Goal: Information Seeking & Learning: Learn about a topic

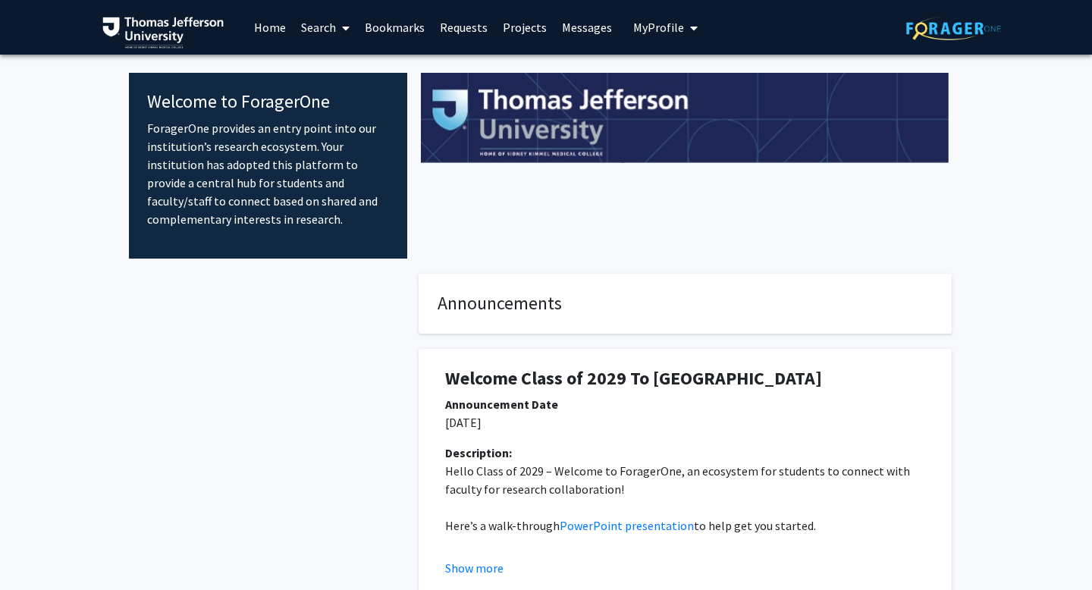
click at [309, 27] on link "Search" at bounding box center [325, 27] width 64 height 53
click at [331, 69] on span "Faculty/Staff" at bounding box center [348, 70] width 111 height 30
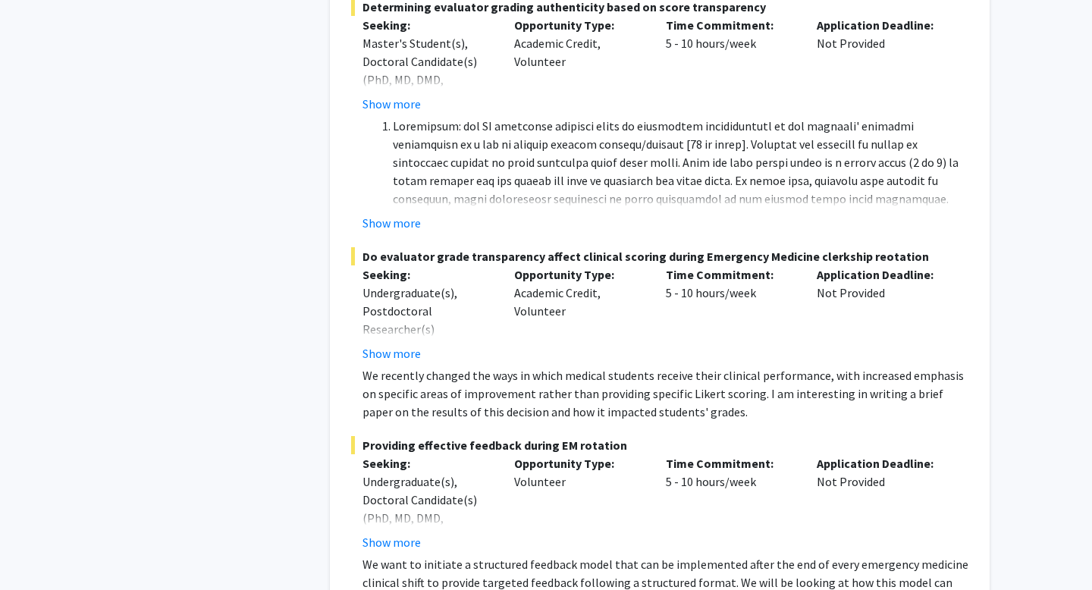
scroll to position [10973, 0]
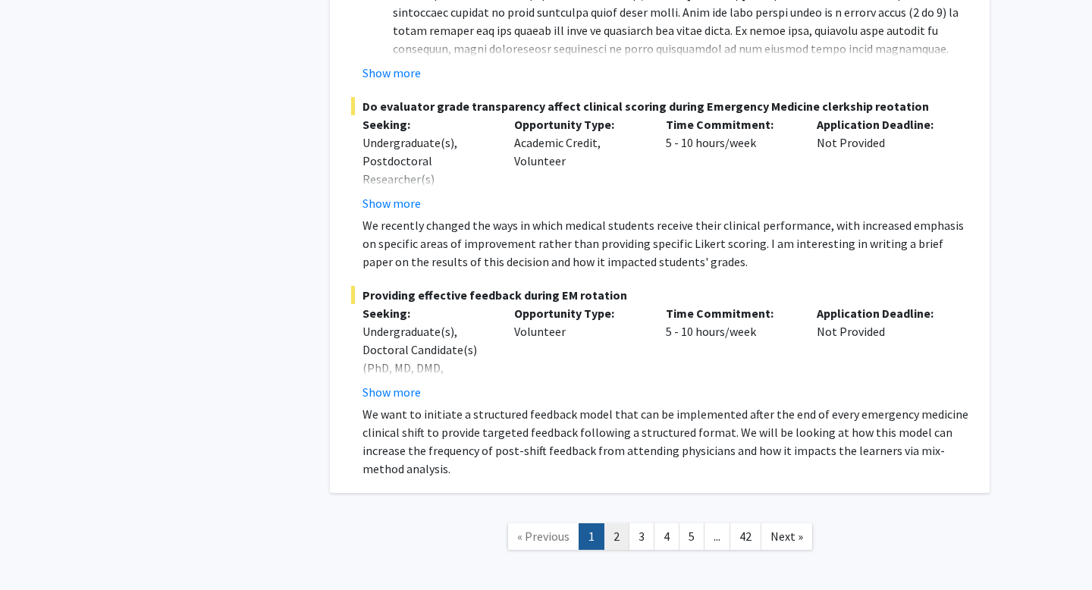
click at [619, 523] on link "2" at bounding box center [616, 536] width 26 height 27
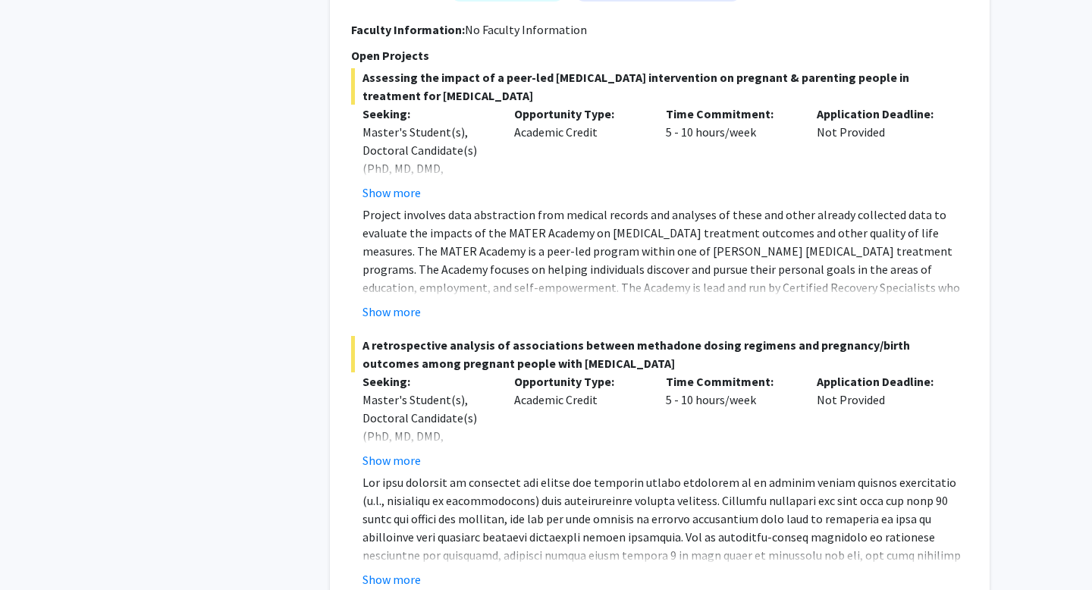
scroll to position [6178, 0]
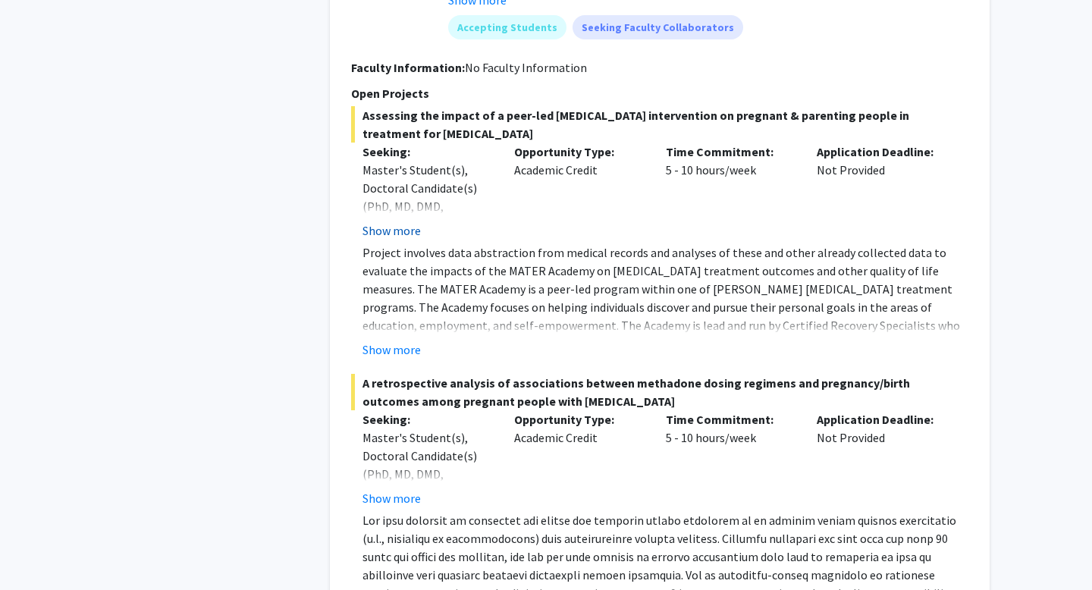
click at [411, 221] on button "Show more" at bounding box center [391, 230] width 58 height 18
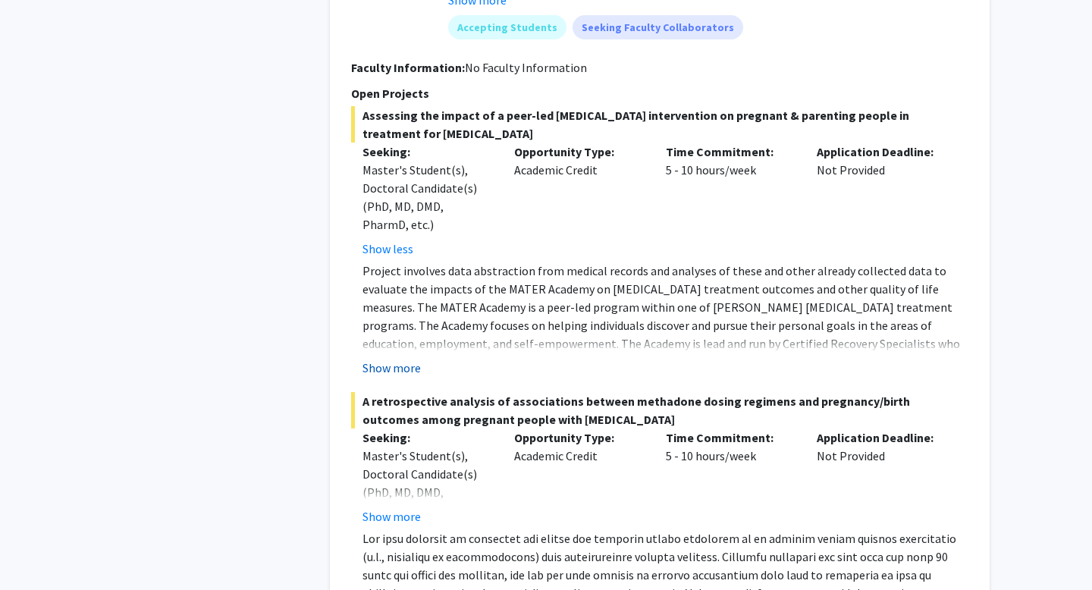
click at [384, 359] on button "Show more" at bounding box center [391, 368] width 58 height 18
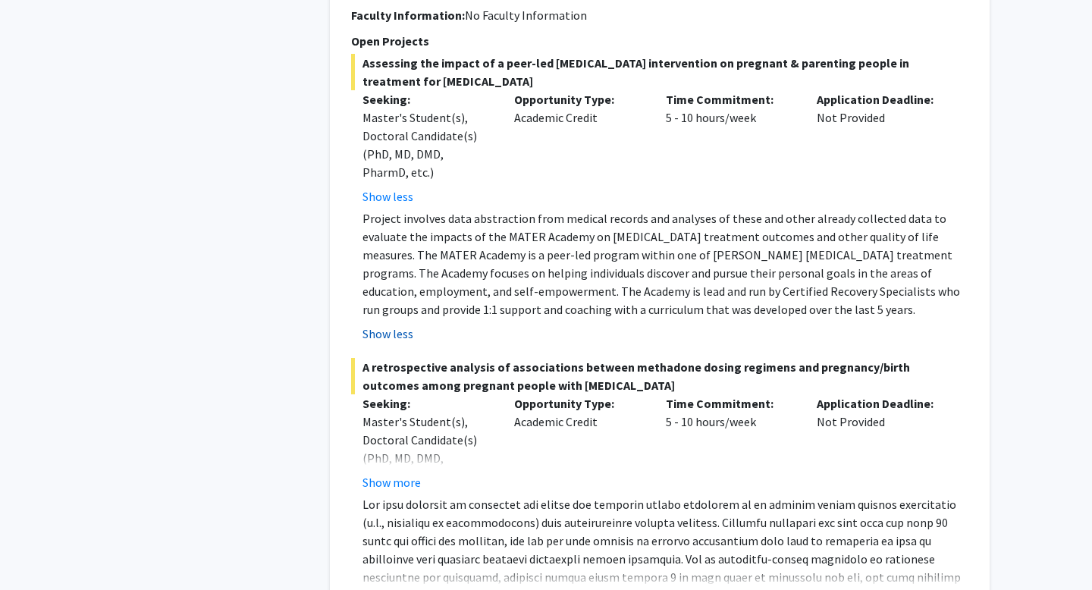
scroll to position [6330, 0]
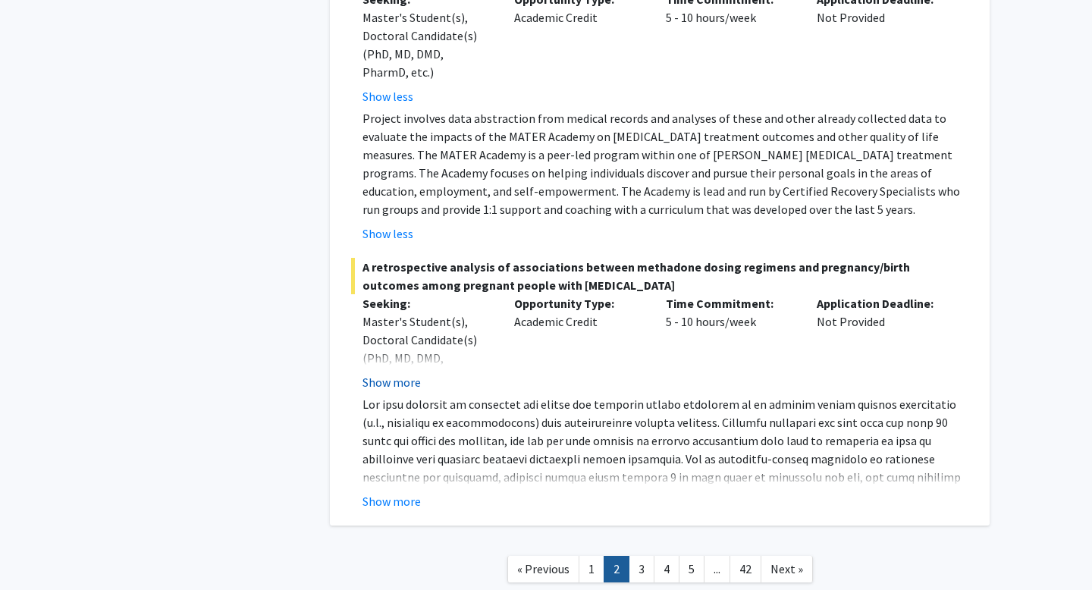
click at [386, 373] on button "Show more" at bounding box center [391, 382] width 58 height 18
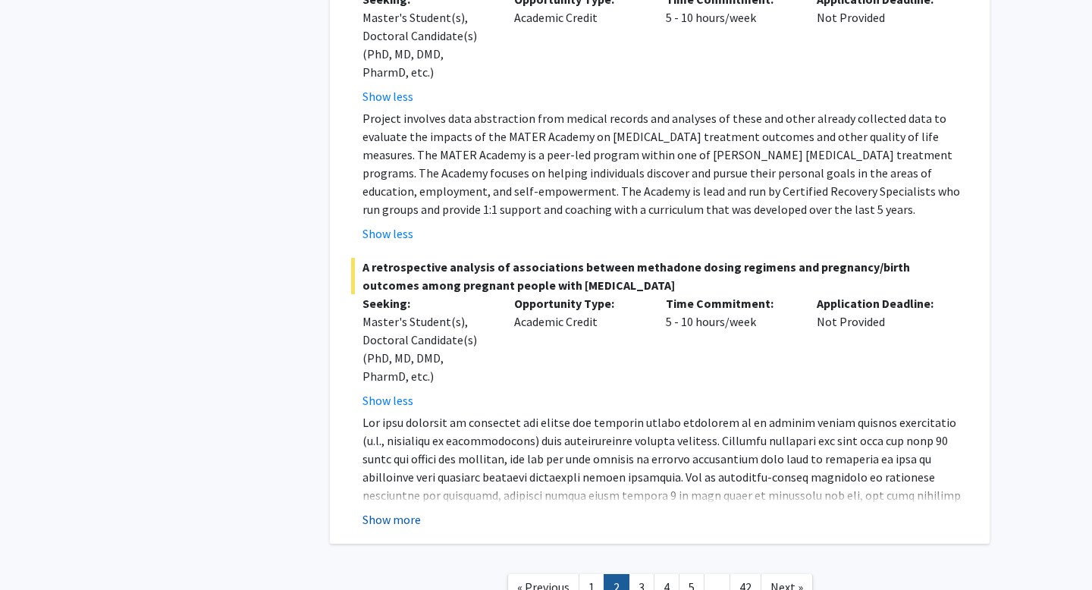
click at [386, 510] on button "Show more" at bounding box center [391, 519] width 58 height 18
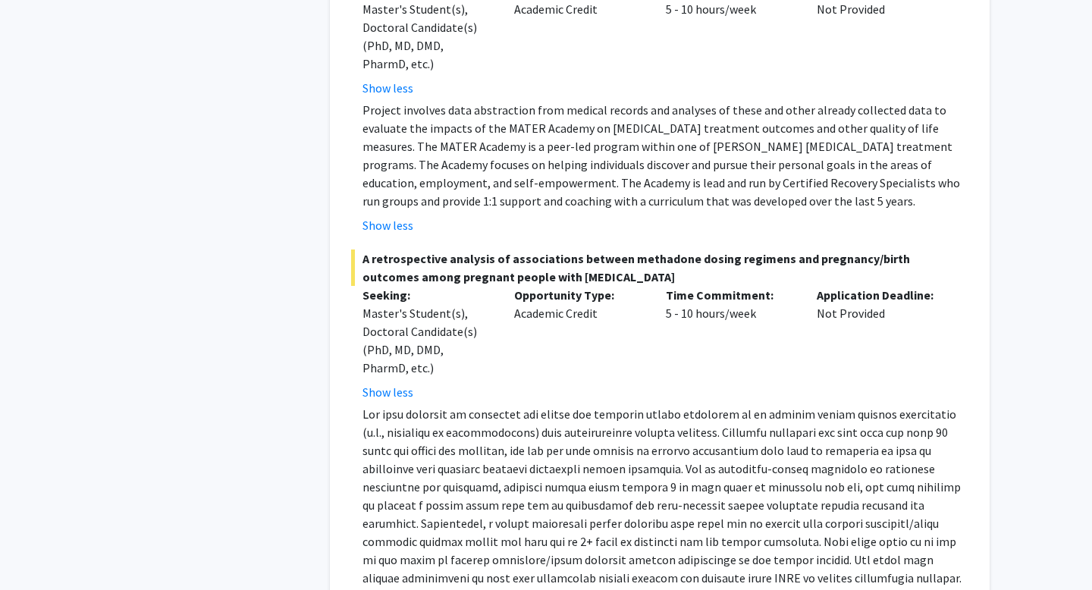
scroll to position [6400, 0]
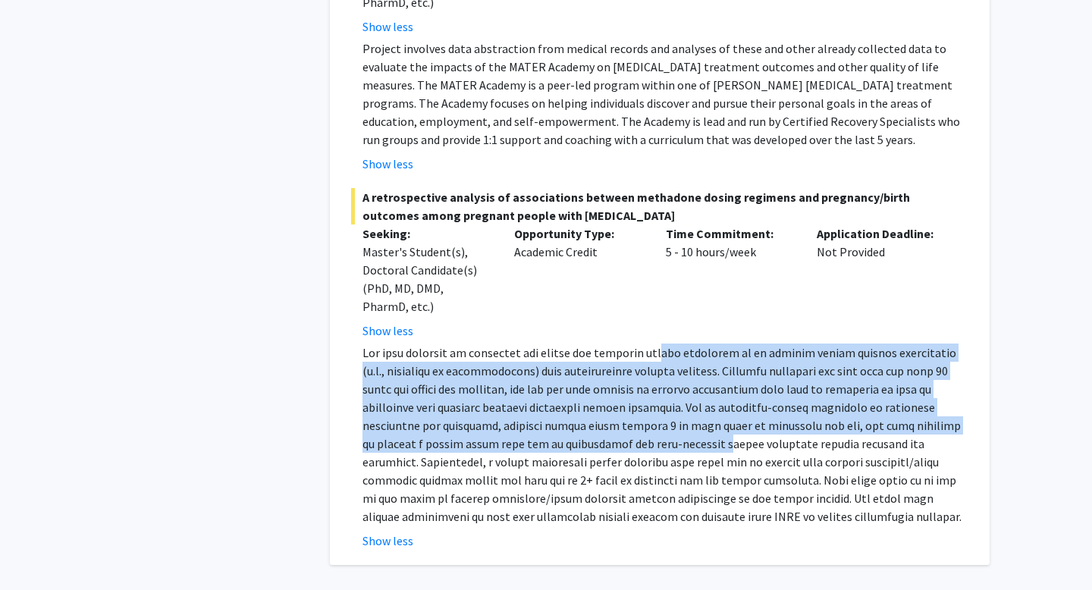
drag, startPoint x: 655, startPoint y: 296, endPoint x: 644, endPoint y: 381, distance: 85.6
click at [644, 381] on p at bounding box center [665, 434] width 606 height 182
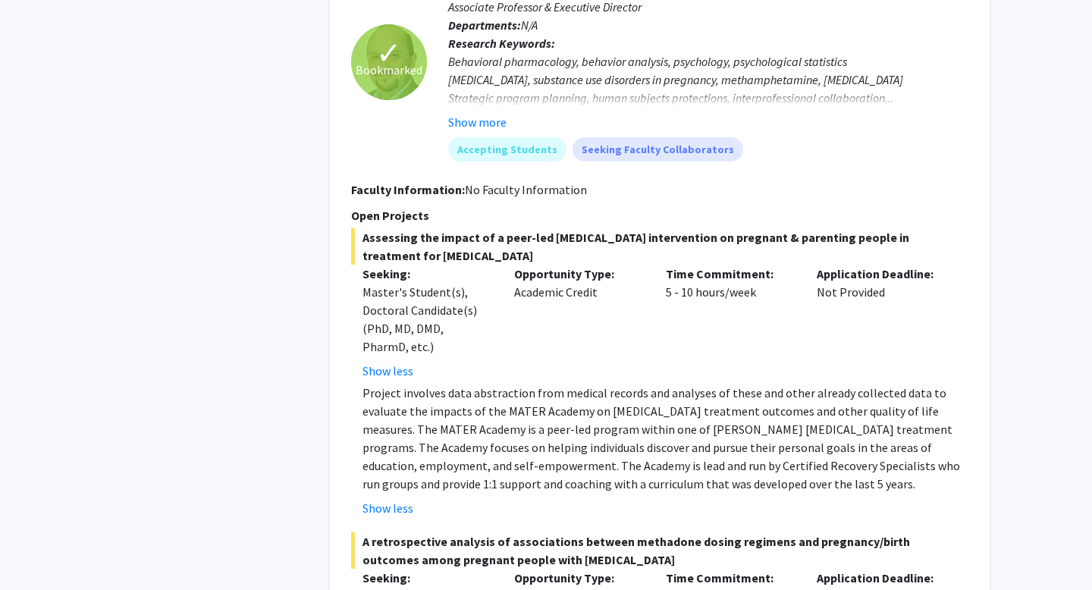
scroll to position [5887, 0]
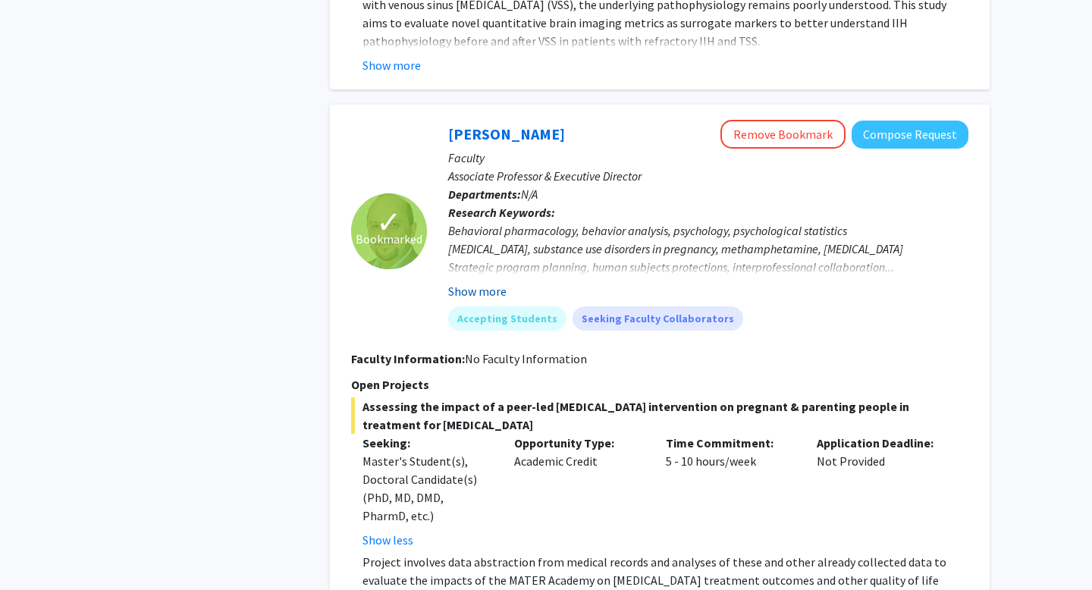
click at [495, 282] on button "Show more" at bounding box center [477, 291] width 58 height 18
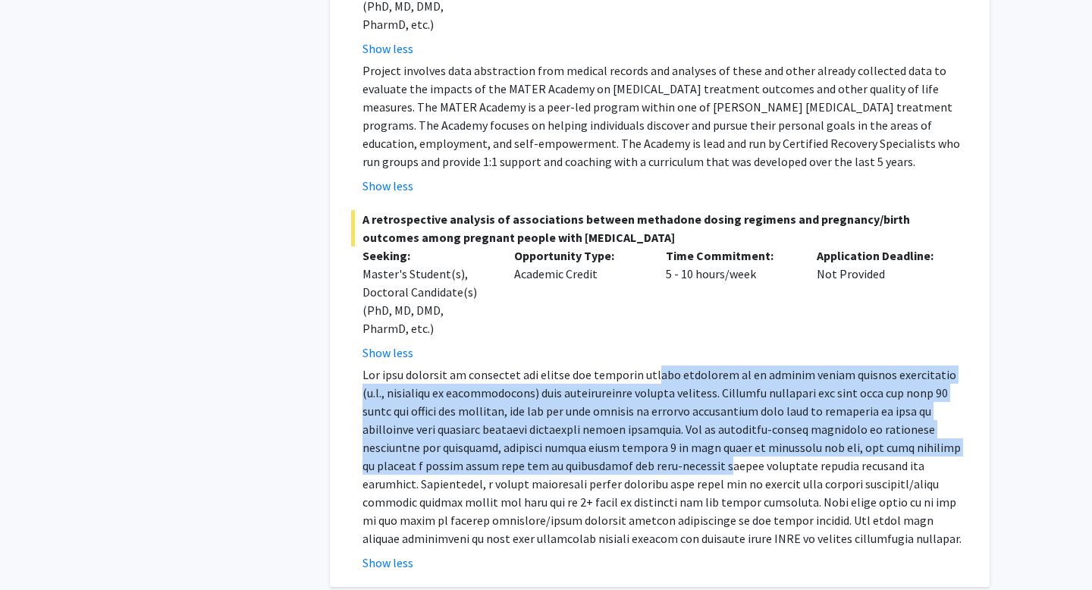
scroll to position [6507, 0]
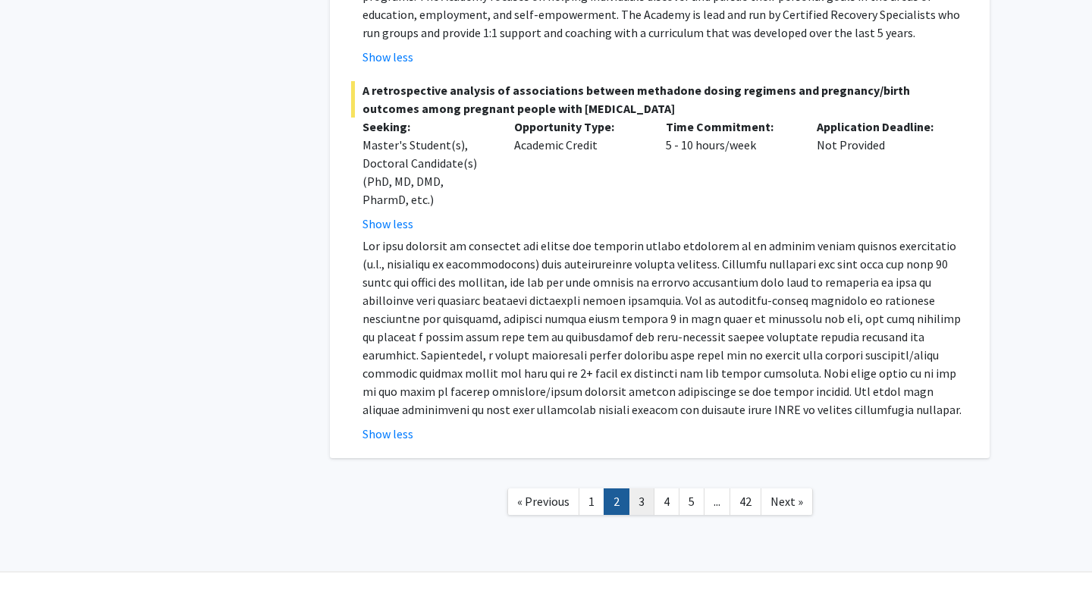
click at [635, 488] on link "3" at bounding box center [641, 501] width 26 height 27
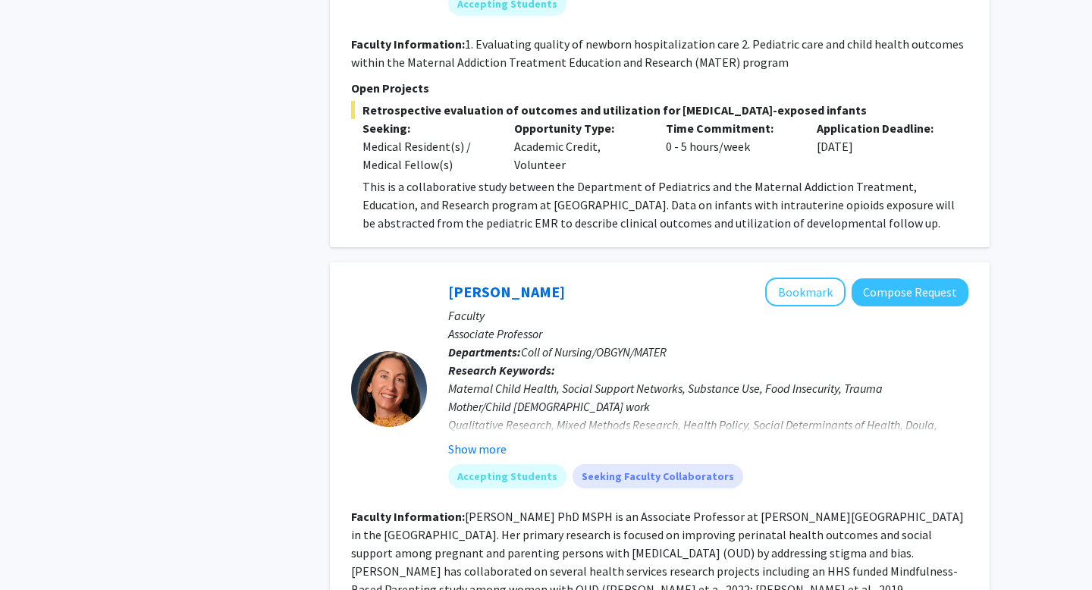
scroll to position [974, 0]
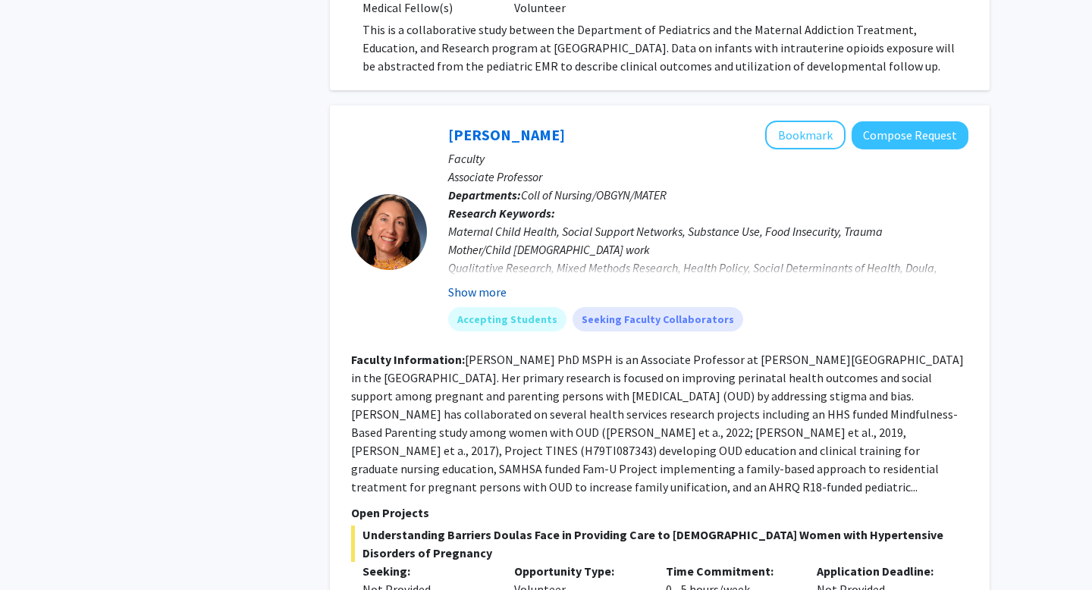
click at [490, 288] on button "Show more" at bounding box center [477, 292] width 58 height 18
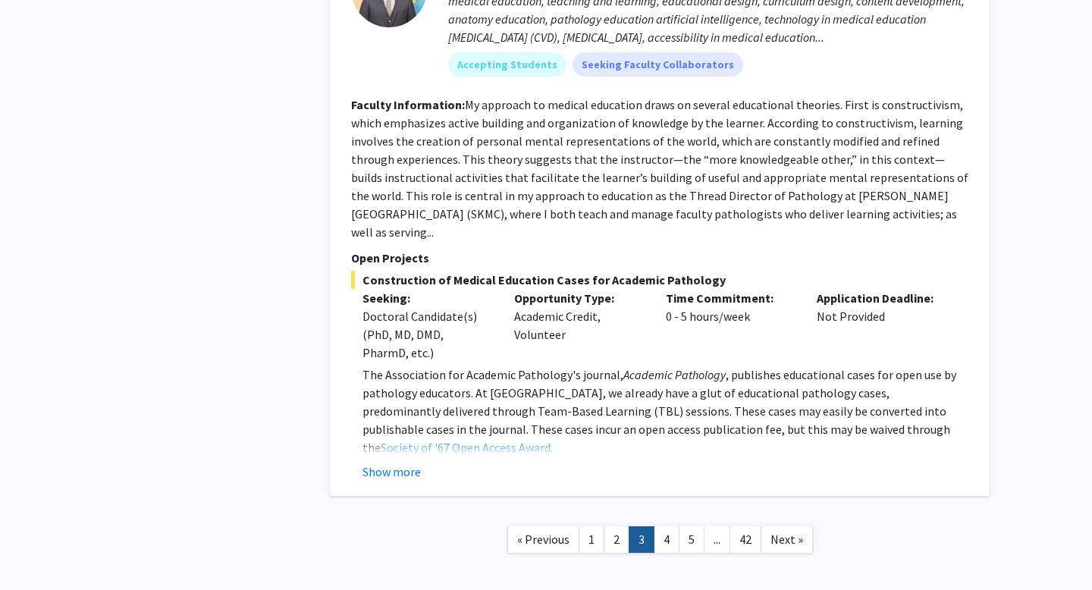
scroll to position [4924, 0]
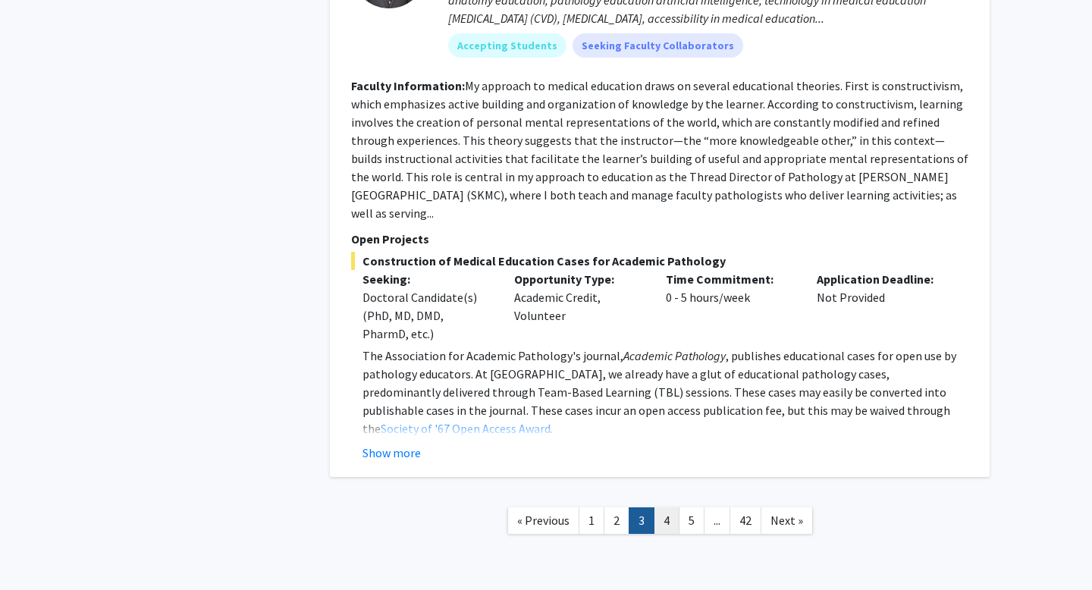
click at [666, 507] on link "4" at bounding box center [666, 520] width 26 height 27
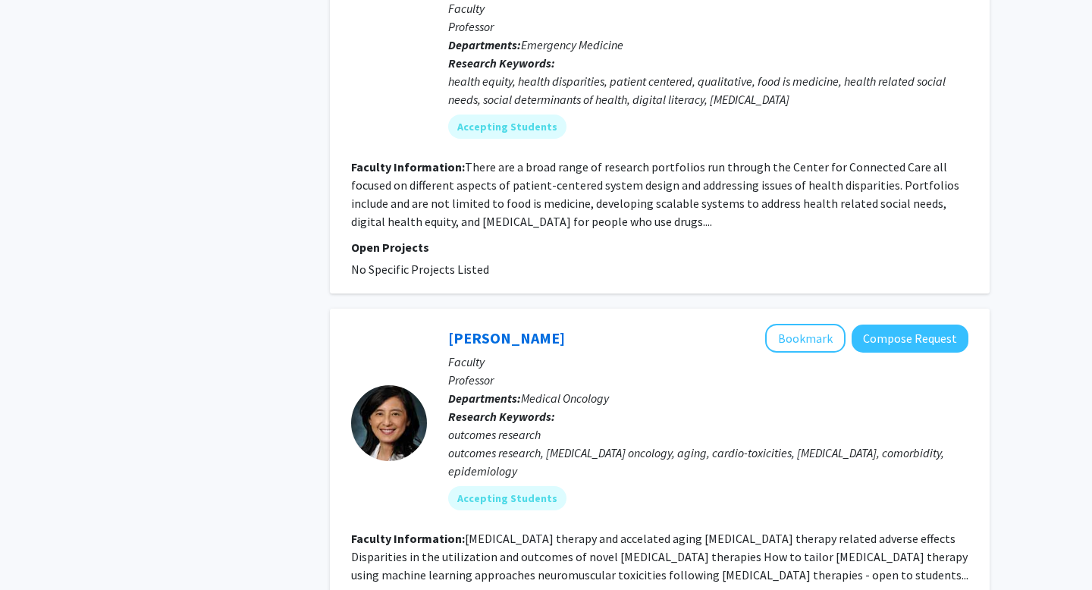
scroll to position [3777, 0]
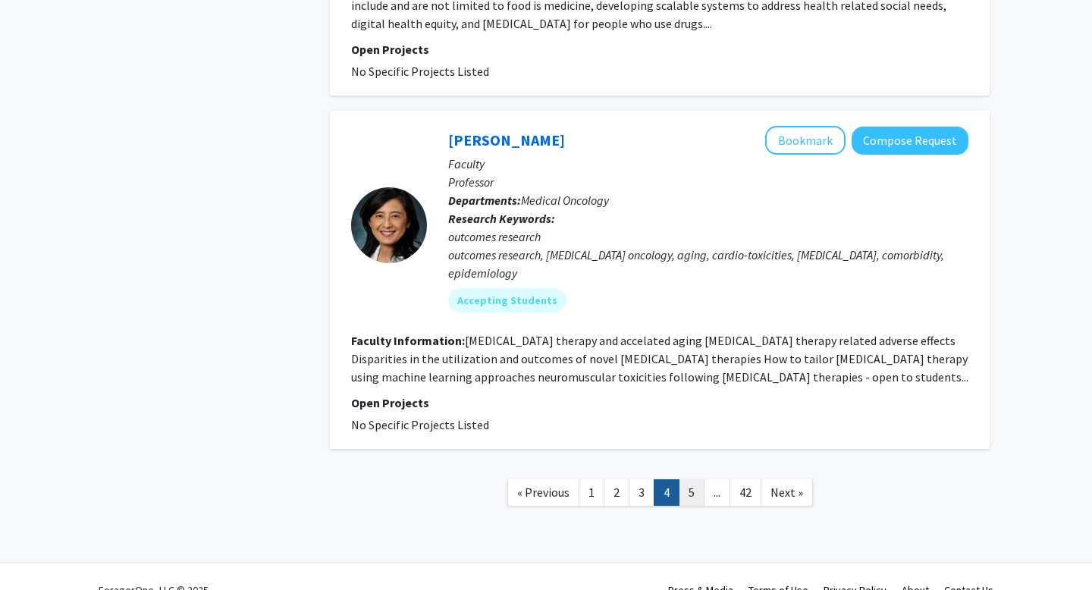
click at [693, 479] on link "5" at bounding box center [691, 492] width 26 height 27
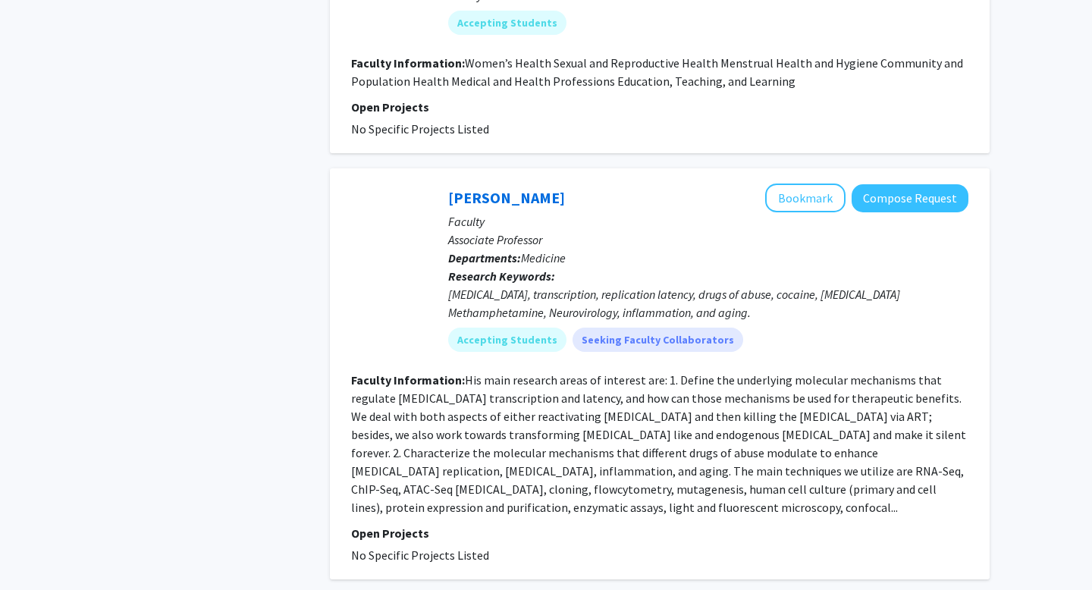
scroll to position [3418, 0]
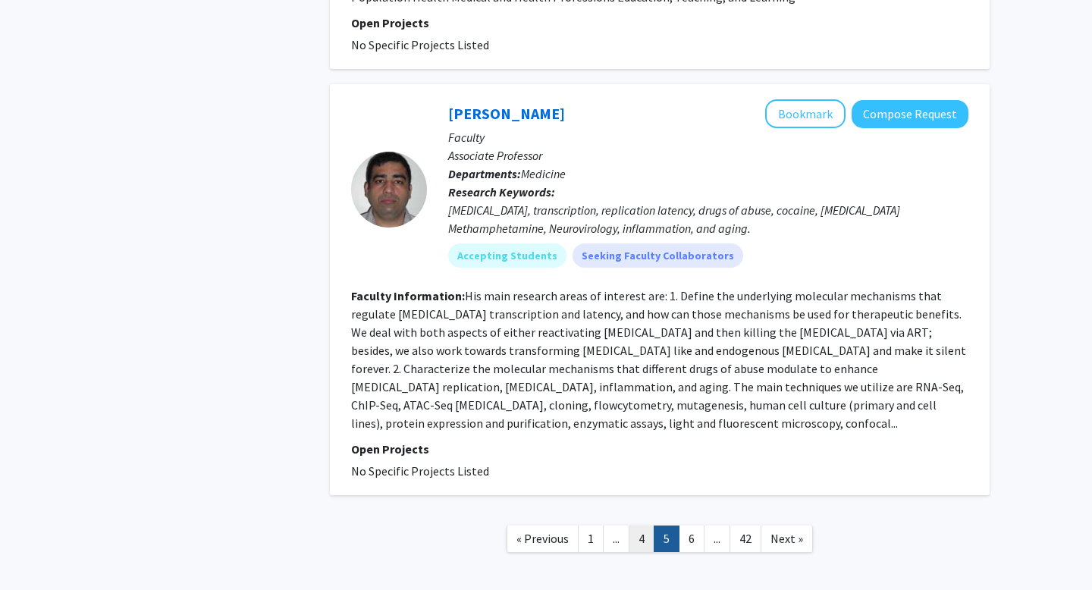
click at [632, 525] on link "4" at bounding box center [641, 538] width 26 height 27
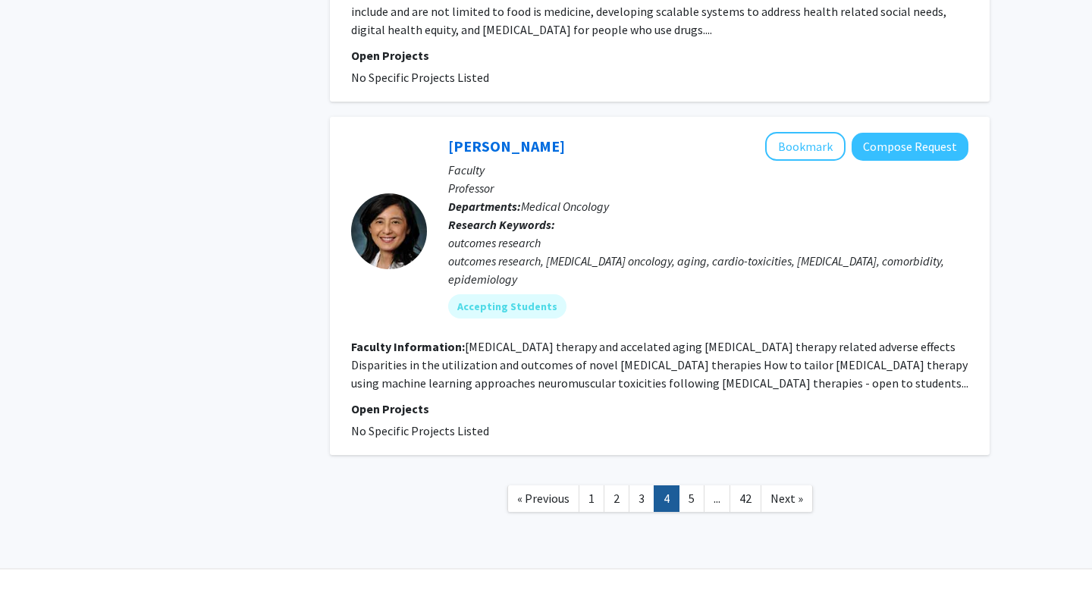
scroll to position [3786, 0]
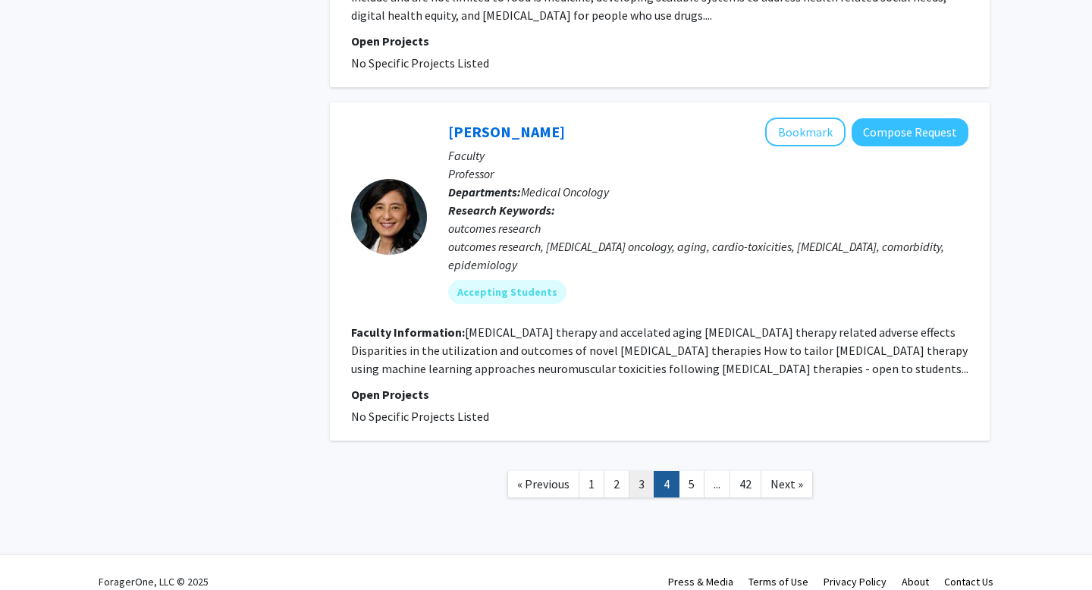
click at [632, 475] on link "3" at bounding box center [641, 484] width 26 height 27
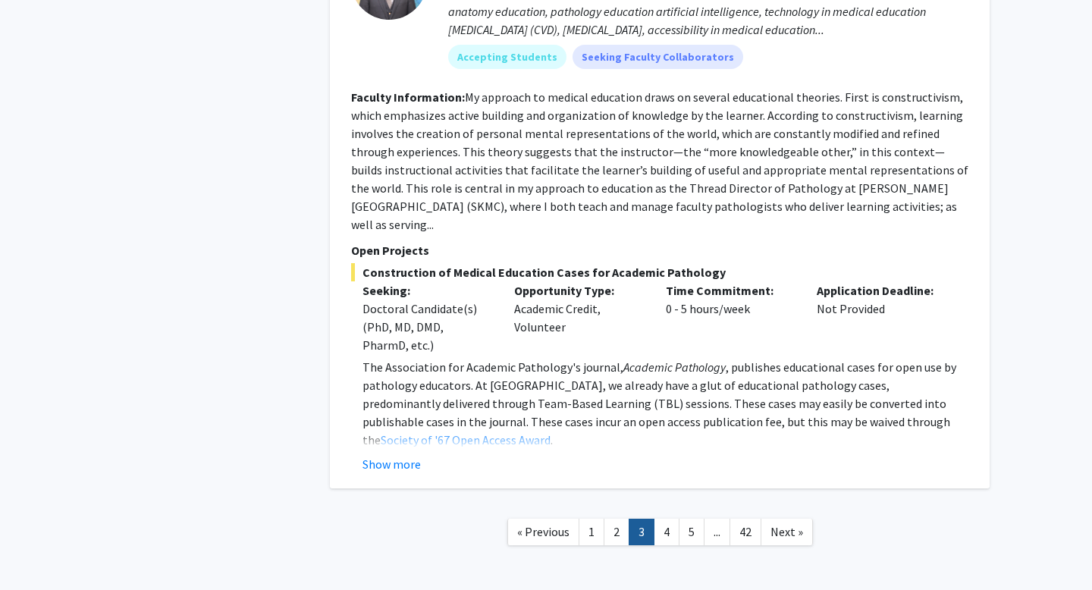
scroll to position [4906, 0]
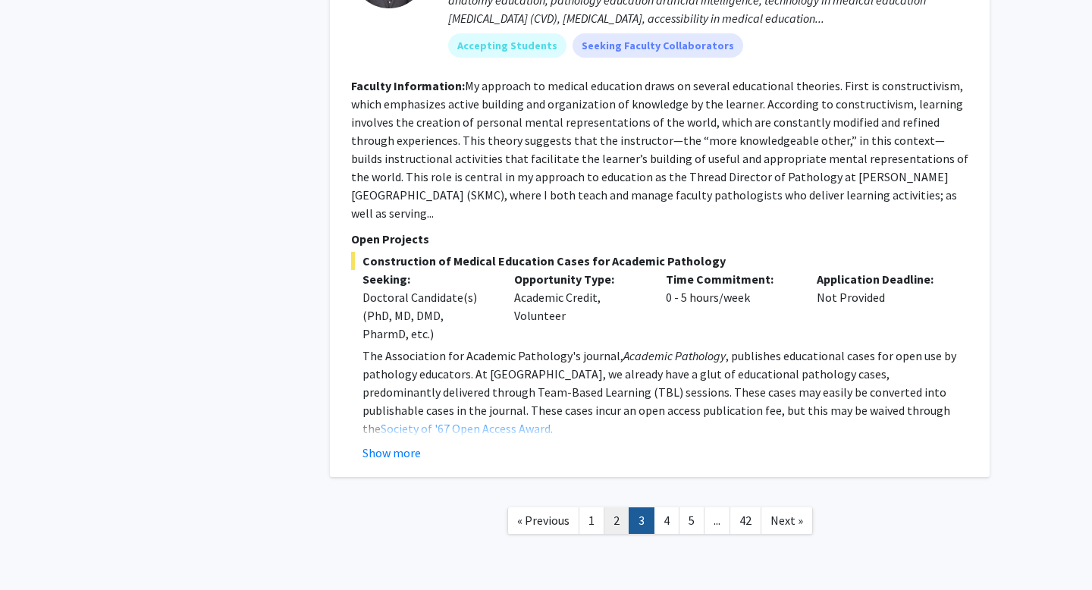
click at [615, 507] on link "2" at bounding box center [616, 520] width 26 height 27
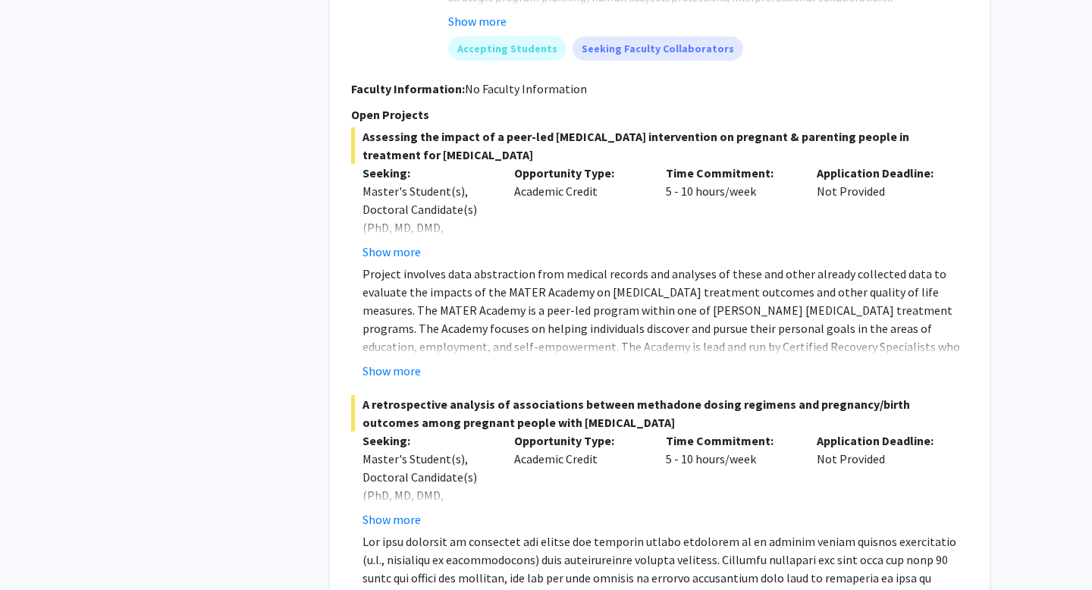
scroll to position [6343, 0]
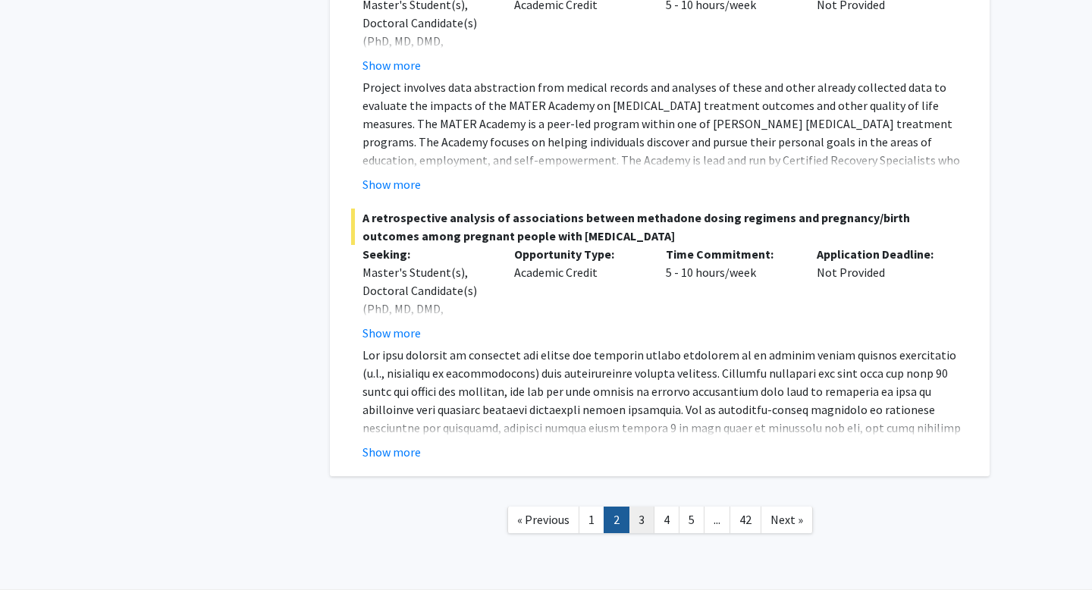
click at [639, 506] on link "3" at bounding box center [641, 519] width 26 height 27
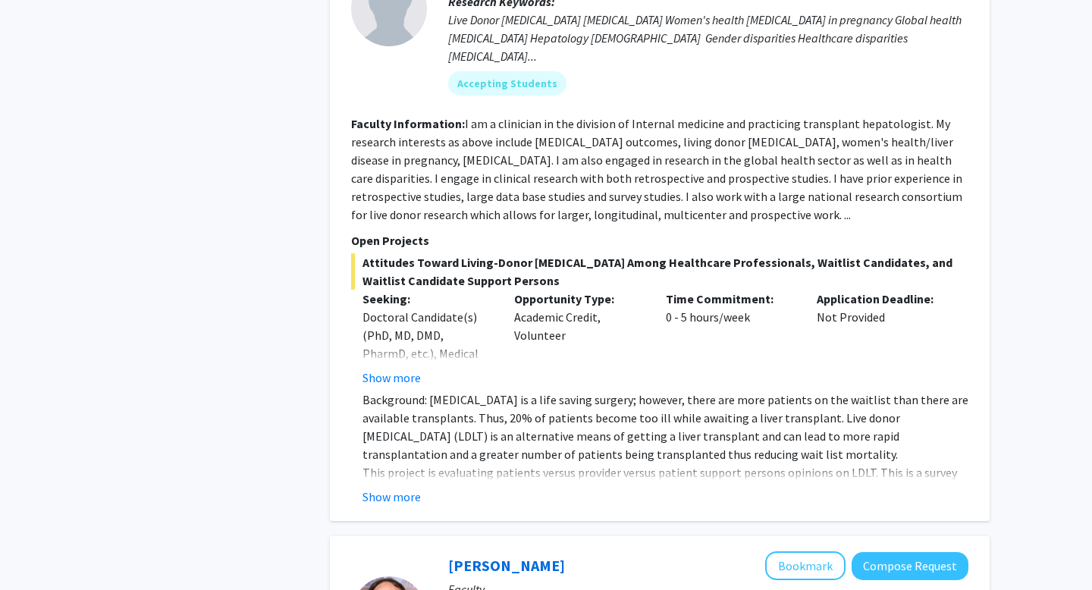
scroll to position [1612, 0]
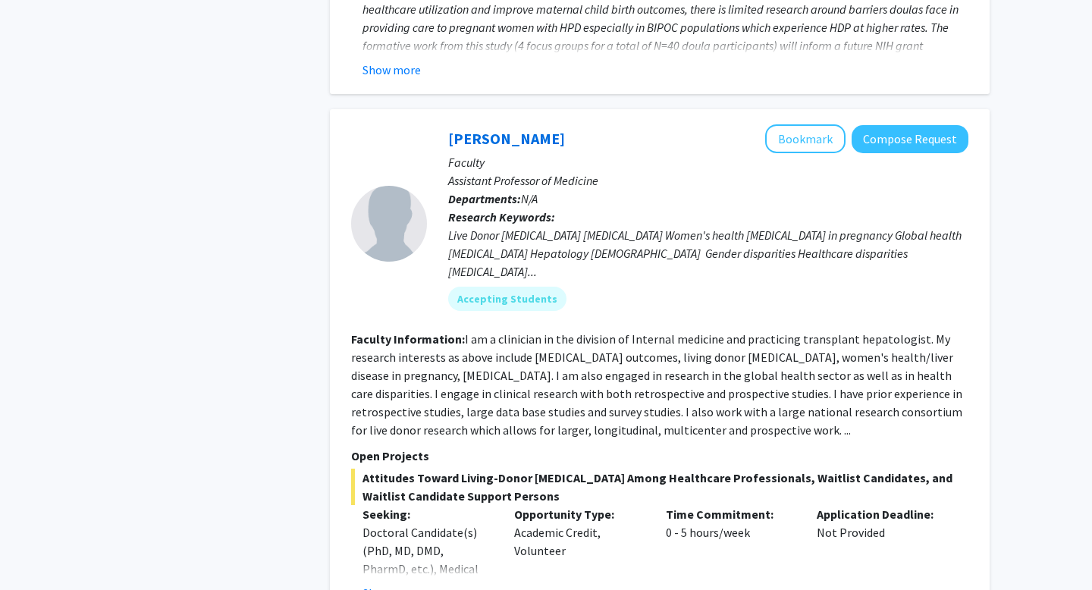
drag, startPoint x: 443, startPoint y: 121, endPoint x: 553, endPoint y: 121, distance: 110.7
click at [553, 124] on div "[PERSON_NAME] Bookmark Compose Request Faculty Assistant Professor of Medicine …" at bounding box center [697, 223] width 541 height 198
copy link "[PERSON_NAME]"
click at [807, 131] on button "Bookmark" at bounding box center [805, 138] width 80 height 29
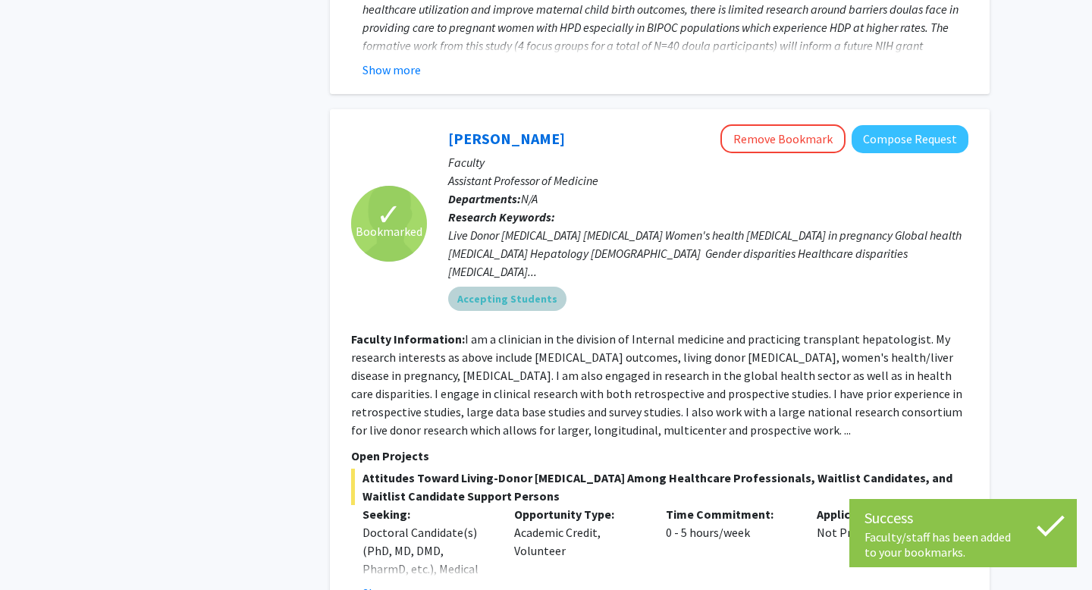
click at [635, 284] on div "Accepting Students" at bounding box center [708, 299] width 526 height 30
click at [635, 340] on fg-read-more "I am a clinician in the division of Internal medicine and practicing transplant…" at bounding box center [656, 384] width 611 height 106
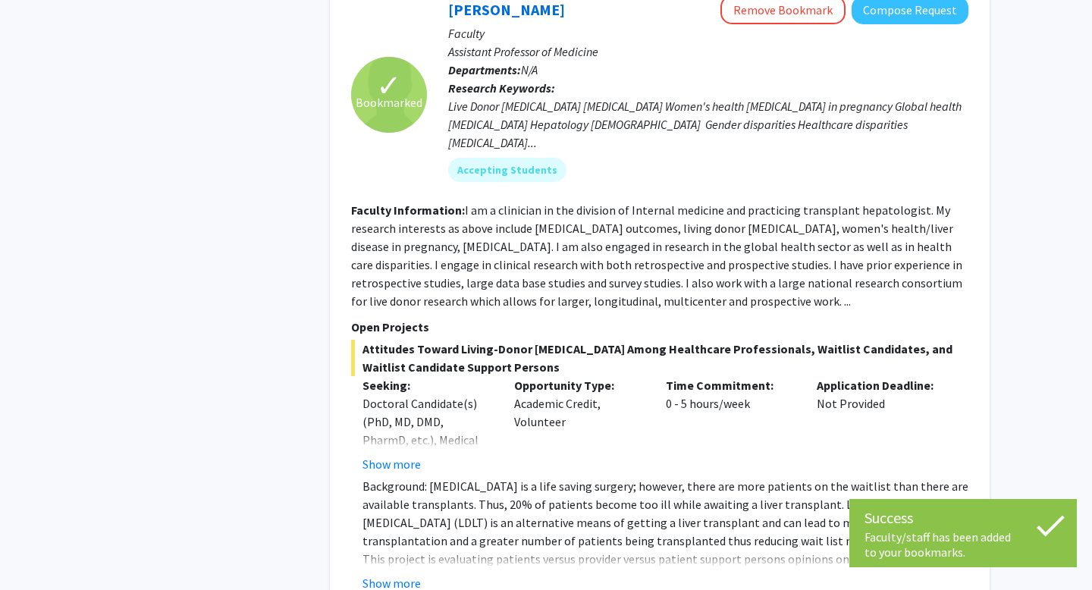
scroll to position [1818, 0]
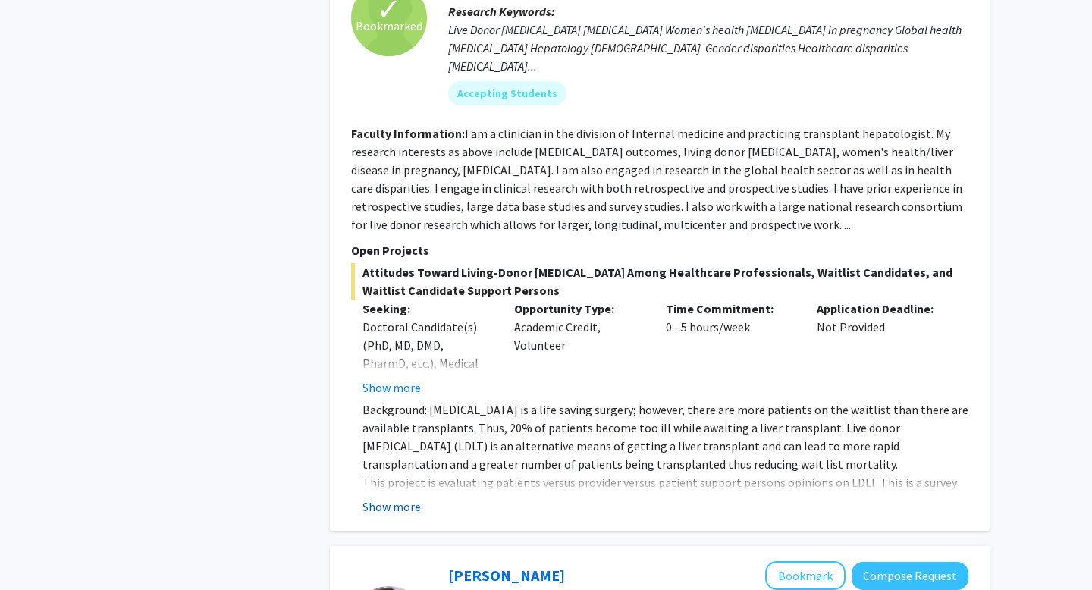
click at [392, 497] on button "Show more" at bounding box center [391, 506] width 58 height 18
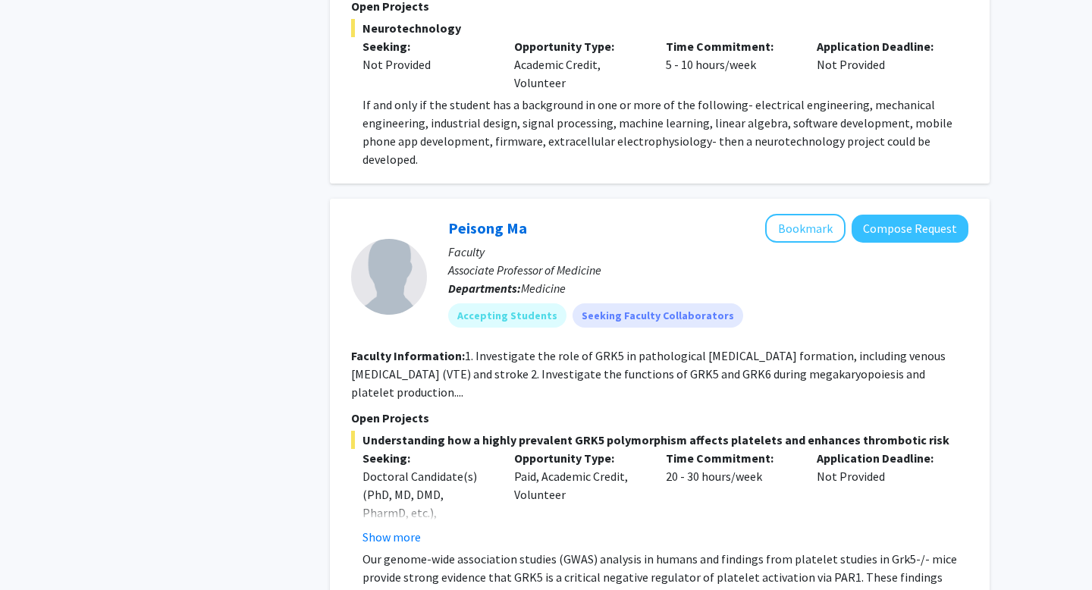
scroll to position [3019, 0]
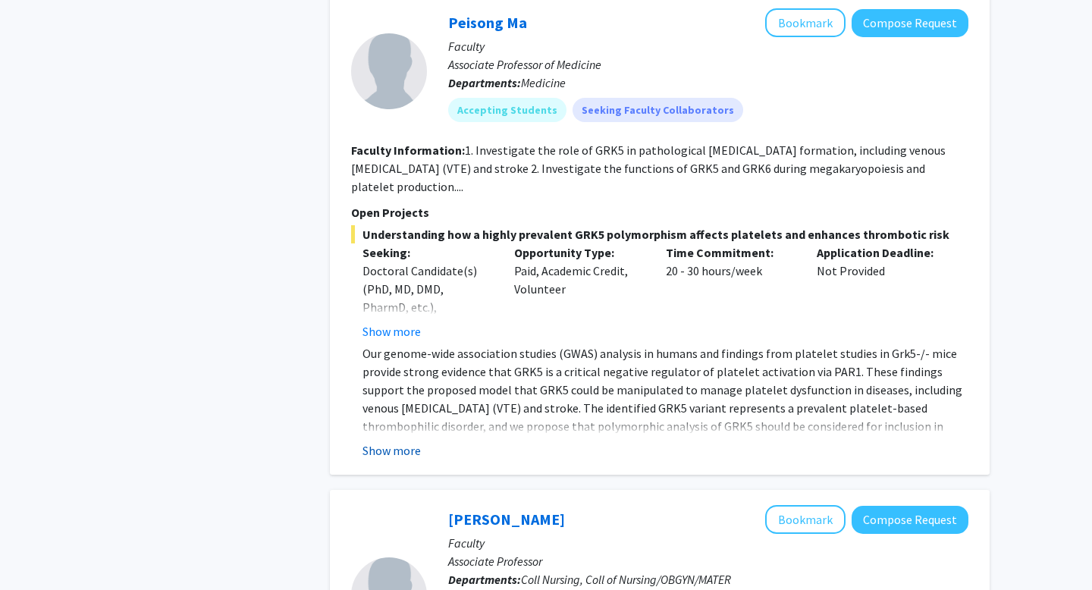
click at [400, 441] on button "Show more" at bounding box center [391, 450] width 58 height 18
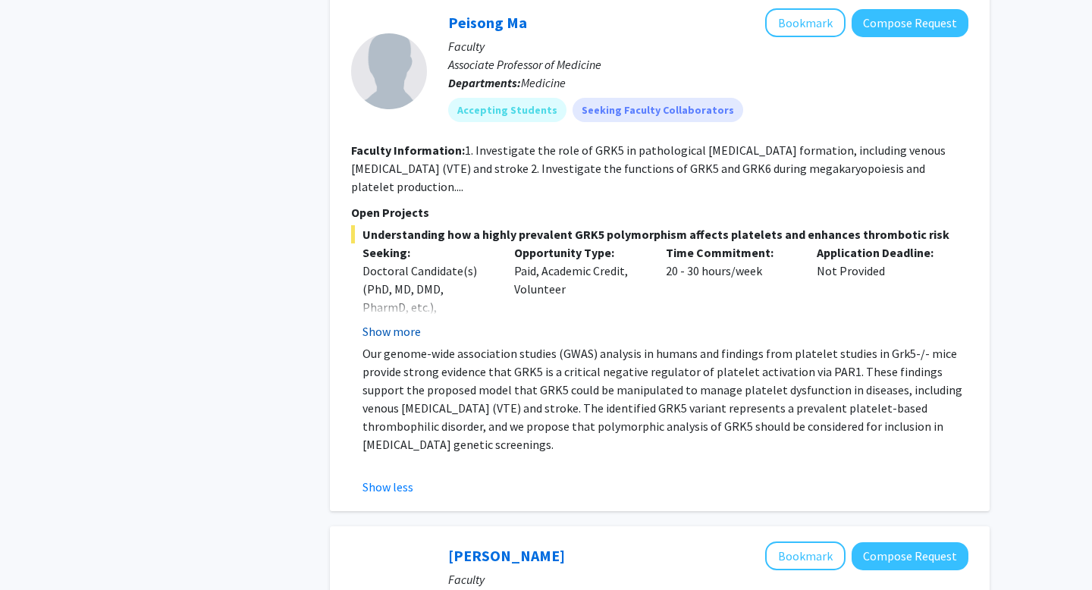
click at [394, 322] on button "Show more" at bounding box center [391, 331] width 58 height 18
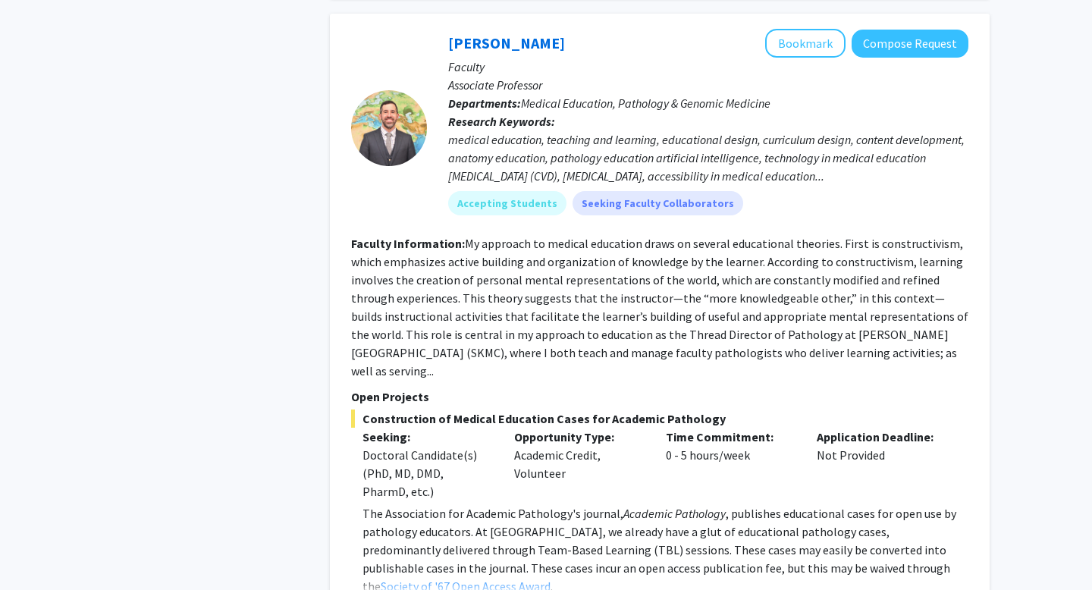
scroll to position [5197, 0]
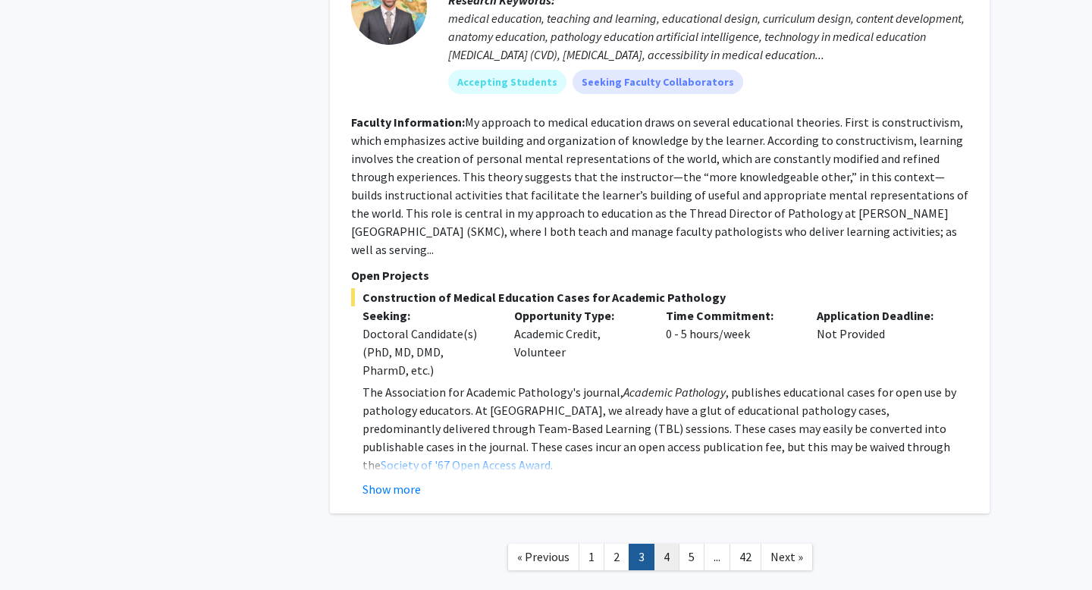
click at [656, 544] on link "4" at bounding box center [666, 557] width 26 height 27
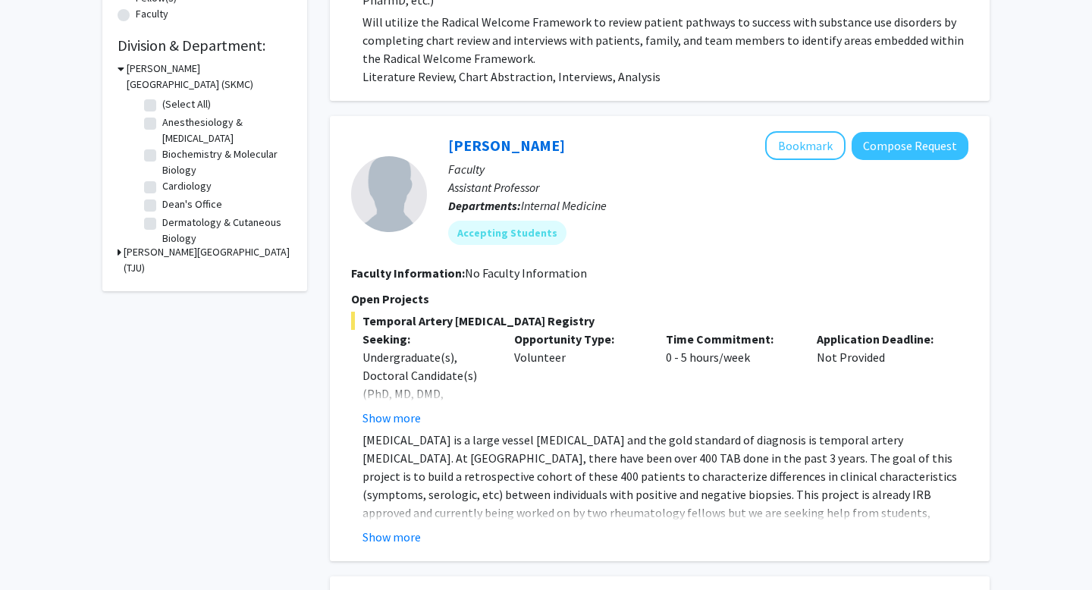
scroll to position [559, 0]
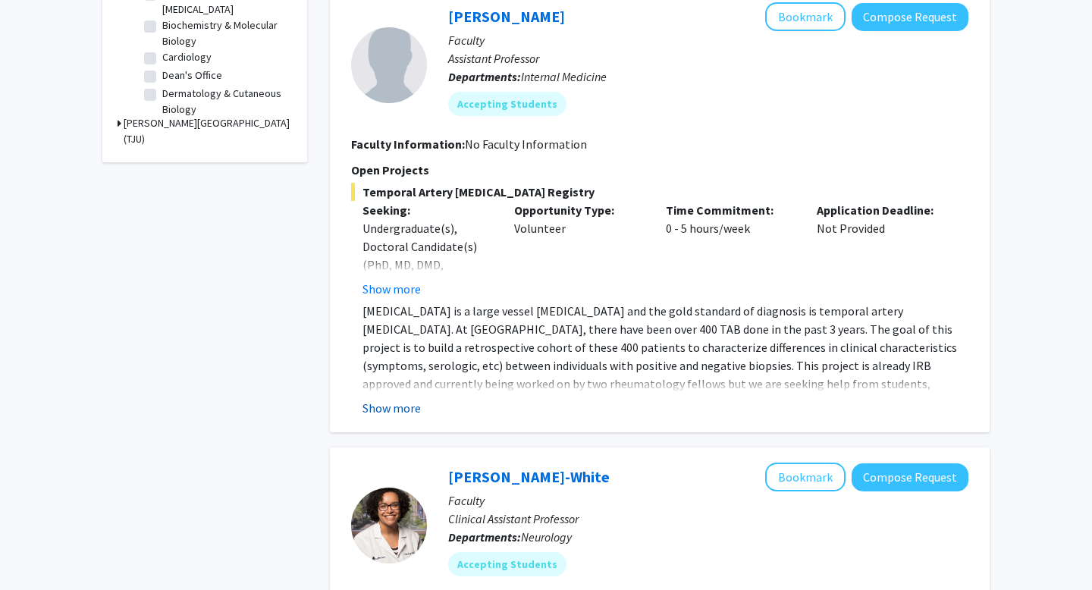
click at [408, 414] on button "Show more" at bounding box center [391, 408] width 58 height 18
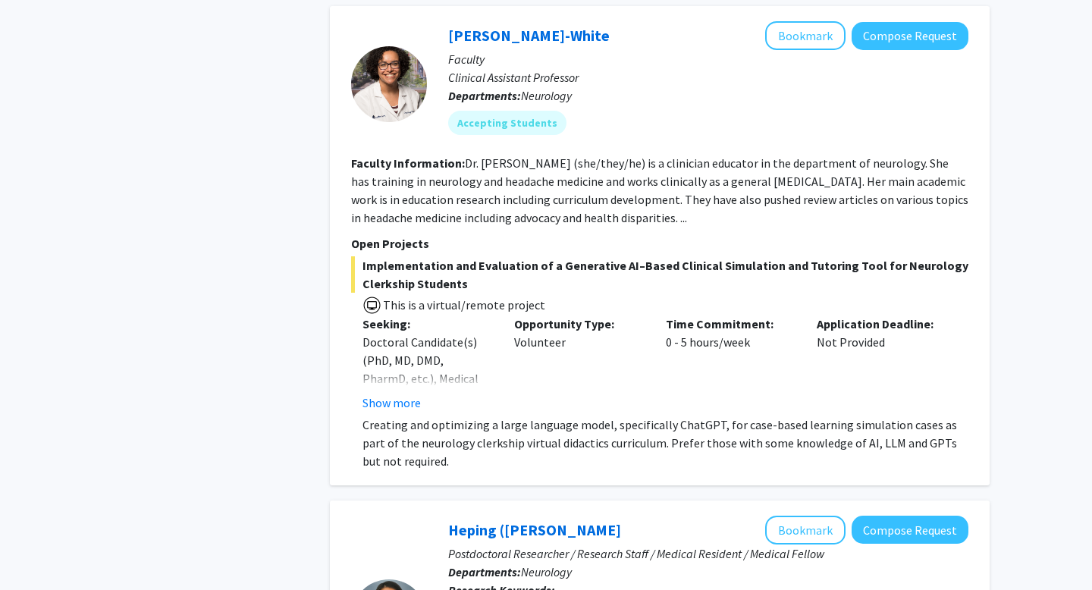
scroll to position [1022, 0]
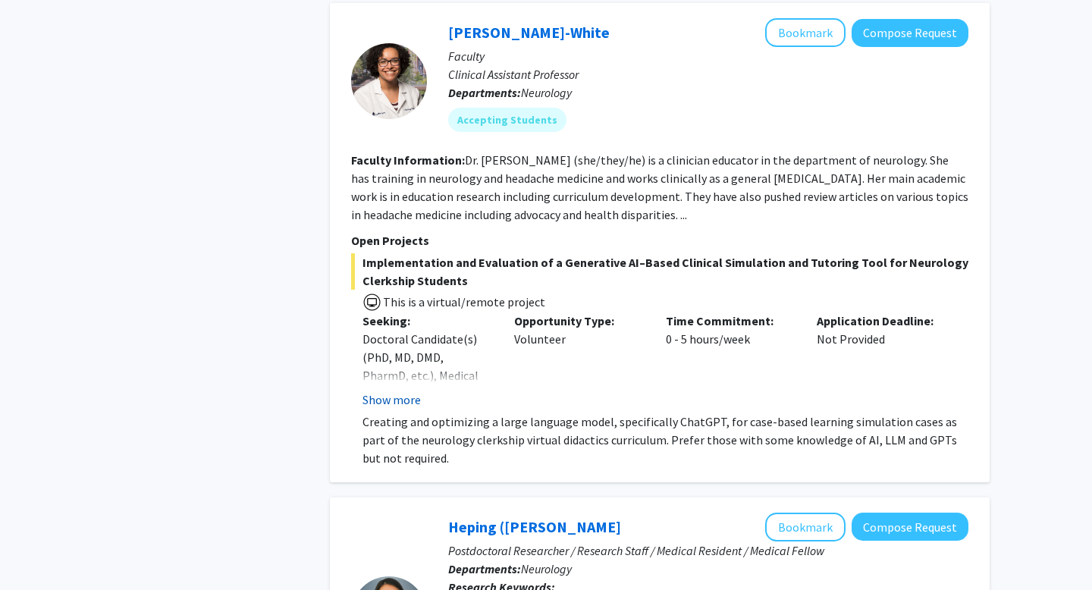
click at [384, 399] on button "Show more" at bounding box center [391, 399] width 58 height 18
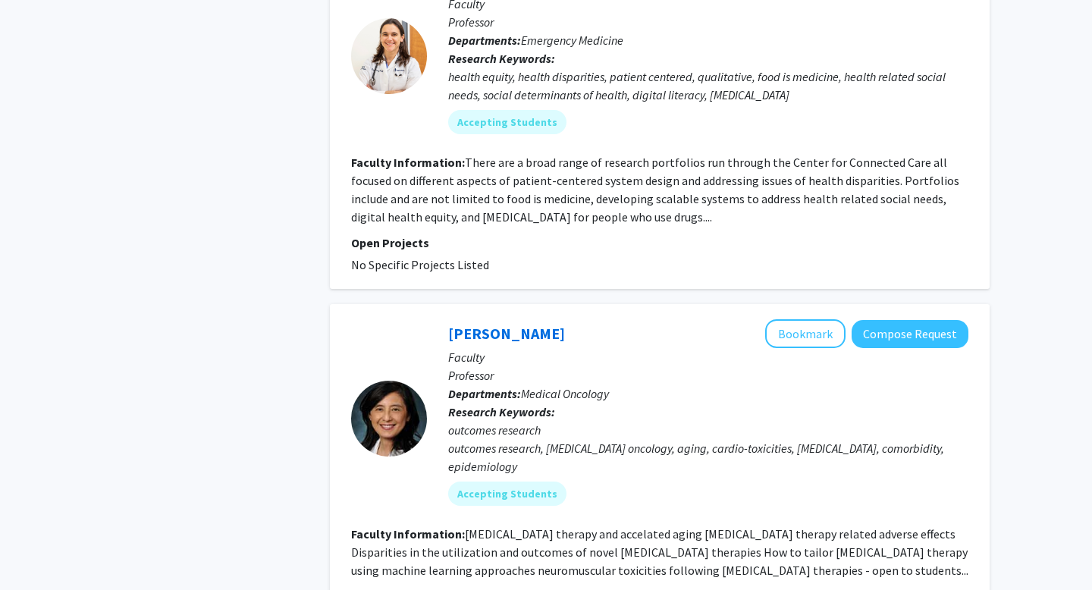
scroll to position [3822, 0]
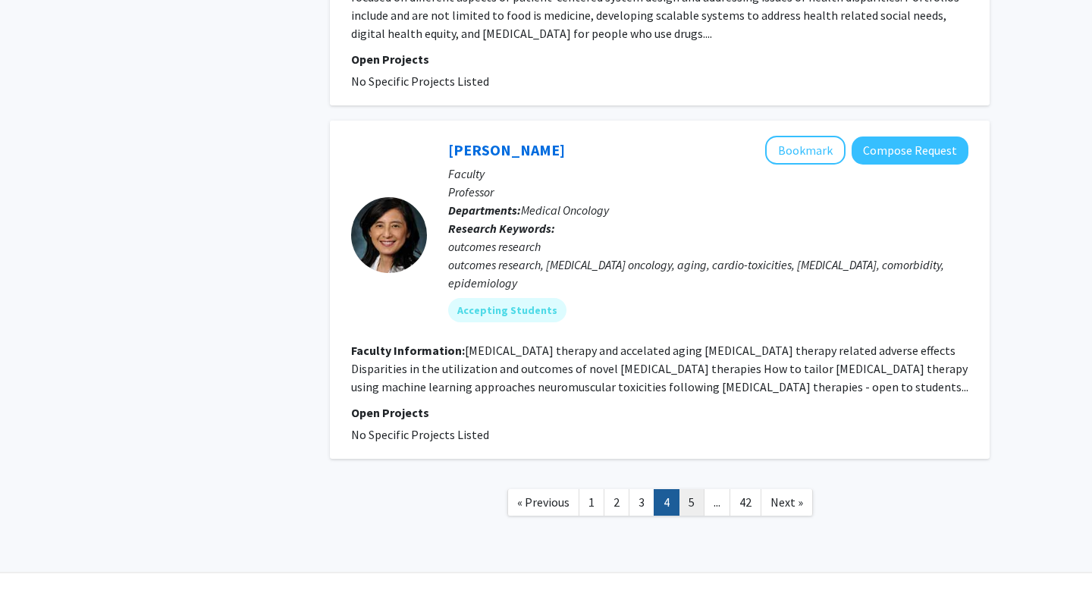
click at [688, 489] on link "5" at bounding box center [691, 502] width 26 height 27
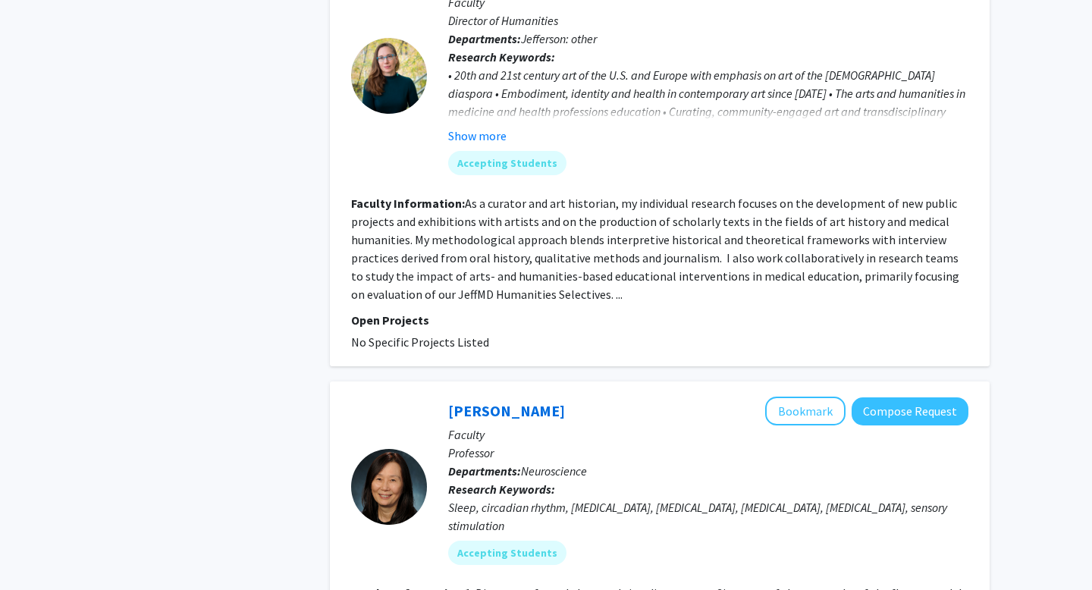
scroll to position [2301, 0]
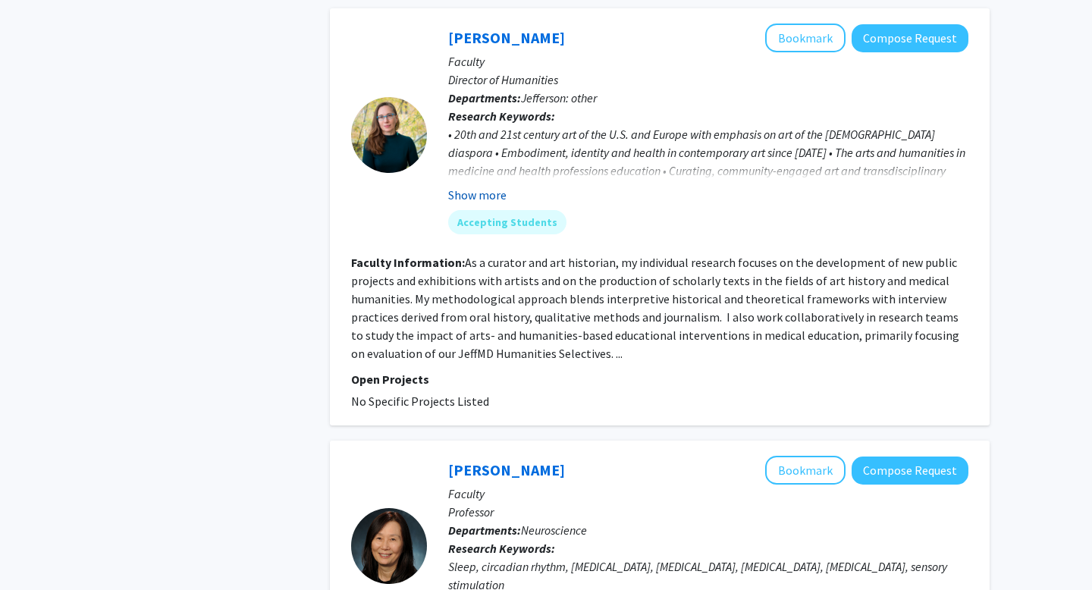
click at [483, 186] on button "Show more" at bounding box center [477, 195] width 58 height 18
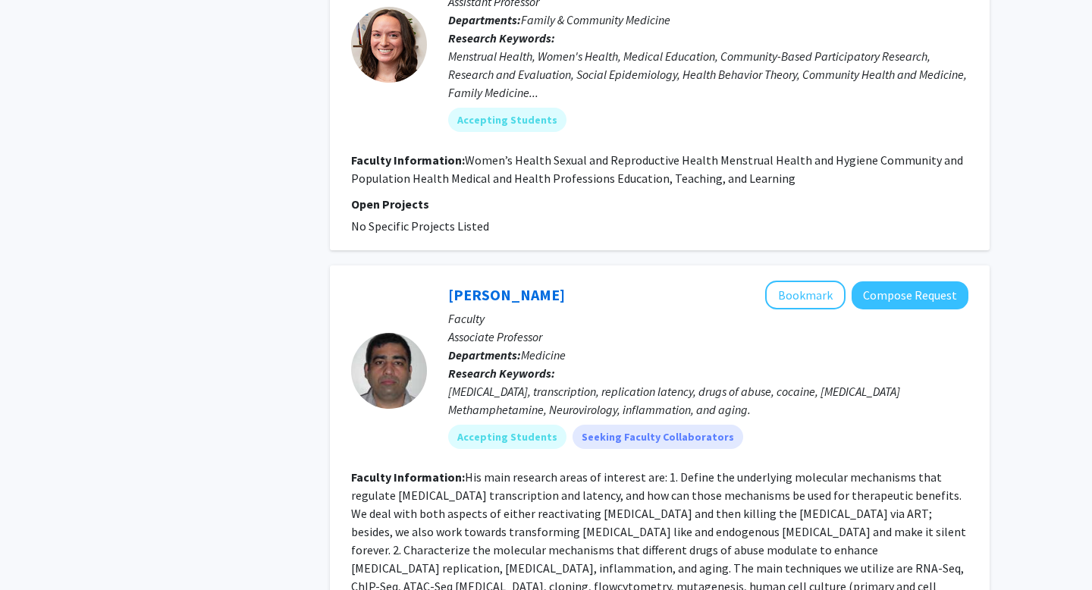
scroll to position [3361, 0]
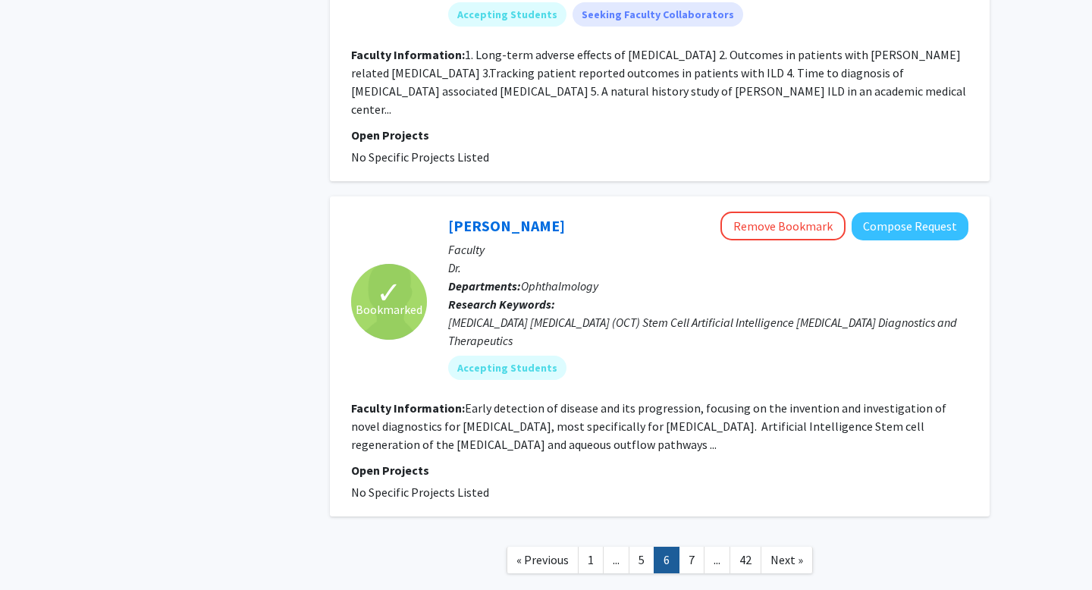
scroll to position [2757, 0]
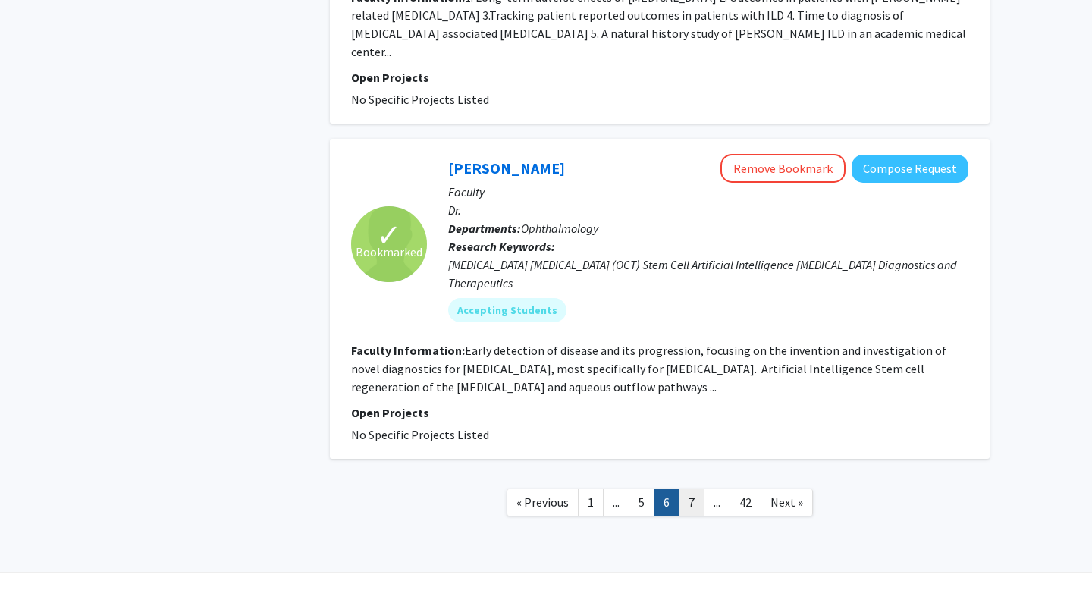
click at [689, 489] on link "7" at bounding box center [691, 502] width 26 height 27
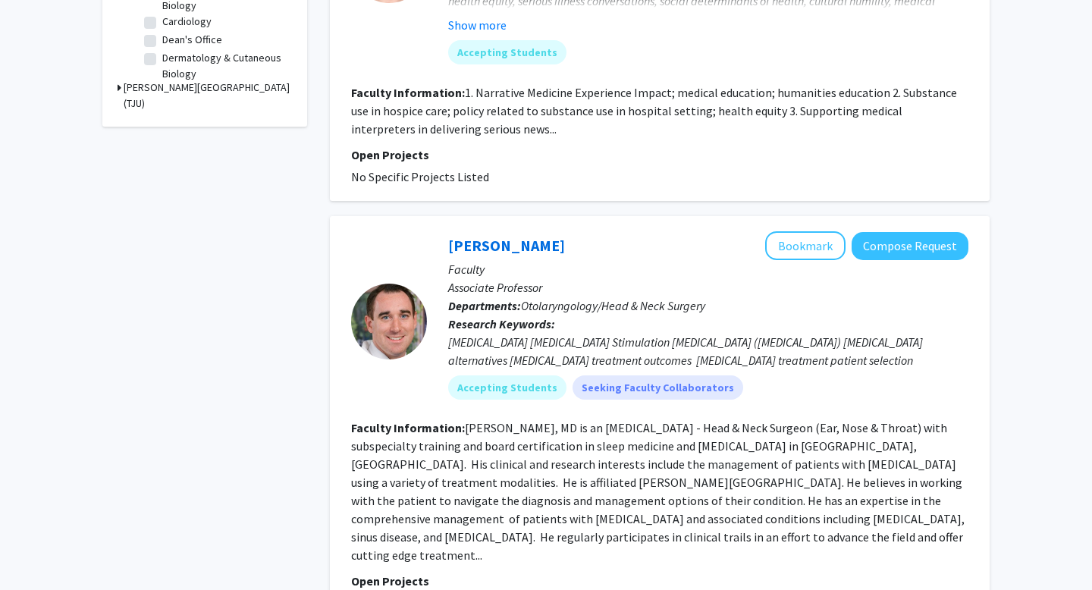
scroll to position [770, 0]
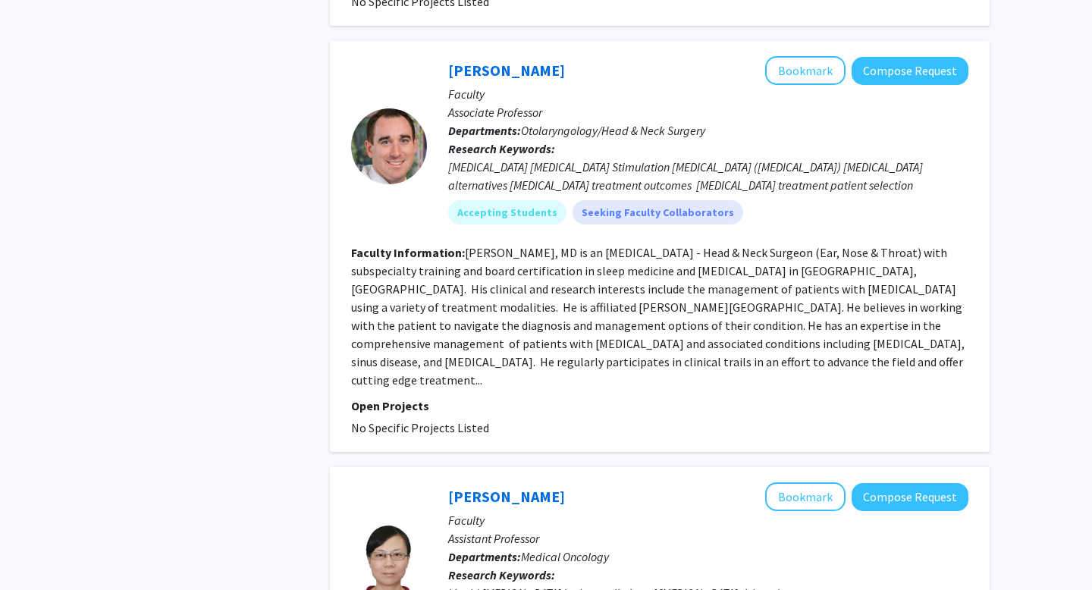
click at [746, 359] on fg-read-more "[PERSON_NAME], MD is an [MEDICAL_DATA] - Head & Neck Surgeon (Ear, Nose & Throa…" at bounding box center [657, 316] width 613 height 143
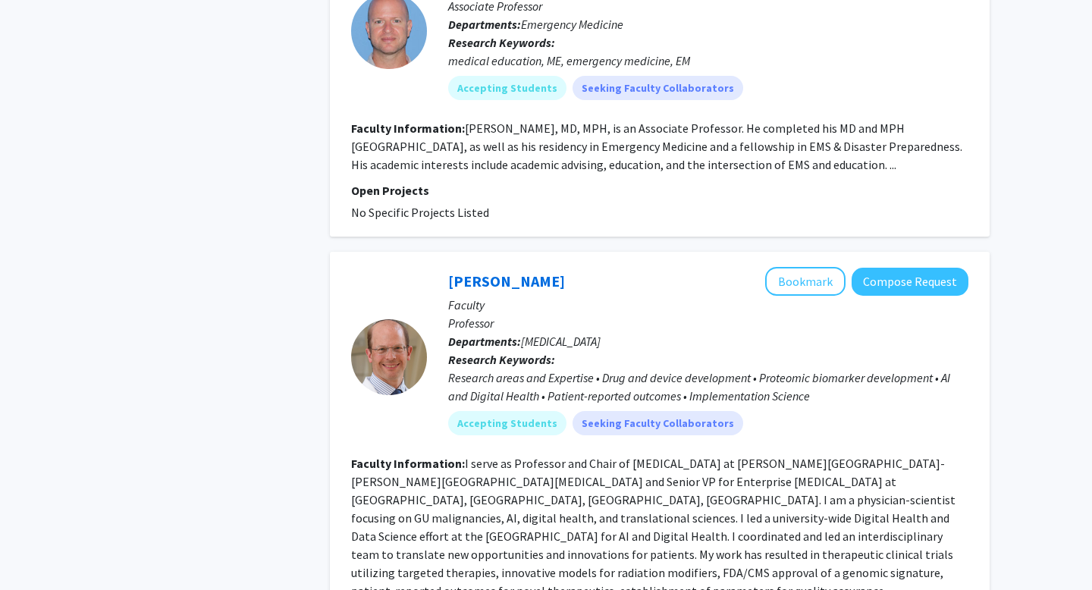
scroll to position [3436, 0]
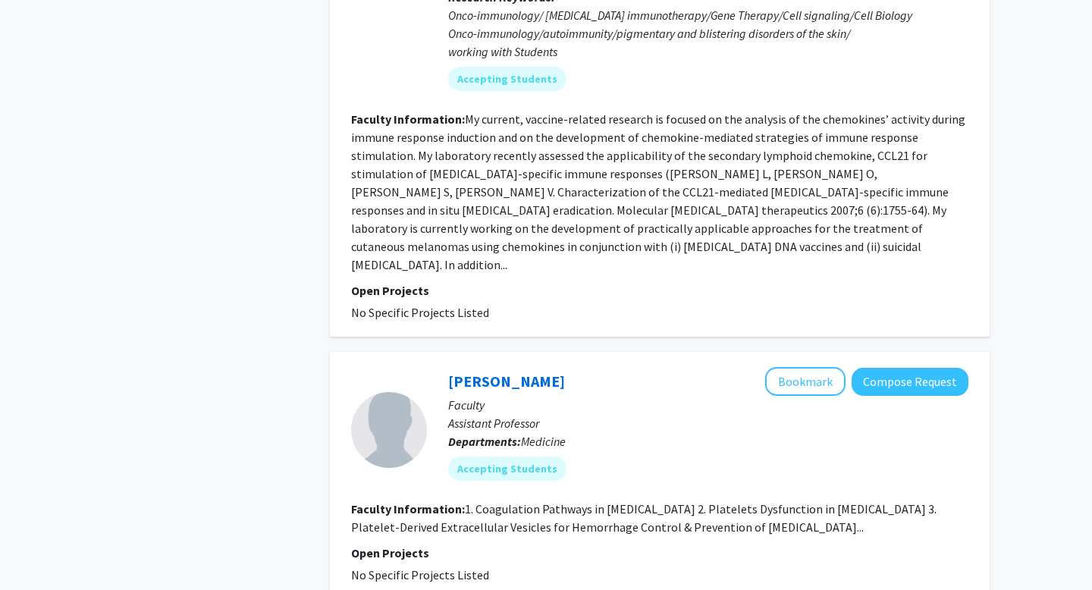
scroll to position [3207, 0]
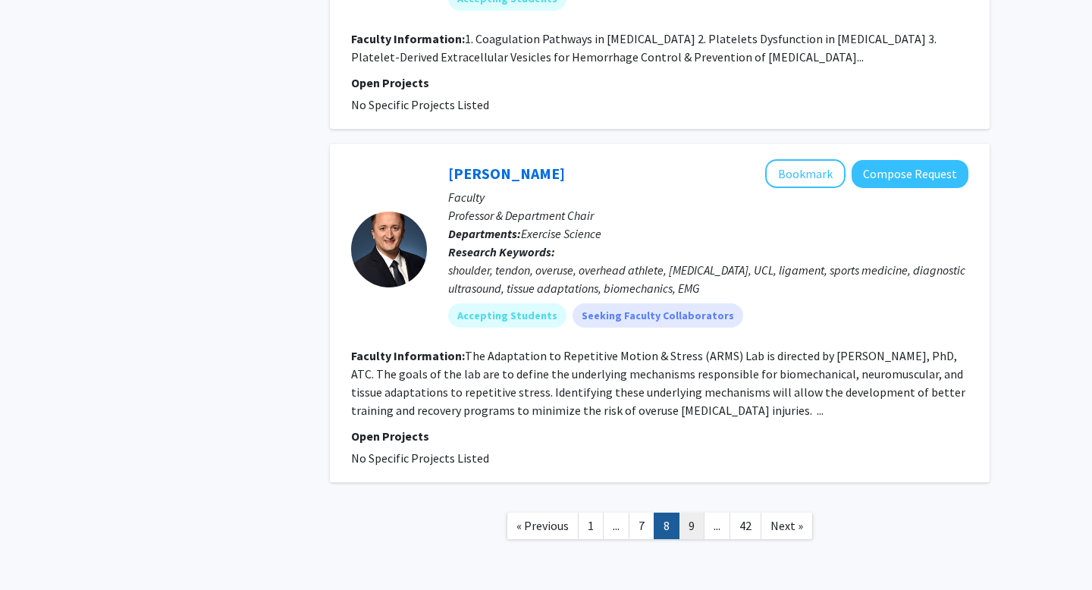
click at [690, 512] on link "9" at bounding box center [691, 525] width 26 height 27
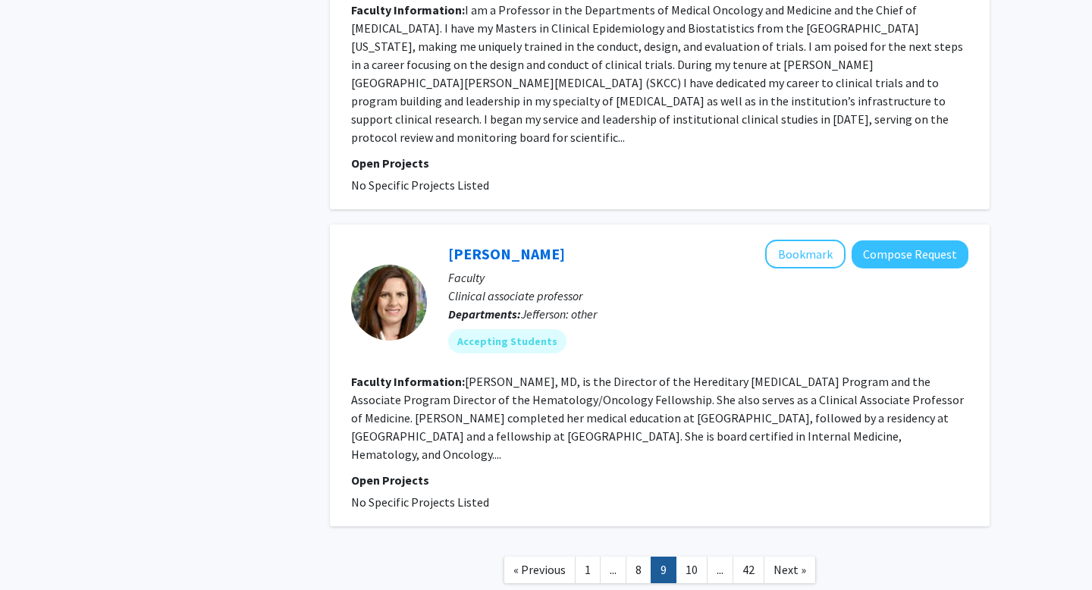
scroll to position [3182, 0]
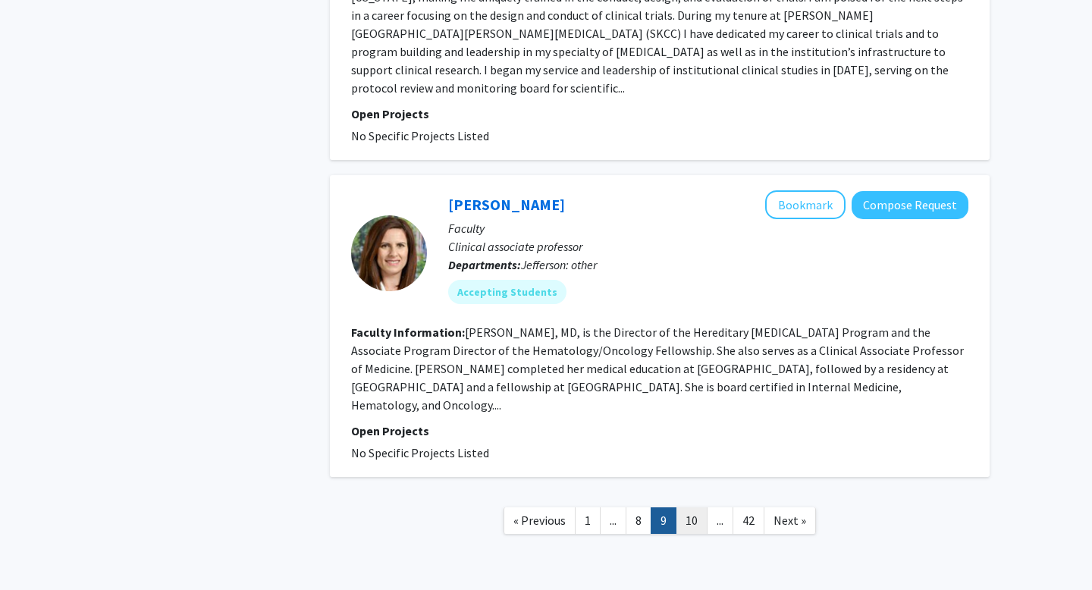
click at [688, 507] on link "10" at bounding box center [691, 520] width 32 height 27
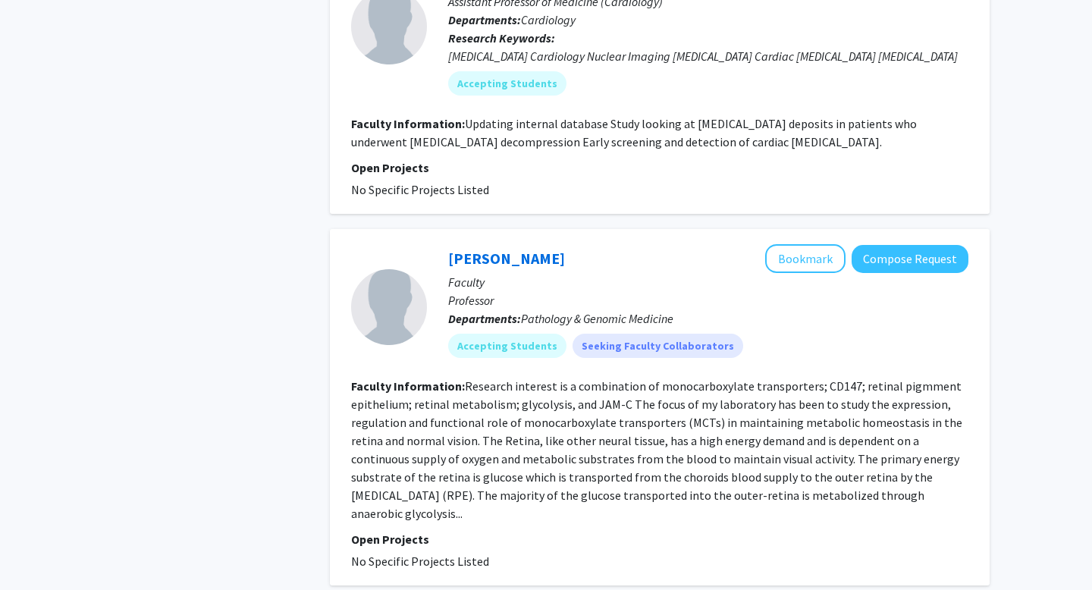
scroll to position [2866, 0]
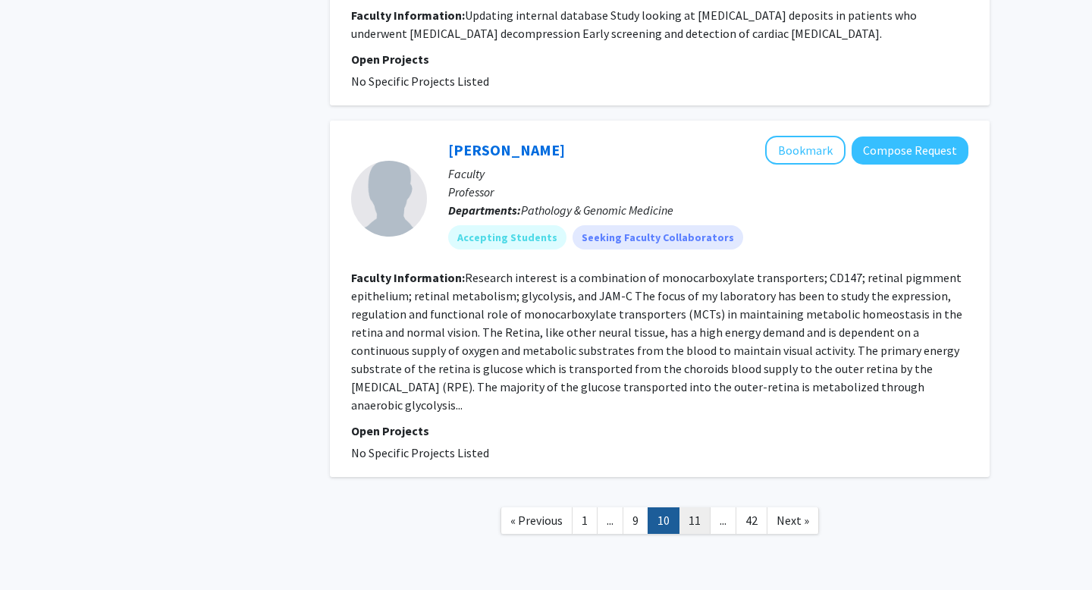
click at [696, 507] on link "11" at bounding box center [694, 520] width 32 height 27
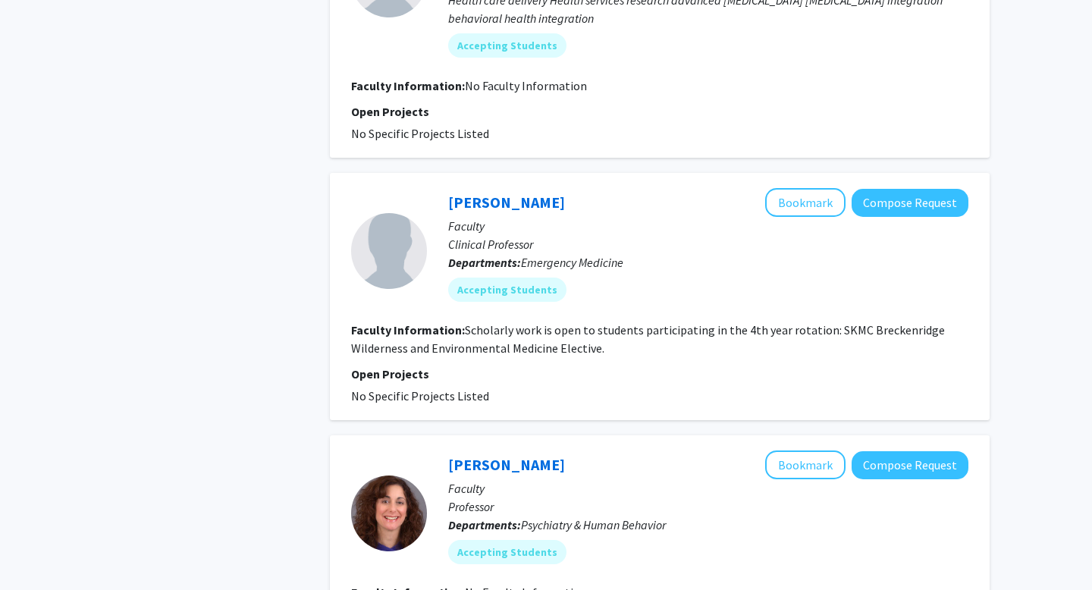
scroll to position [2357, 0]
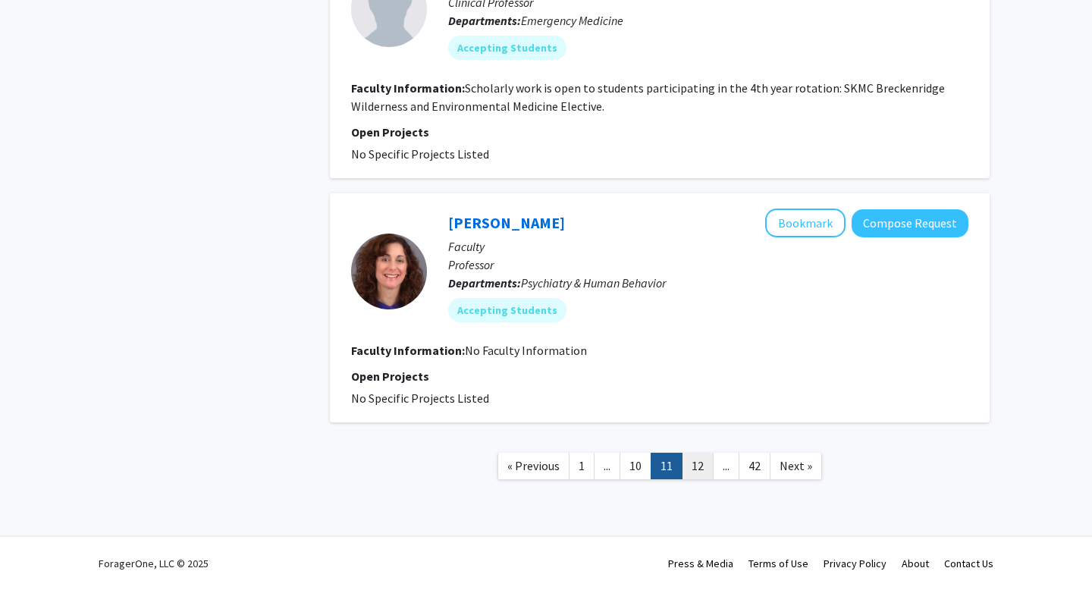
click at [694, 475] on link "12" at bounding box center [697, 466] width 32 height 27
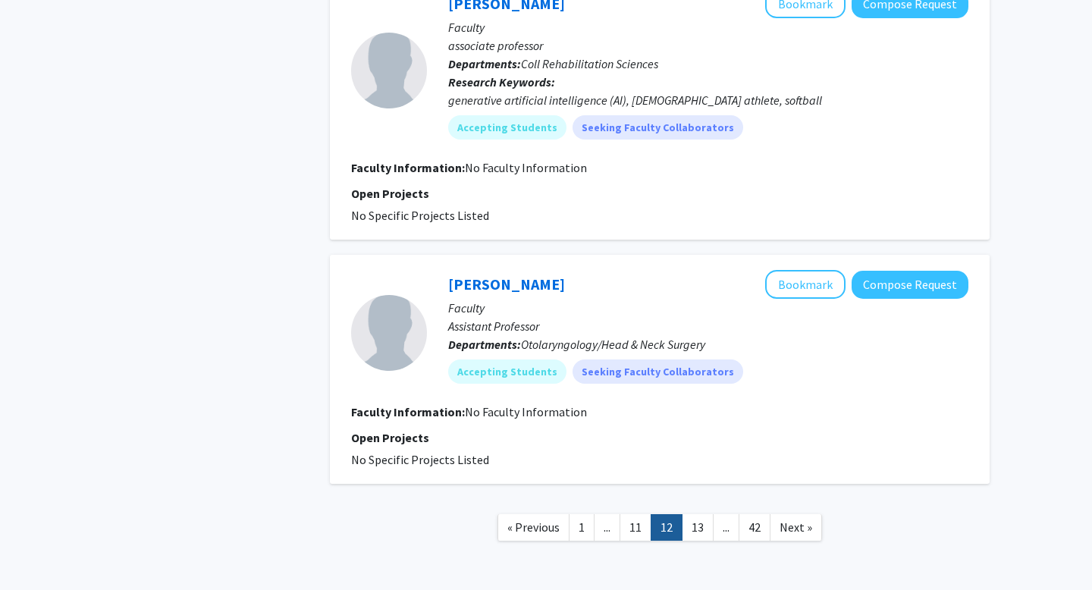
scroll to position [2193, 0]
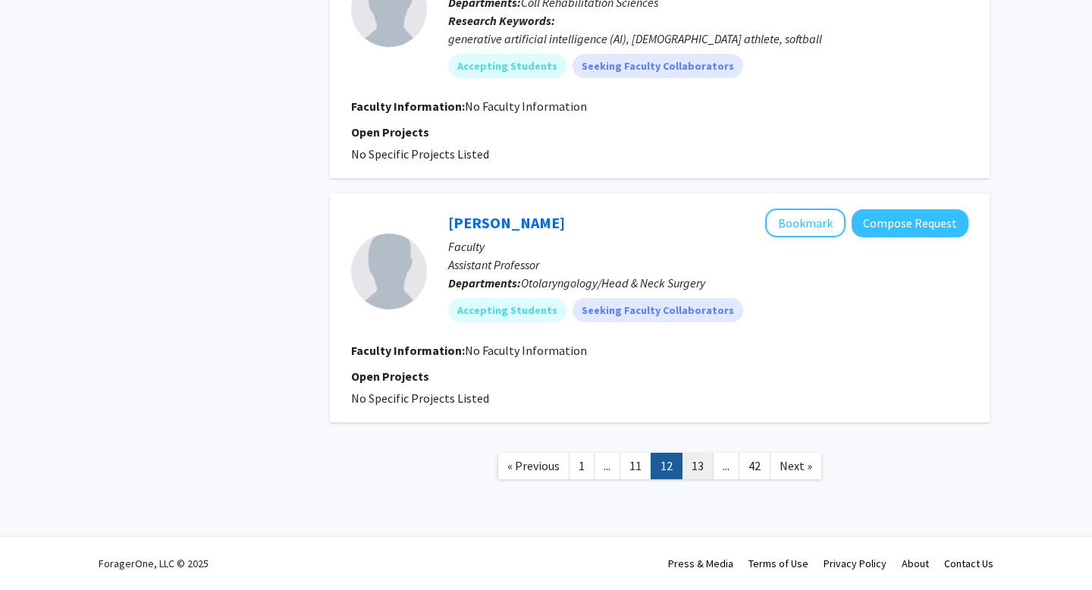
click at [692, 463] on link "13" at bounding box center [697, 466] width 32 height 27
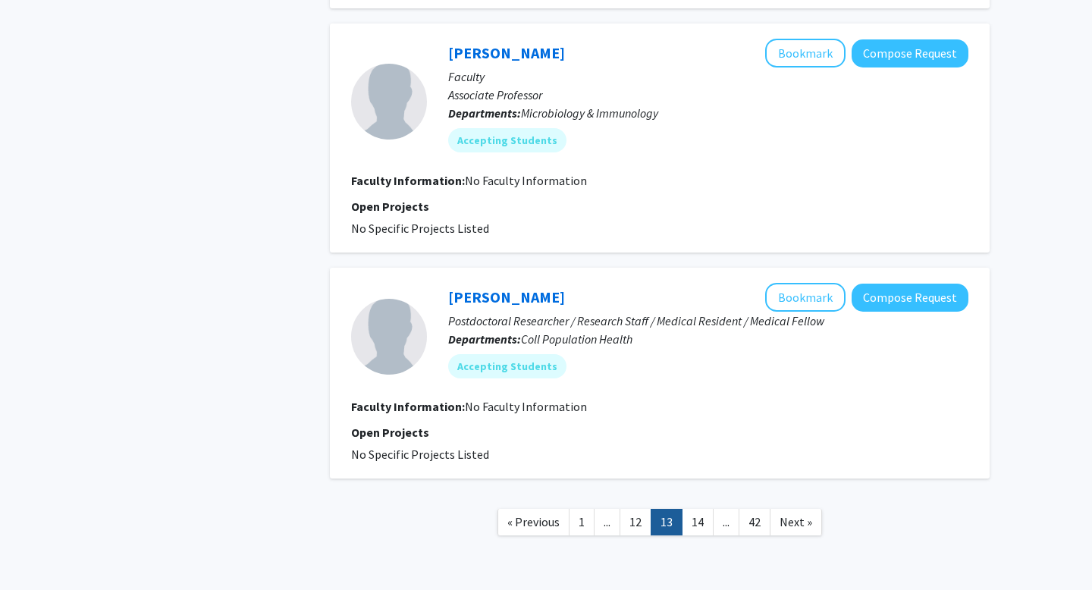
scroll to position [2084, 0]
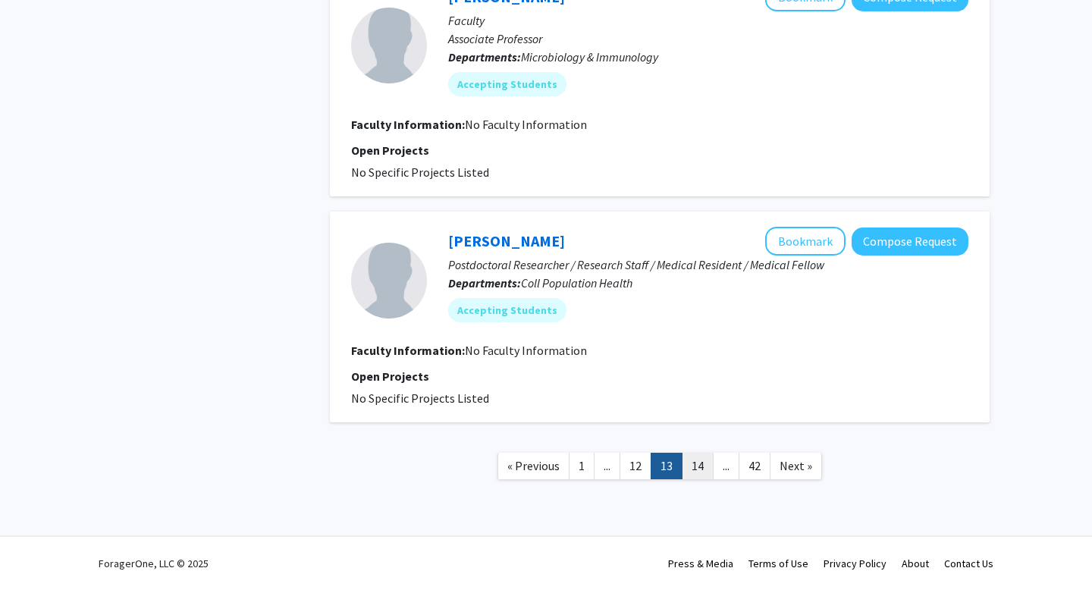
click at [697, 473] on link "14" at bounding box center [697, 466] width 32 height 27
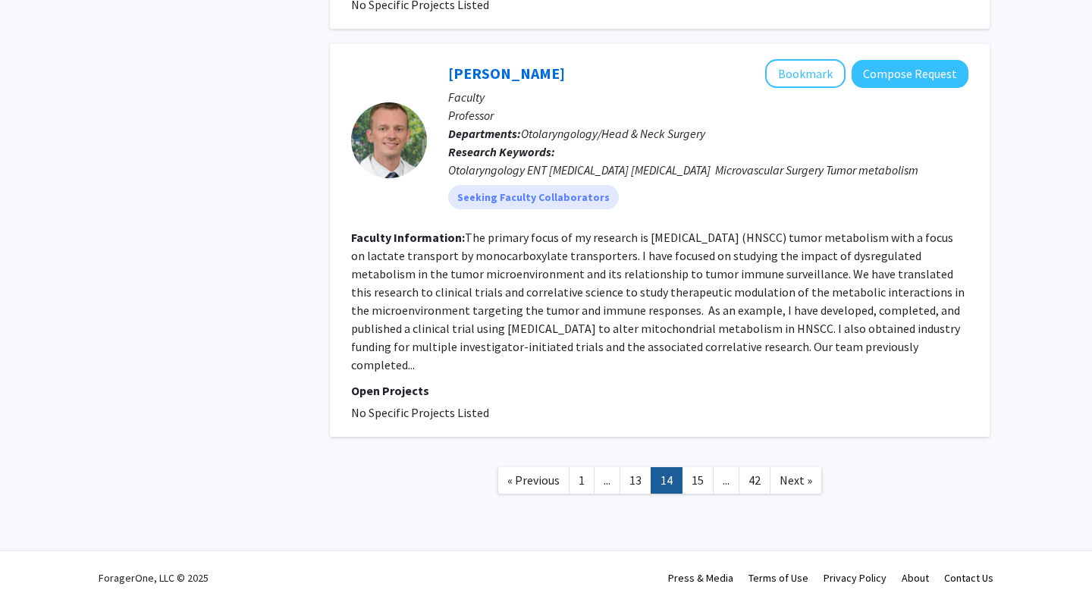
scroll to position [2308, 0]
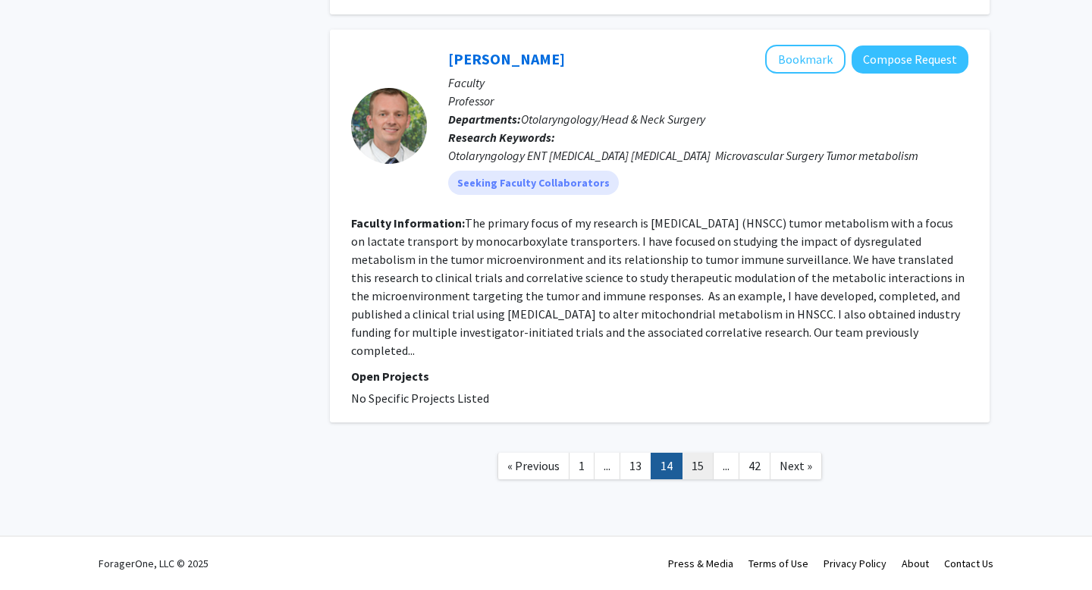
click at [698, 465] on link "15" at bounding box center [697, 466] width 32 height 27
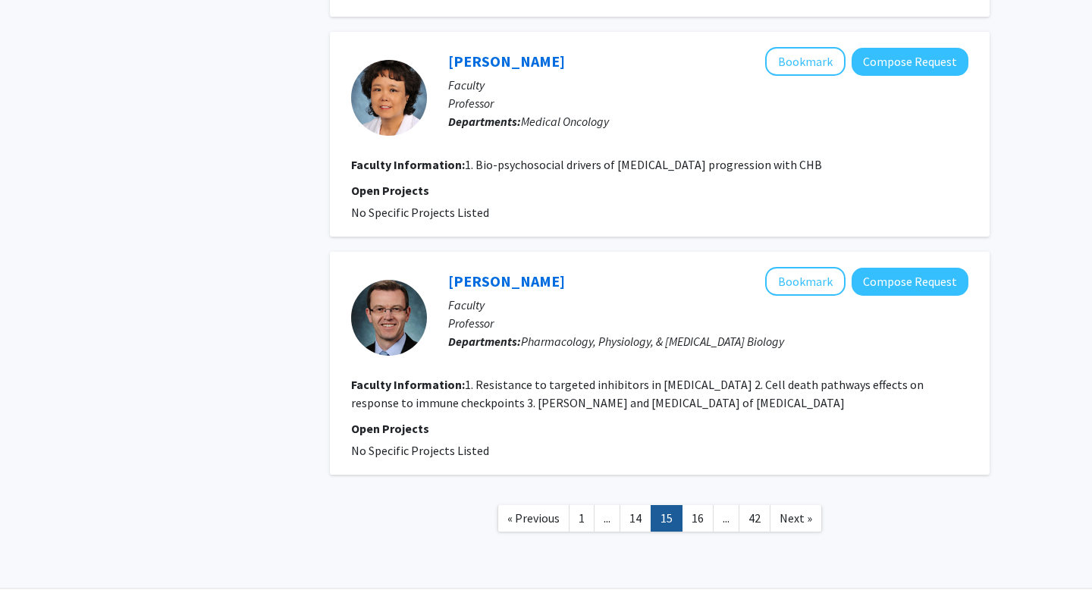
scroll to position [2302, 0]
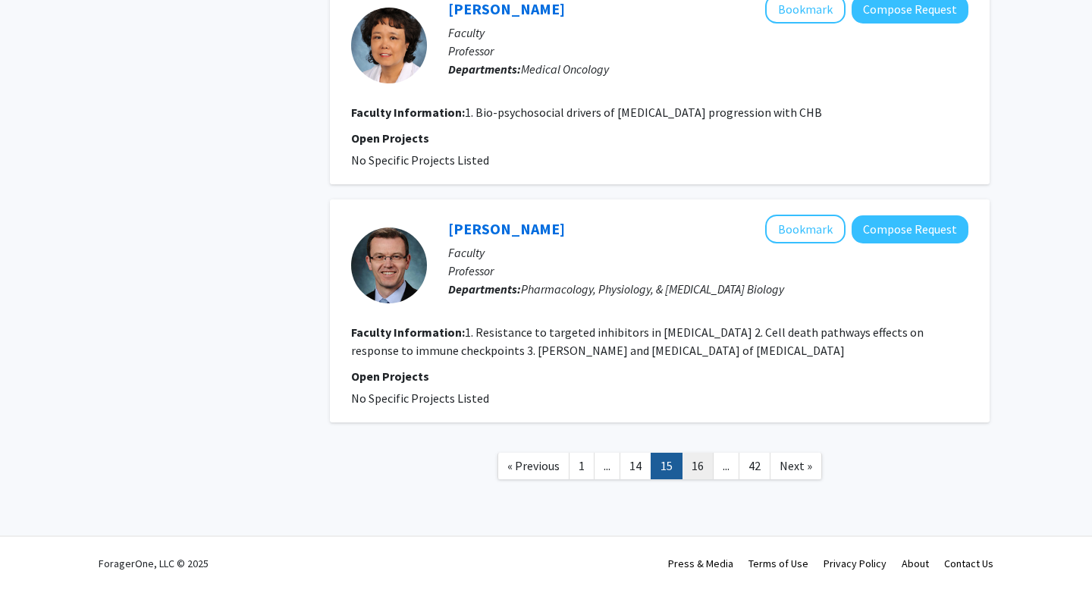
click at [703, 463] on link "16" at bounding box center [697, 466] width 32 height 27
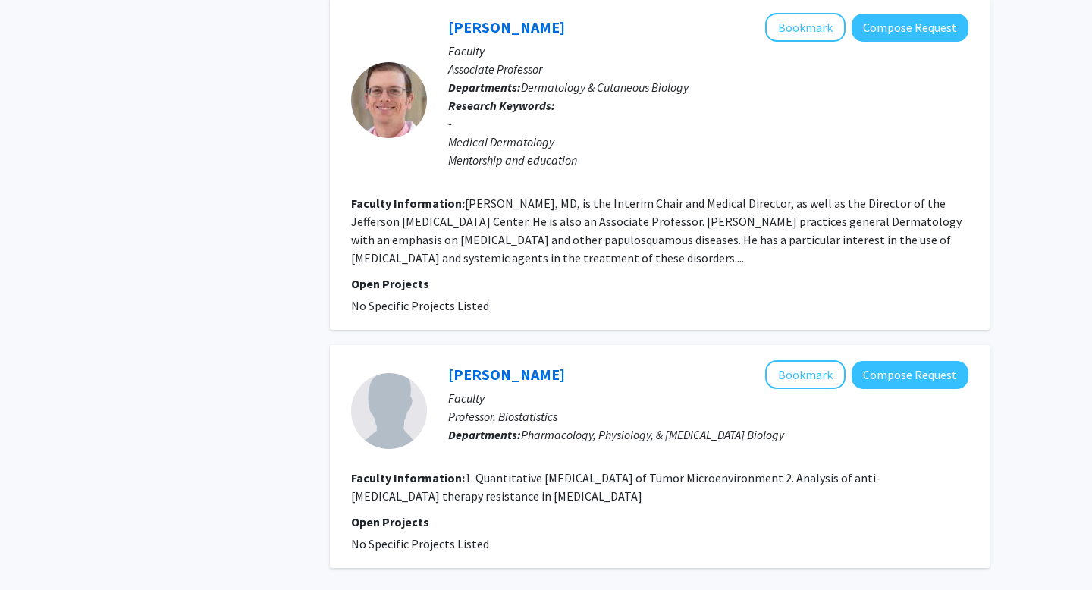
scroll to position [3039, 0]
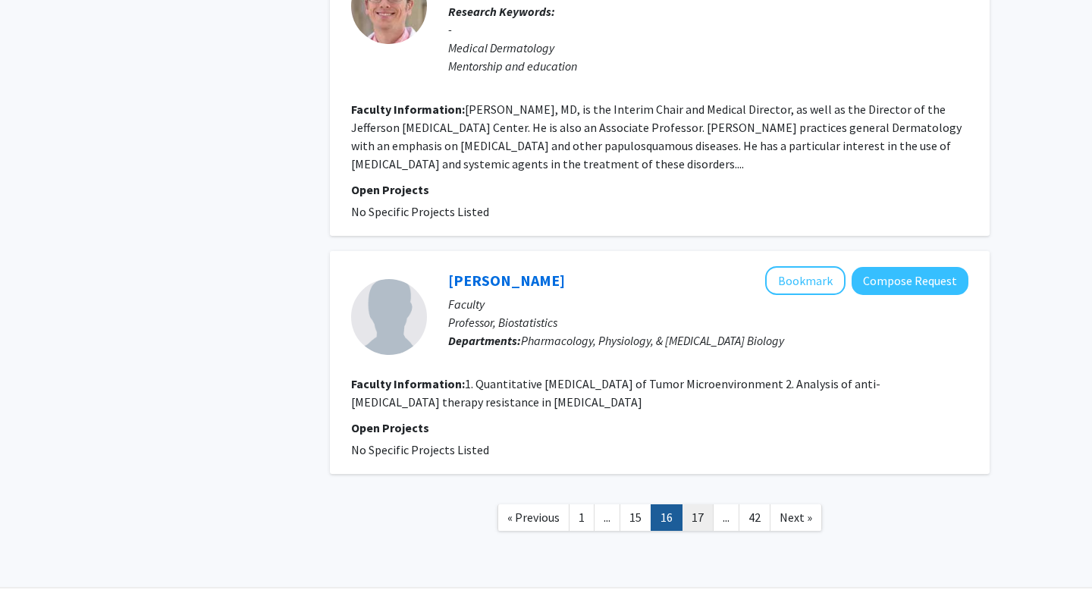
click at [694, 504] on link "17" at bounding box center [697, 517] width 32 height 27
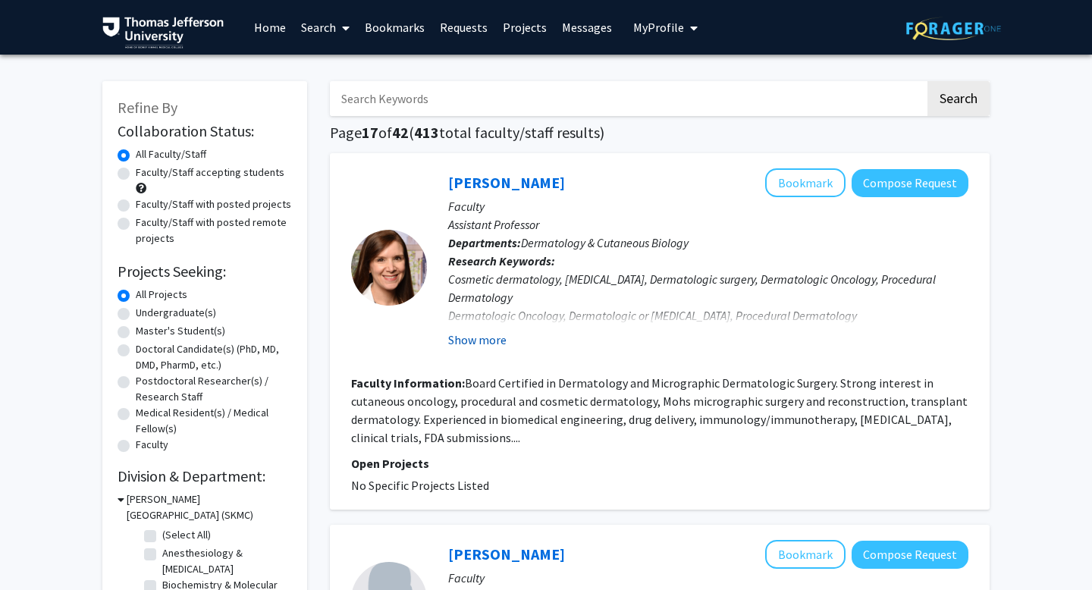
click at [487, 340] on button "Show more" at bounding box center [477, 340] width 58 height 18
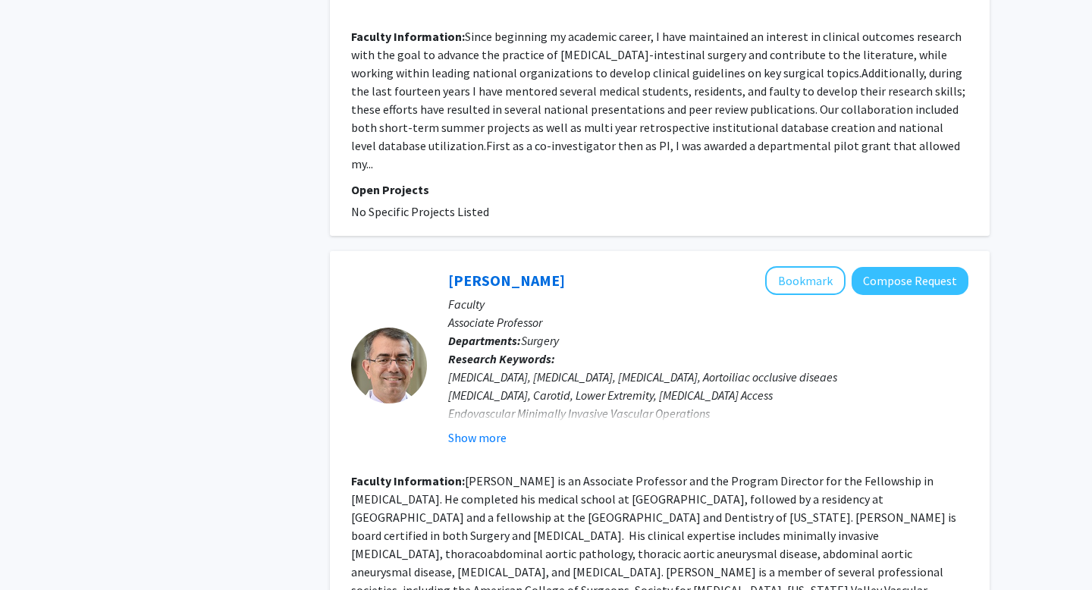
scroll to position [3315, 0]
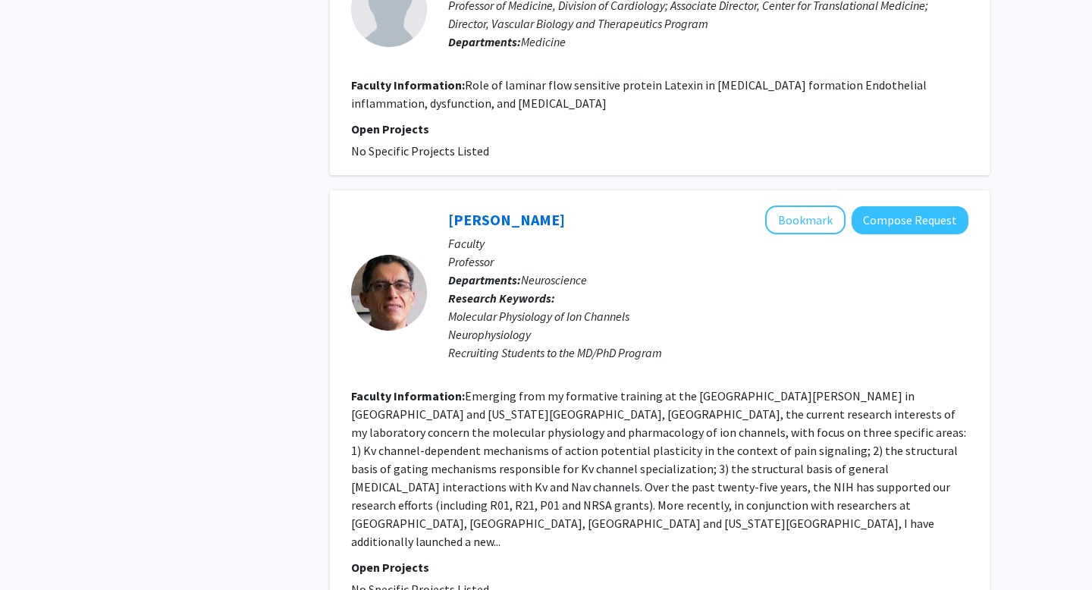
scroll to position [2731, 0]
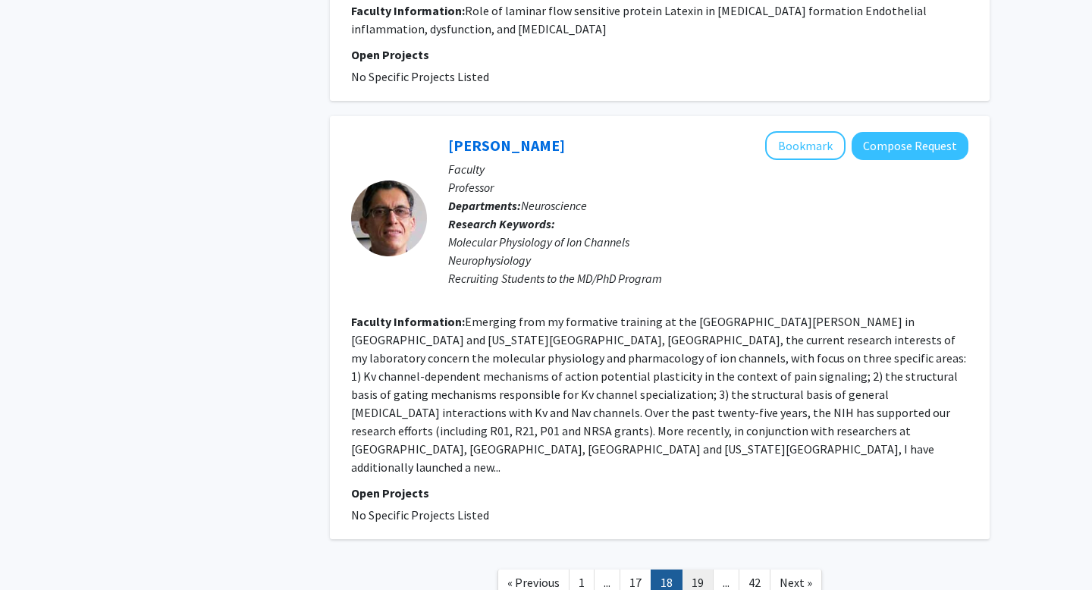
click at [699, 569] on link "19" at bounding box center [697, 582] width 32 height 27
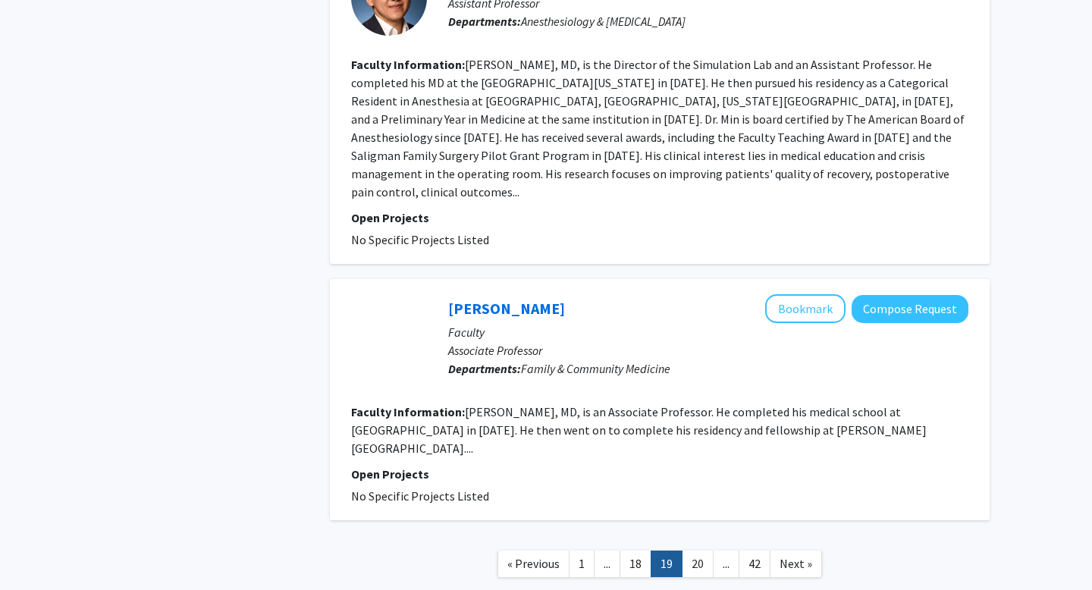
scroll to position [2587, 0]
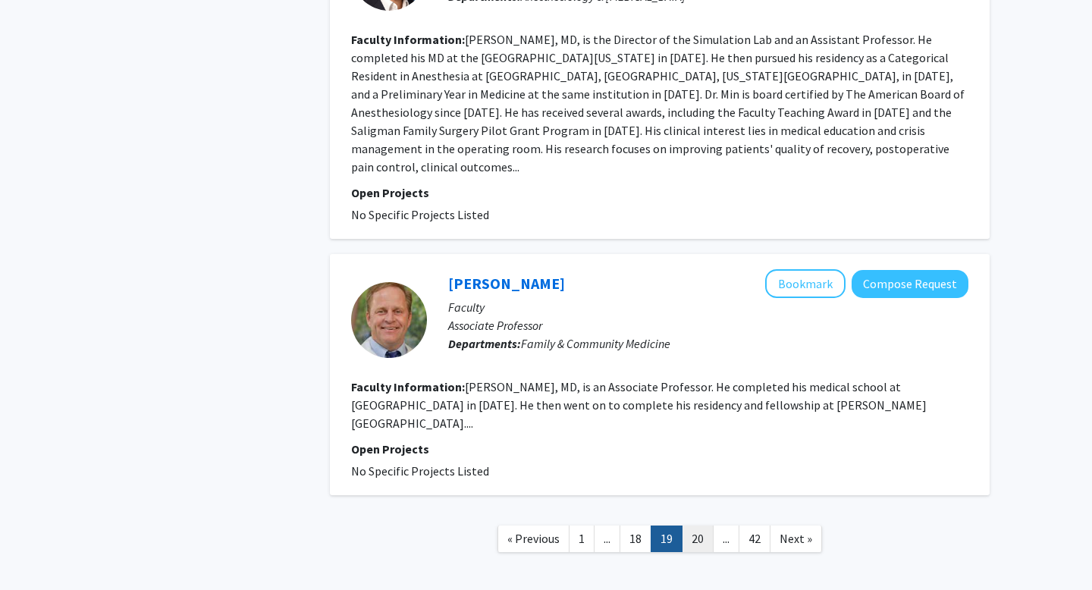
click at [689, 525] on link "20" at bounding box center [697, 538] width 32 height 27
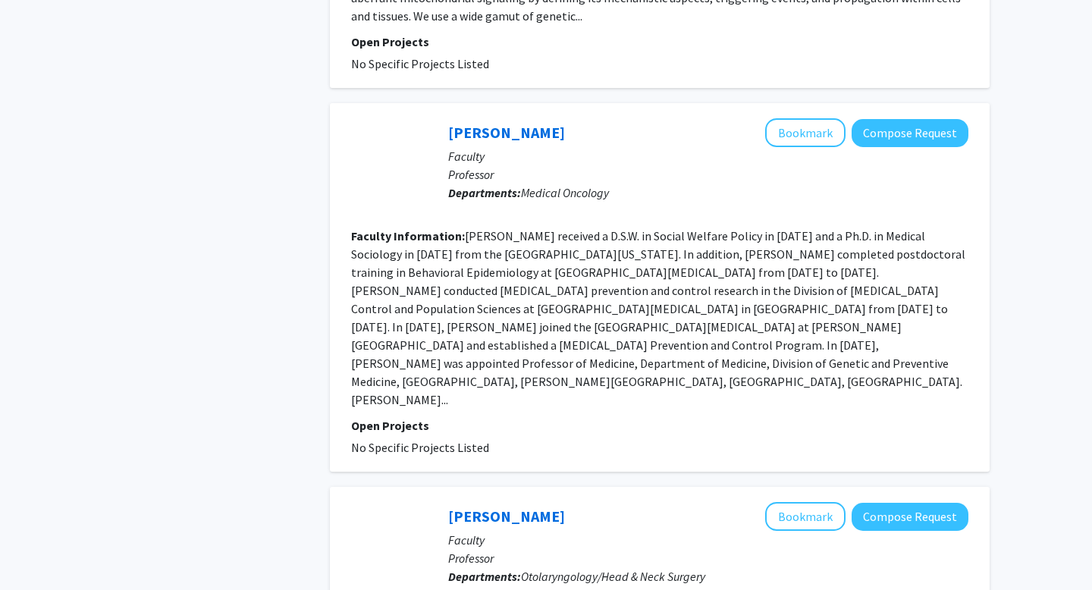
scroll to position [2864, 0]
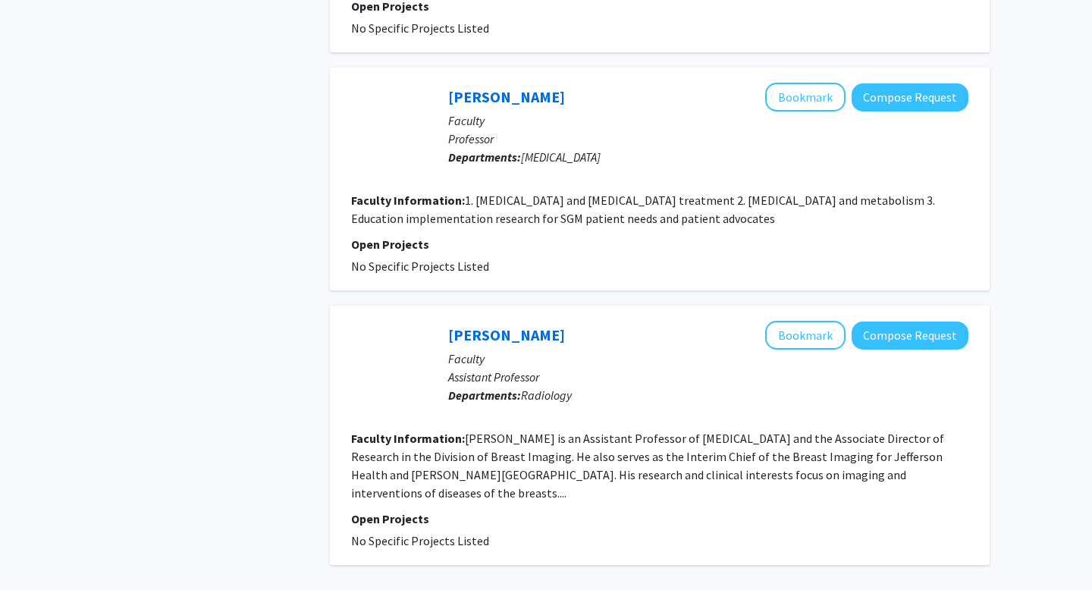
scroll to position [2624, 0]
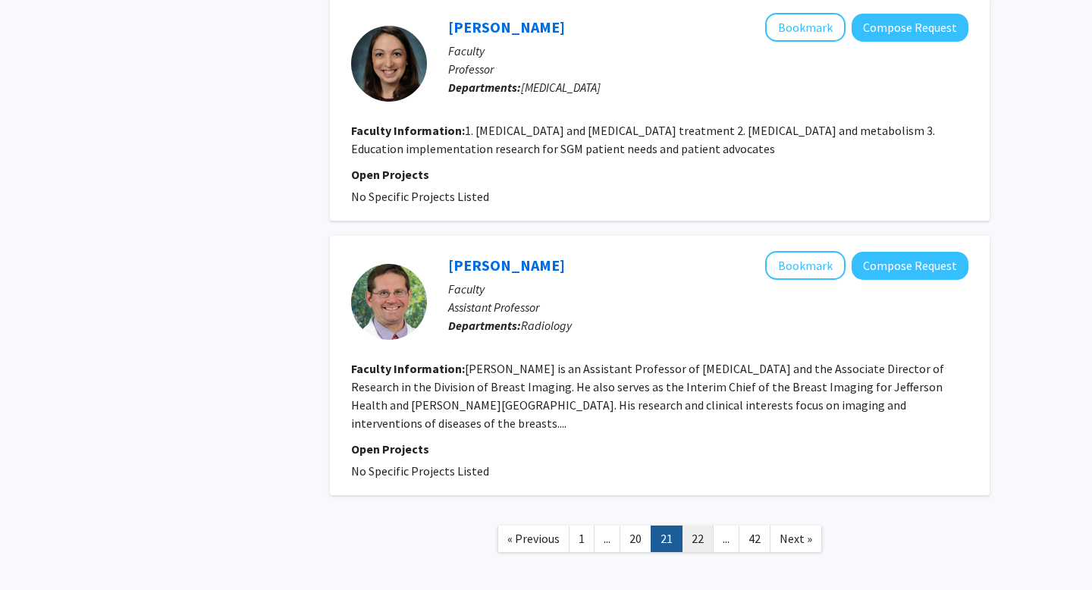
click at [691, 525] on link "22" at bounding box center [697, 538] width 32 height 27
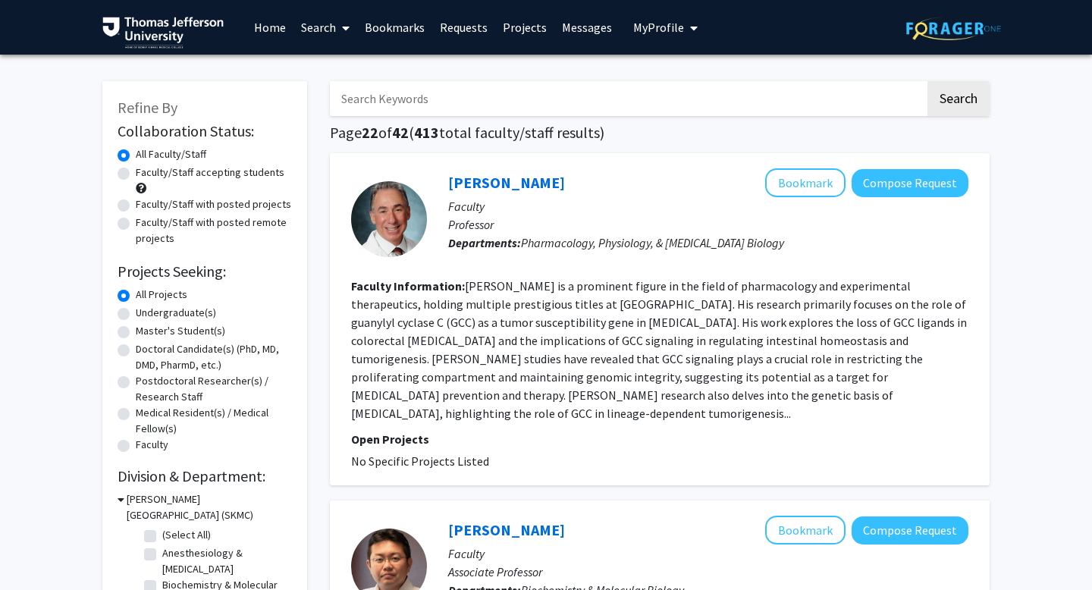
click at [136, 149] on label "All Faculty/Staff" at bounding box center [171, 154] width 70 height 16
click at [136, 149] on input "All Faculty/Staff" at bounding box center [141, 151] width 10 height 10
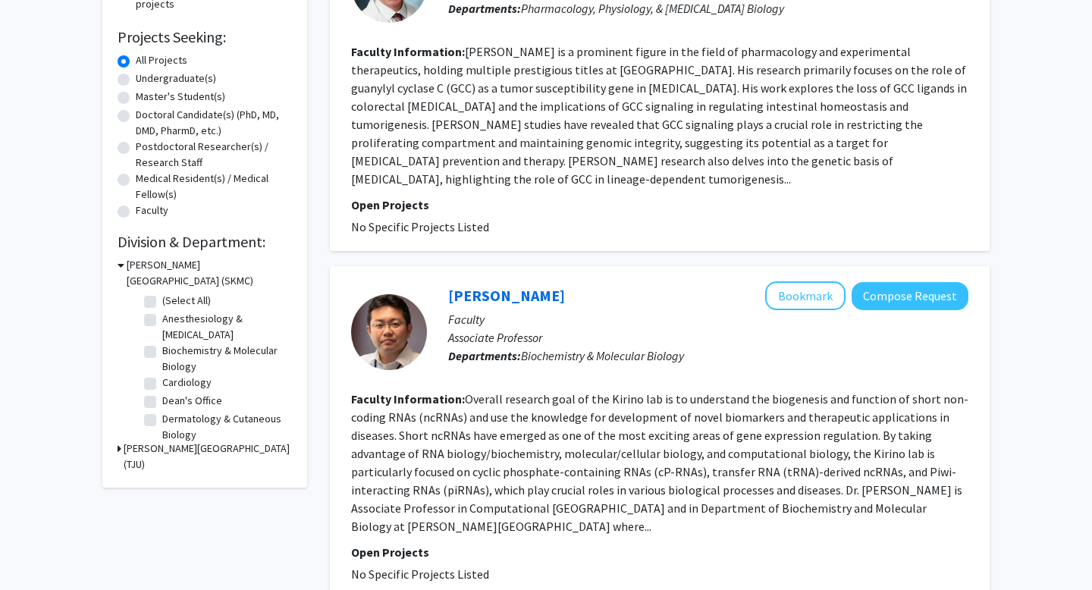
scroll to position [261, 0]
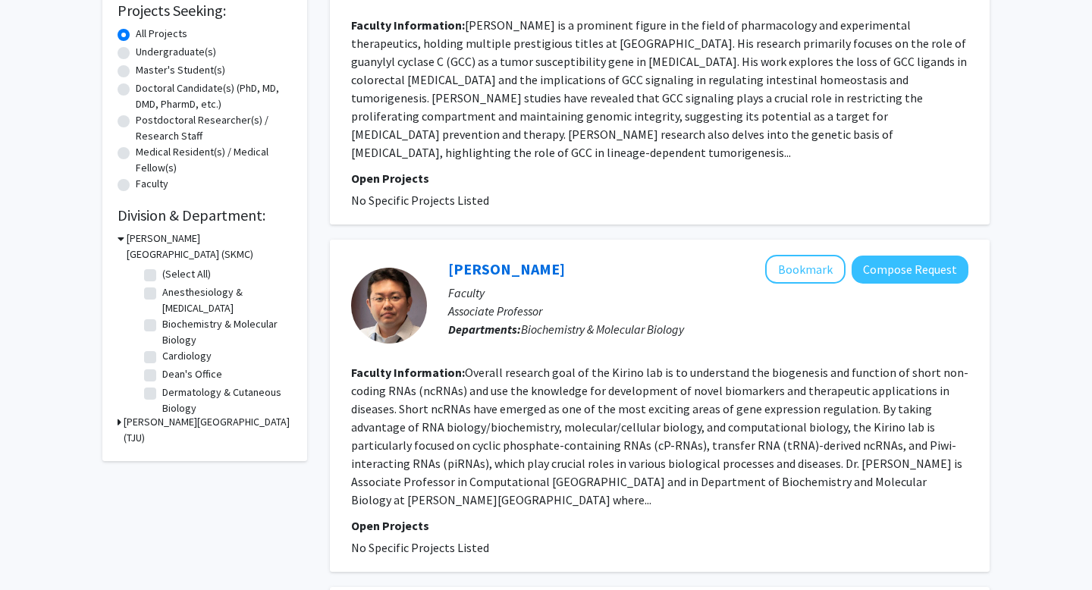
click at [162, 393] on label "Dermatology & Cutaneous Biology" at bounding box center [225, 400] width 126 height 32
click at [162, 393] on input "Dermatology & Cutaneous Biology" at bounding box center [167, 389] width 10 height 10
checkbox input "true"
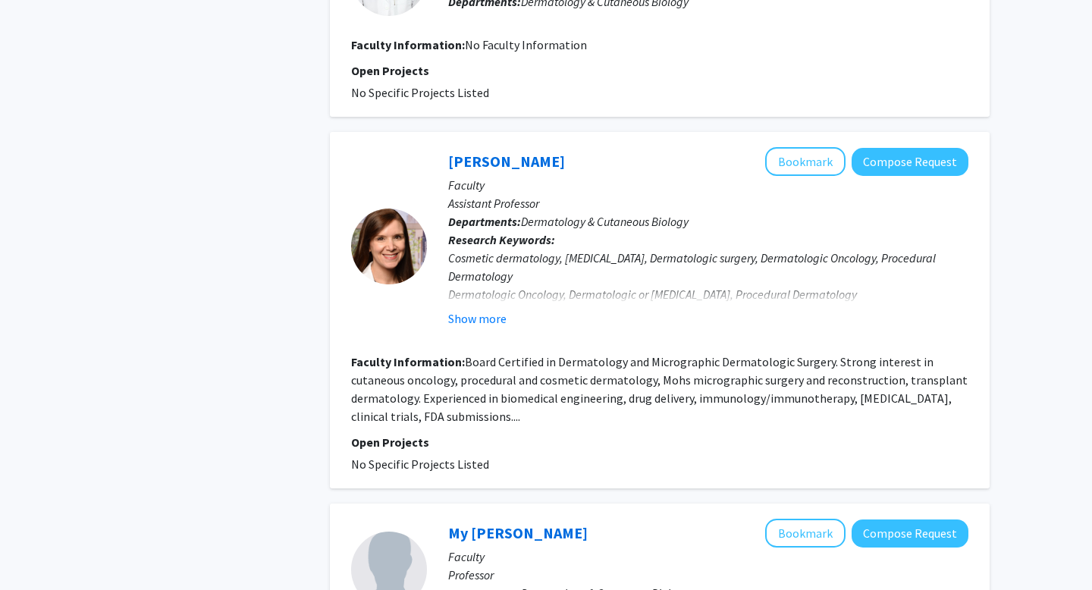
scroll to position [815, 0]
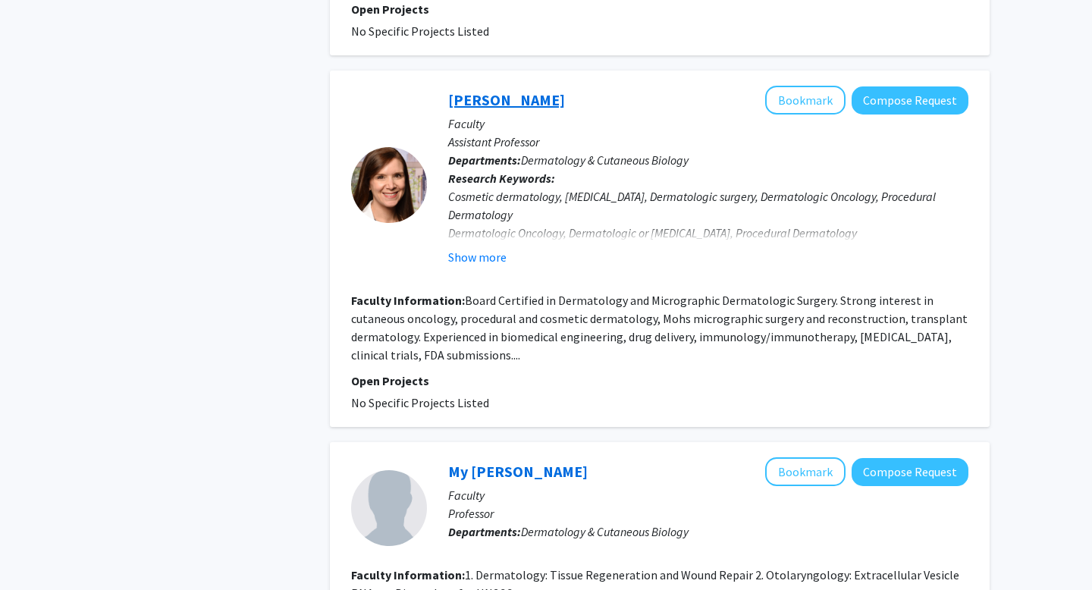
click at [534, 100] on link "[PERSON_NAME]" at bounding box center [506, 99] width 117 height 19
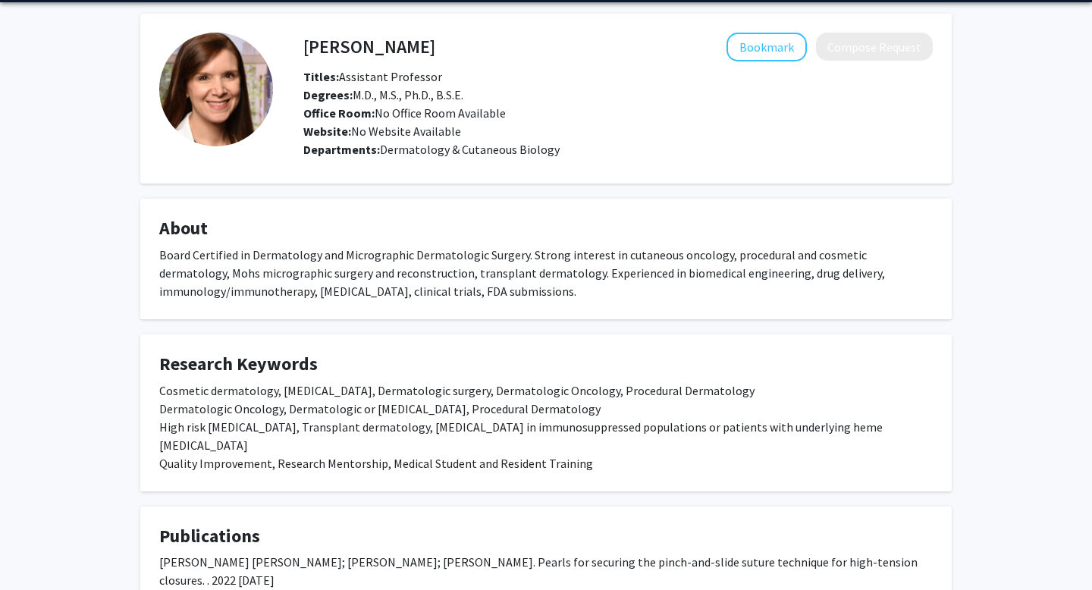
scroll to position [147, 0]
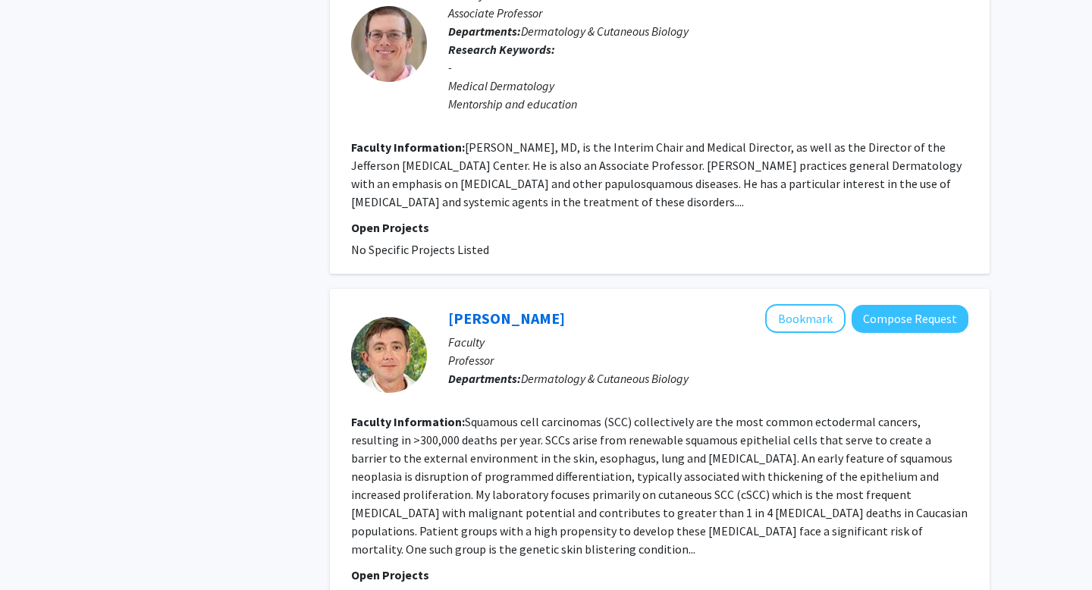
scroll to position [1443, 0]
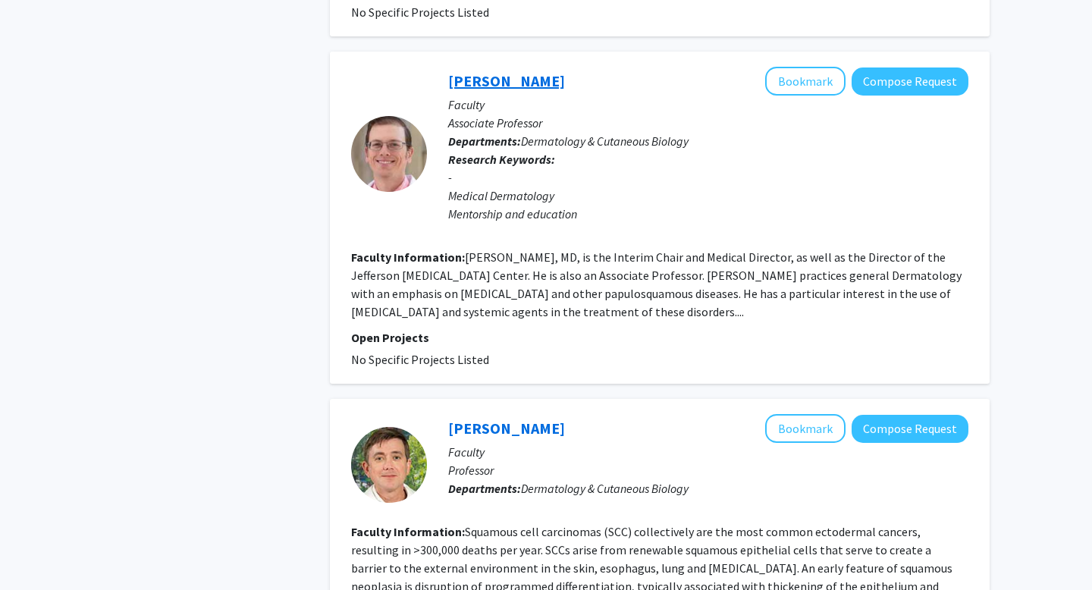
click at [501, 88] on link "[PERSON_NAME]" at bounding box center [506, 80] width 117 height 19
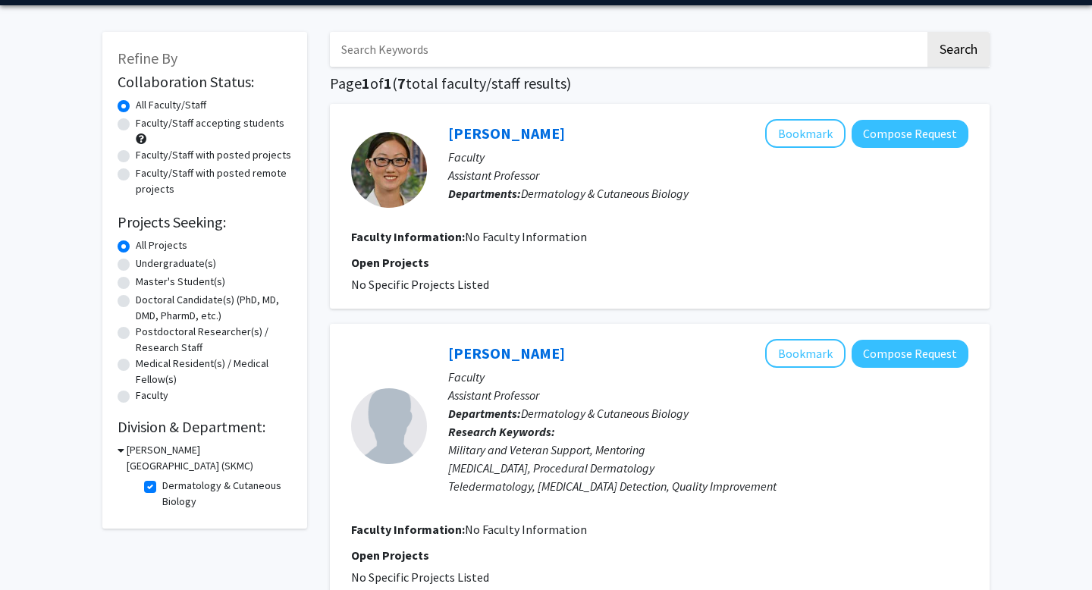
scroll to position [50, 0]
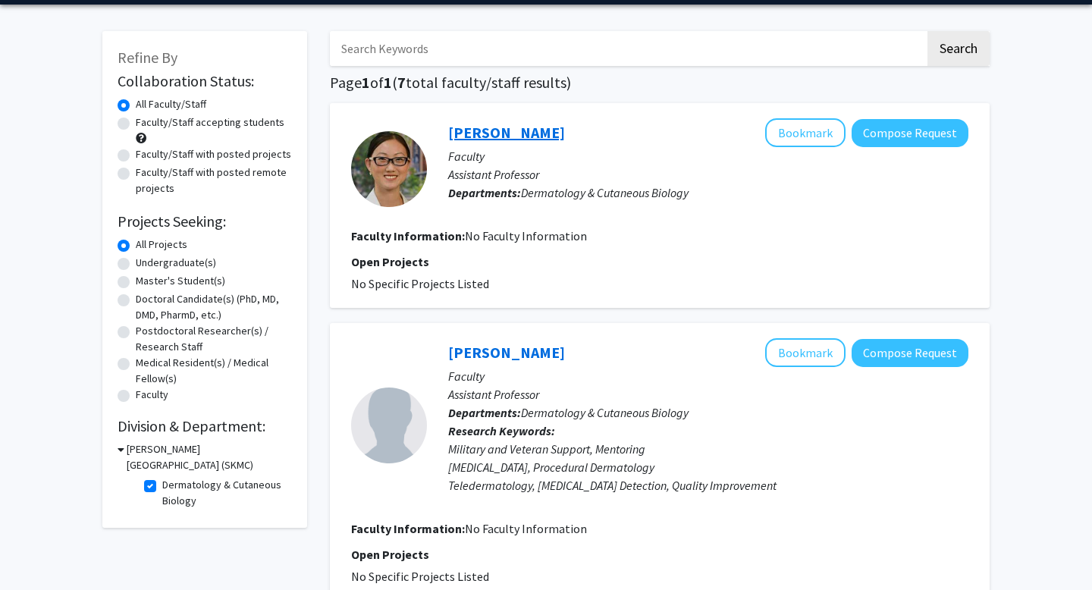
click at [488, 135] on link "[PERSON_NAME]" at bounding box center [506, 132] width 117 height 19
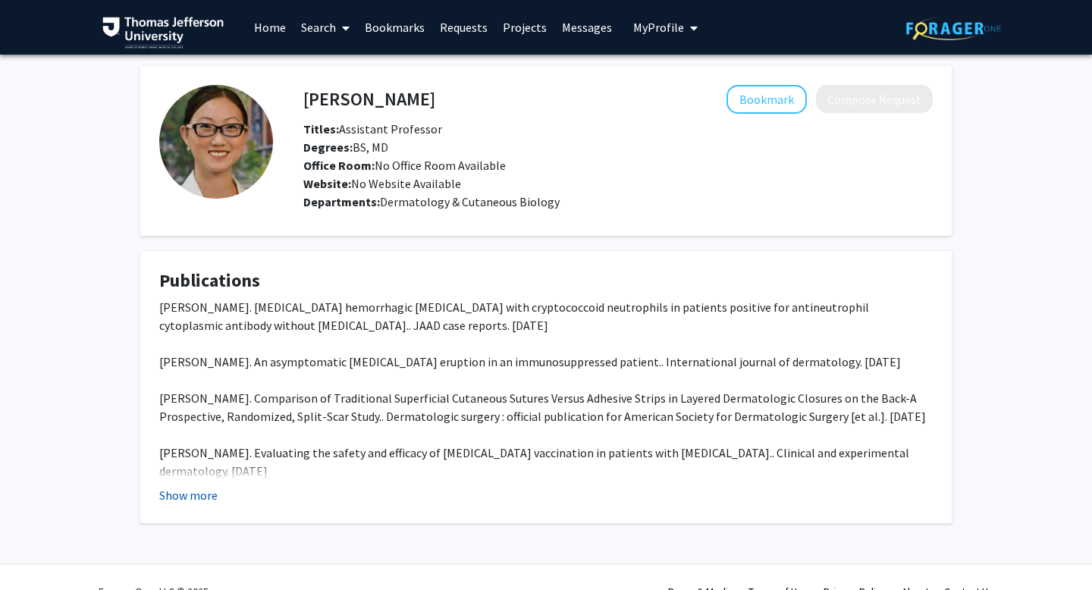
click at [193, 501] on button "Show more" at bounding box center [188, 495] width 58 height 18
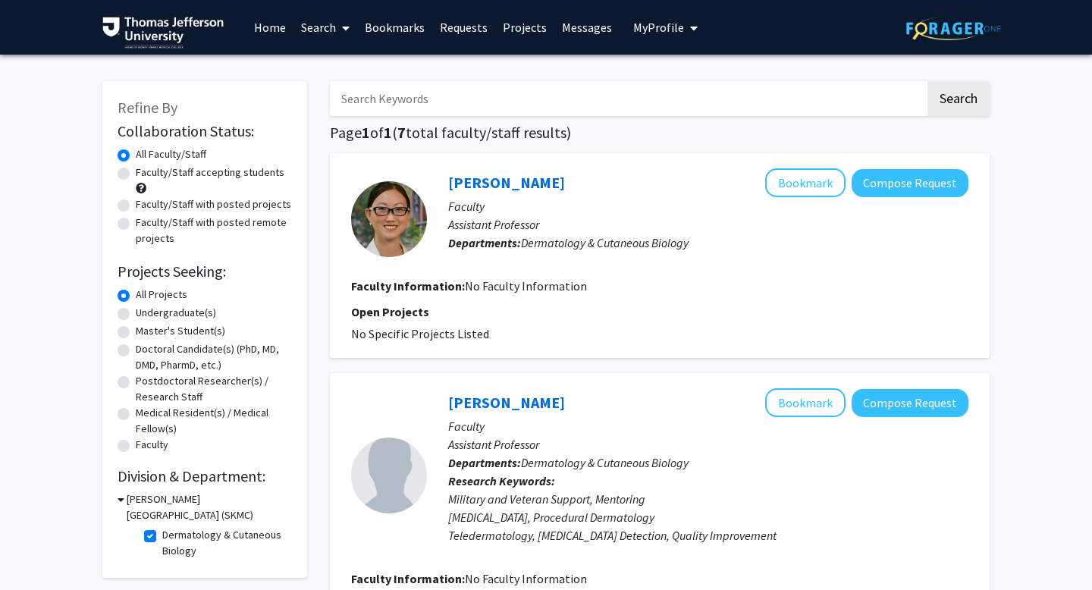
click at [162, 533] on label "Dermatology & Cutaneous Biology" at bounding box center [225, 543] width 126 height 32
click at [162, 533] on input "Dermatology & Cutaneous Biology" at bounding box center [167, 532] width 10 height 10
checkbox input "false"
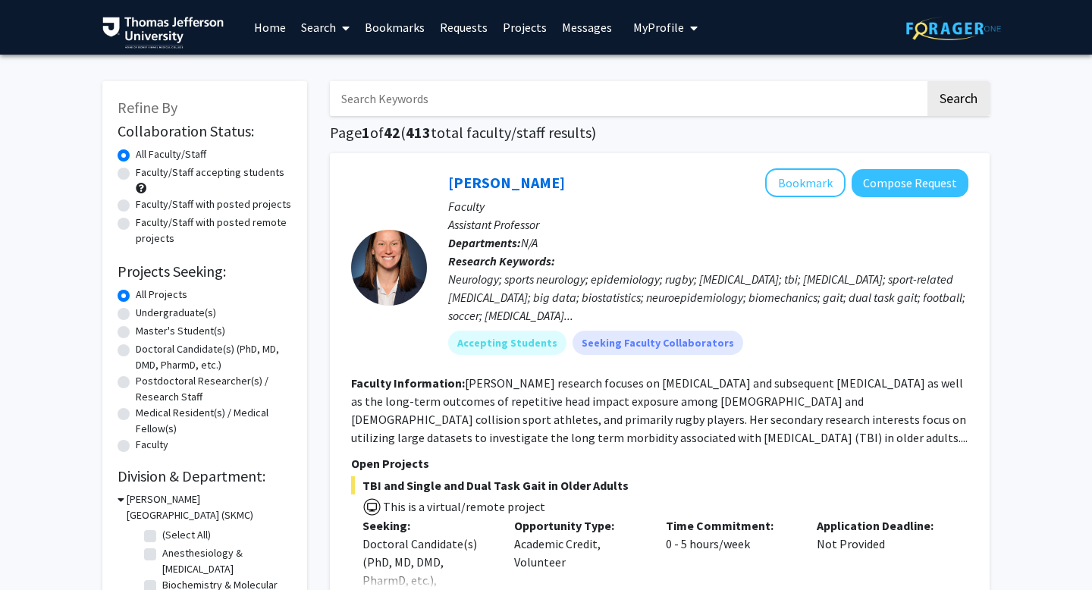
click at [406, 31] on link "Bookmarks" at bounding box center [394, 27] width 75 height 53
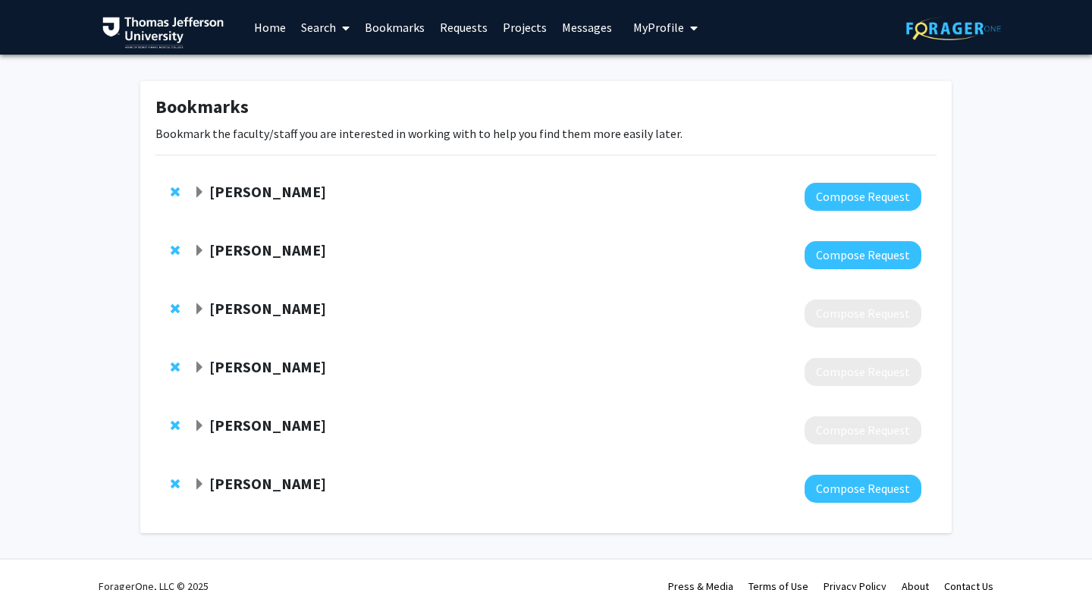
click at [202, 192] on span "Expand Dennis Hand Bookmark" at bounding box center [199, 192] width 12 height 12
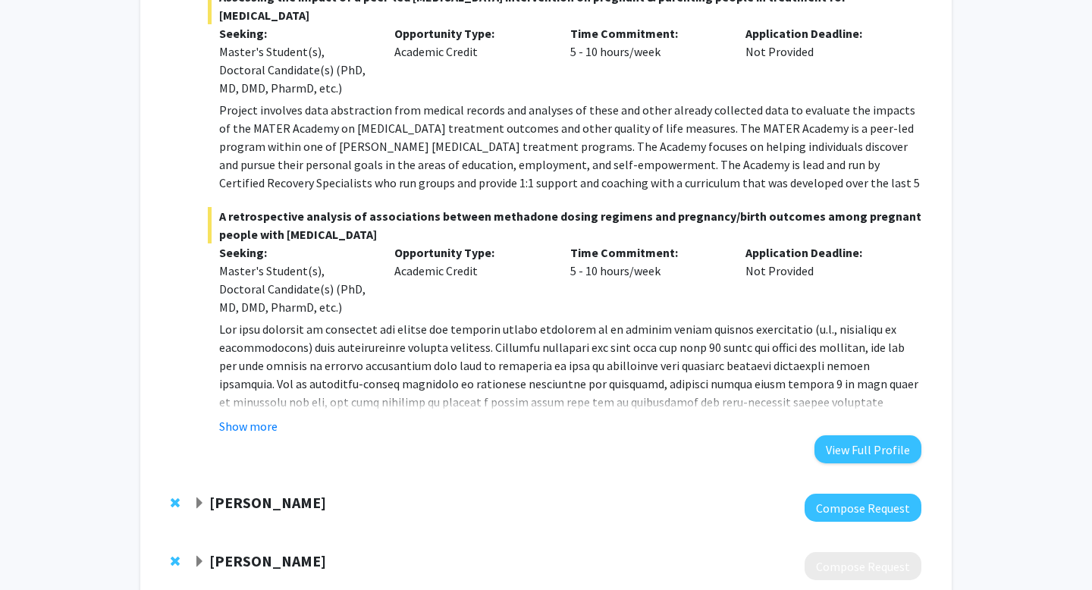
scroll to position [315, 0]
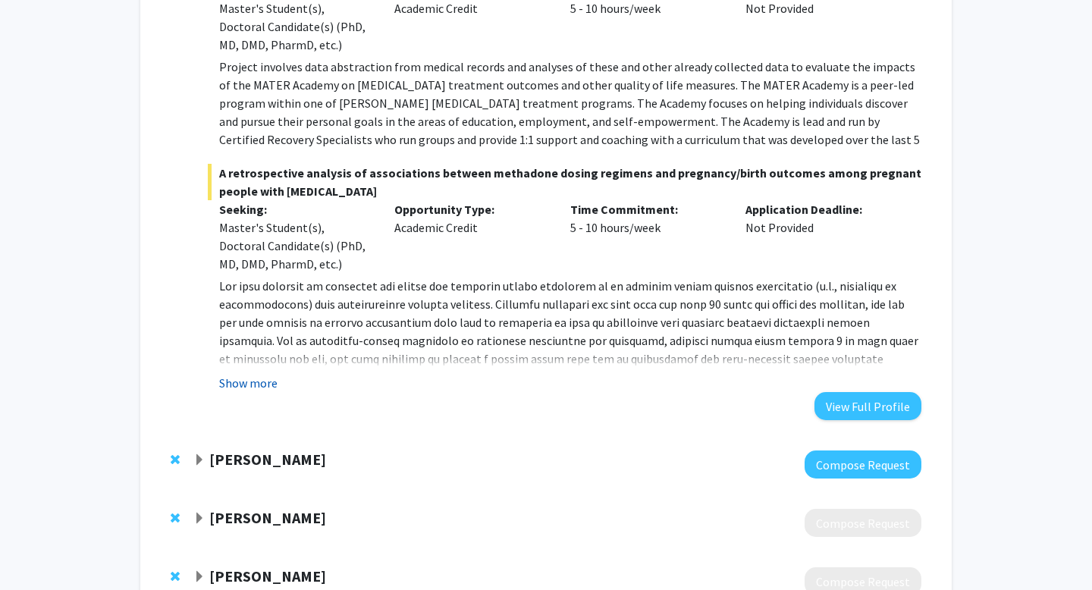
click at [254, 381] on button "Show more" at bounding box center [248, 383] width 58 height 18
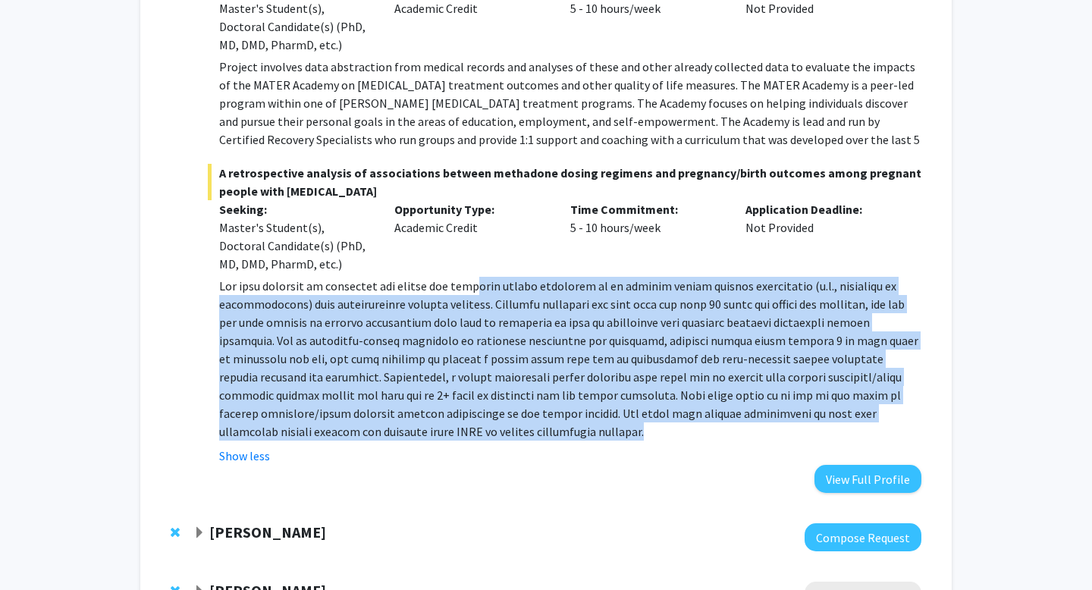
drag, startPoint x: 472, startPoint y: 286, endPoint x: 551, endPoint y: 429, distance: 163.5
click at [551, 429] on p at bounding box center [570, 359] width 702 height 164
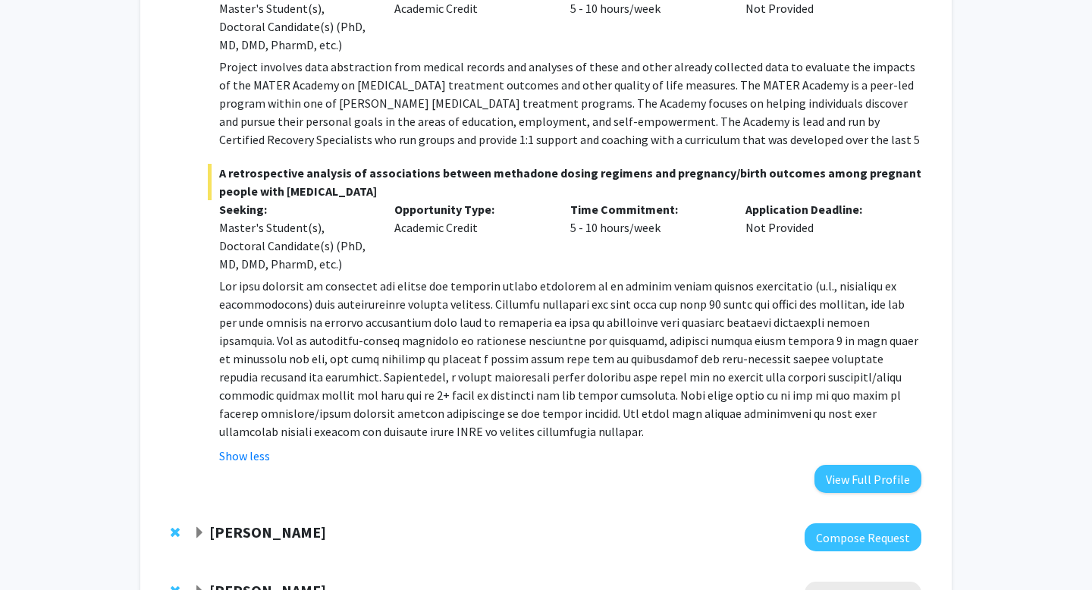
scroll to position [0, 0]
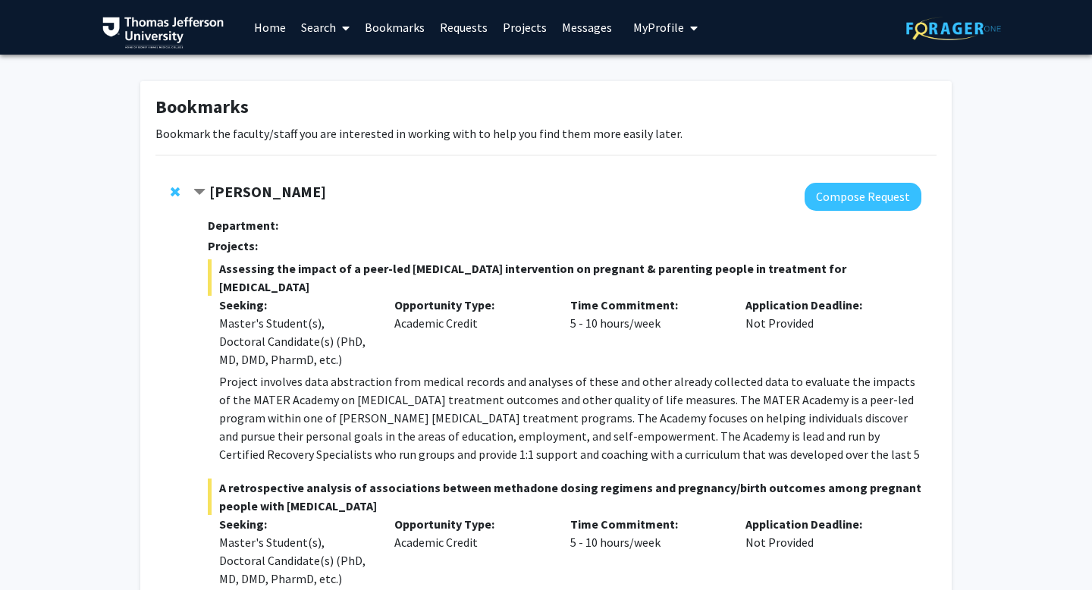
click at [202, 192] on span "Contract Dennis Hand Bookmark" at bounding box center [199, 192] width 12 height 12
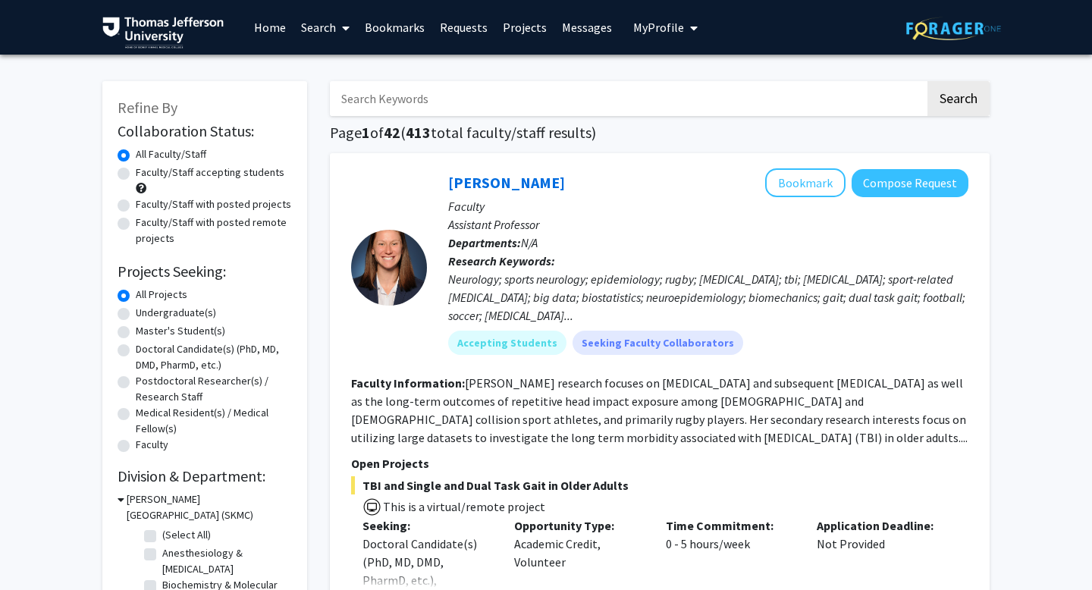
click at [538, 102] on input "Search Keywords" at bounding box center [627, 98] width 595 height 35
type input "retrospective"
click at [927, 81] on button "Search" at bounding box center [958, 98] width 62 height 35
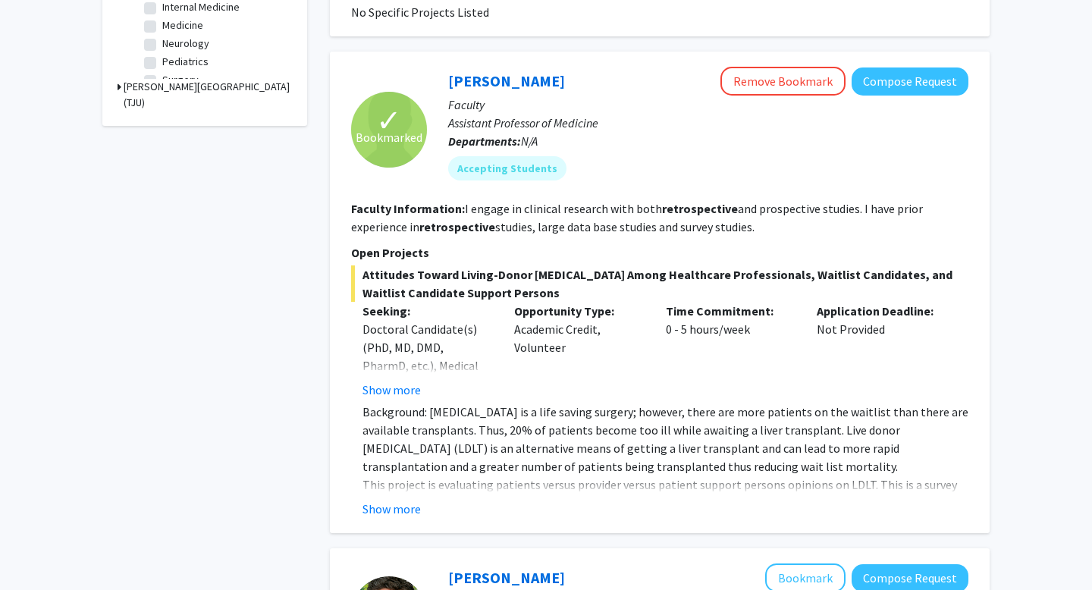
scroll to position [647, 0]
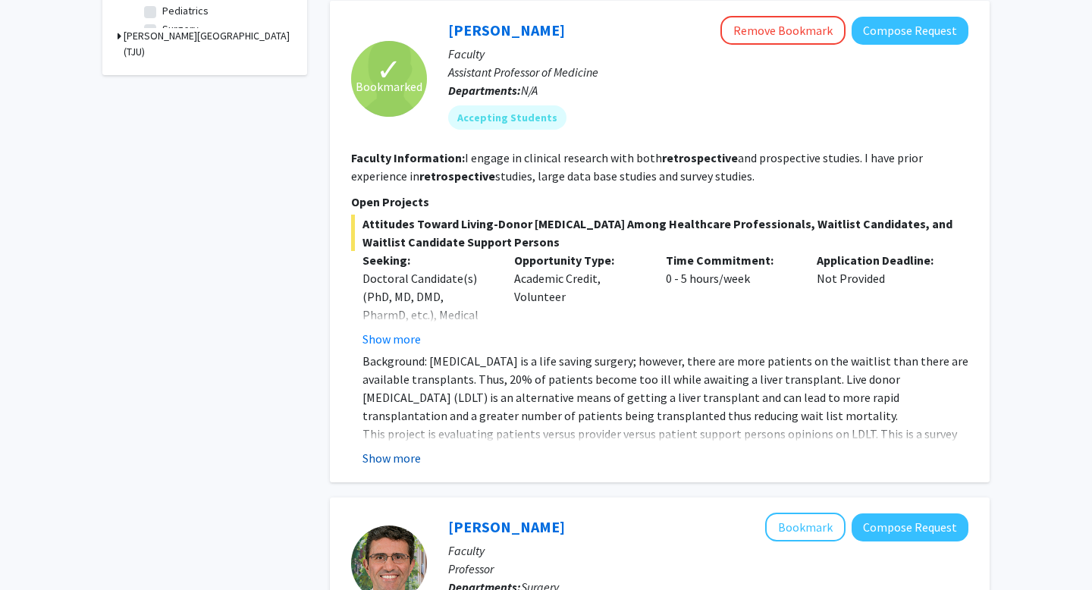
click at [403, 449] on button "Show more" at bounding box center [391, 458] width 58 height 18
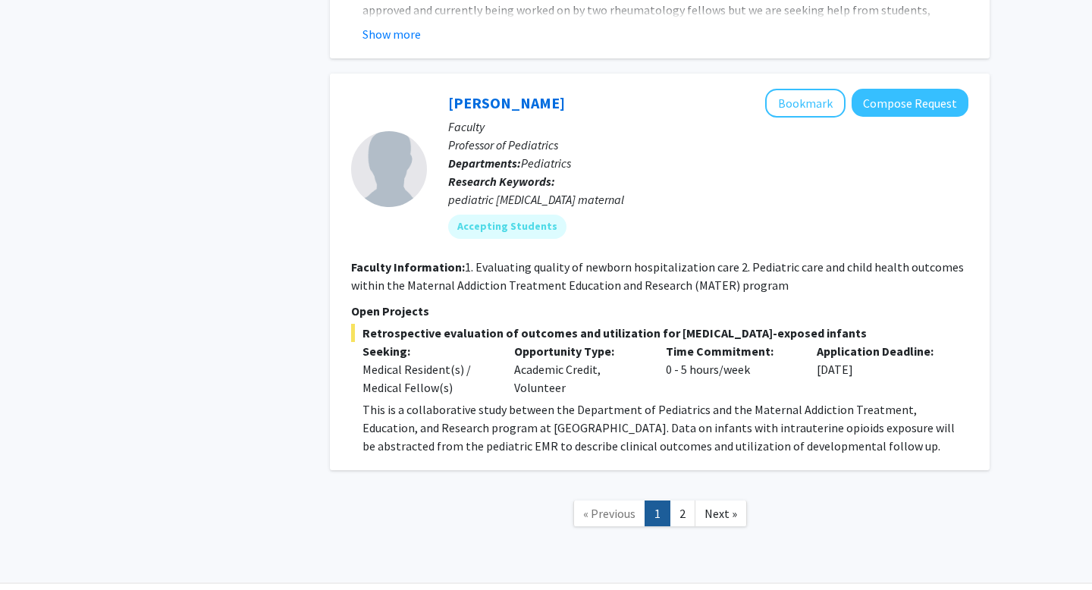
scroll to position [3304, 0]
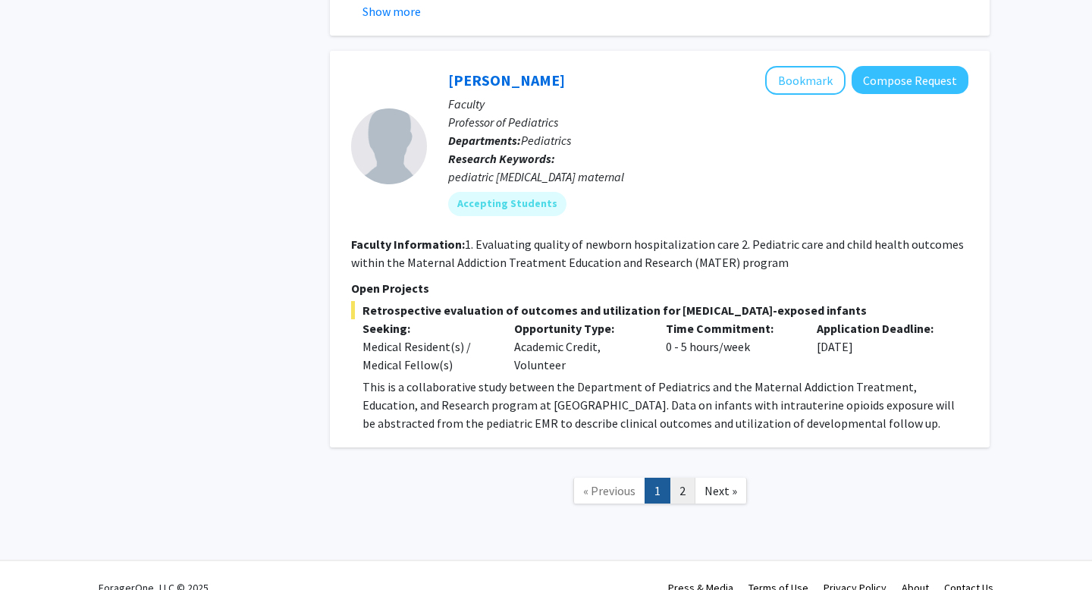
click at [682, 478] on link "2" at bounding box center [682, 491] width 26 height 27
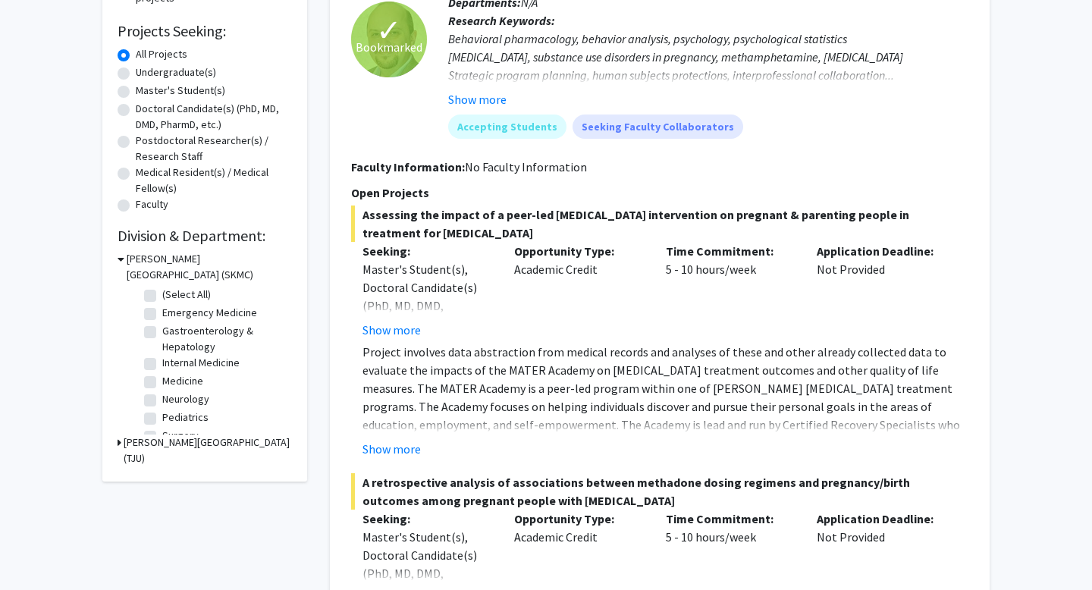
scroll to position [263, 0]
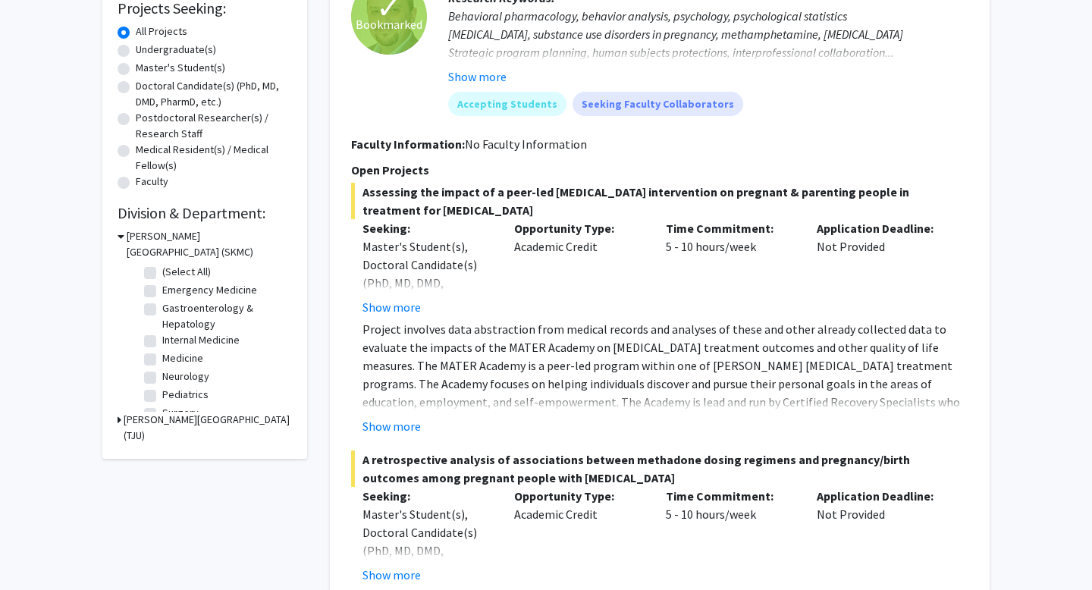
click at [120, 419] on icon at bounding box center [119, 420] width 4 height 16
click at [120, 419] on icon at bounding box center [120, 420] width 7 height 16
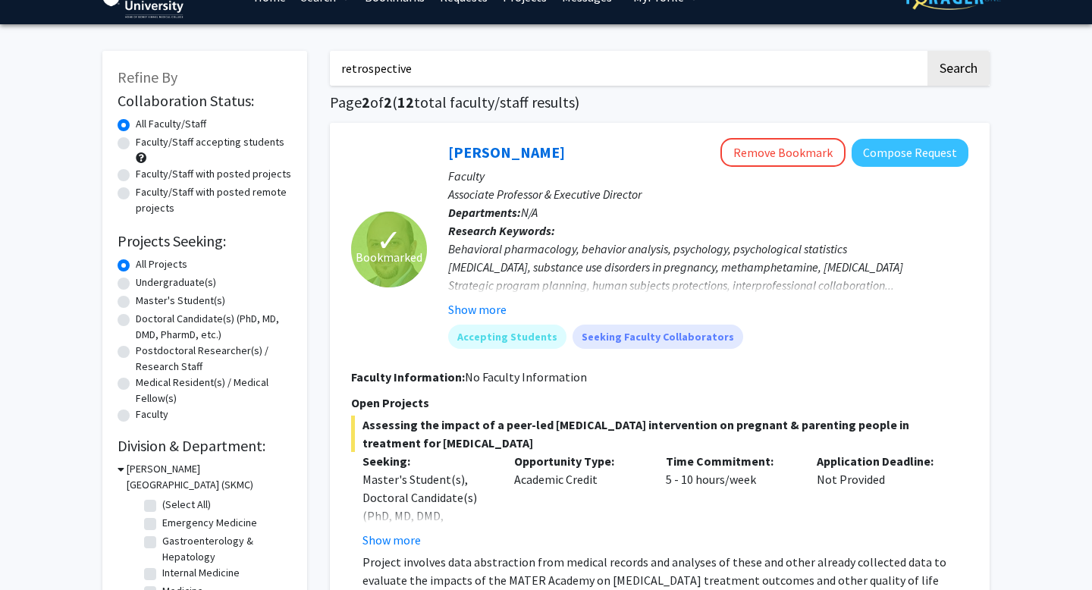
scroll to position [0, 0]
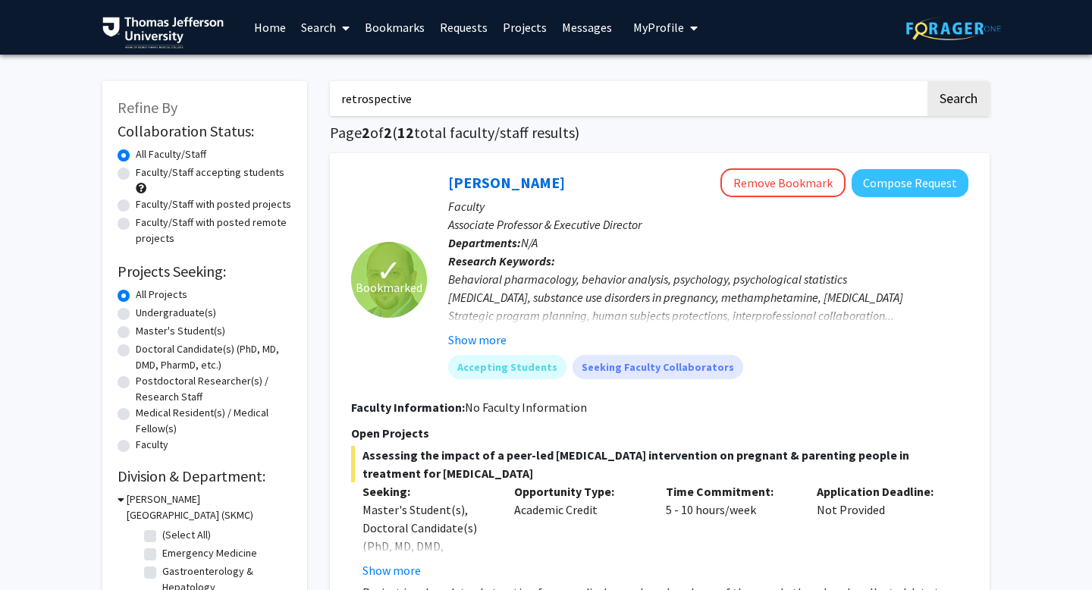
drag, startPoint x: 427, startPoint y: 98, endPoint x: 317, endPoint y: 98, distance: 109.9
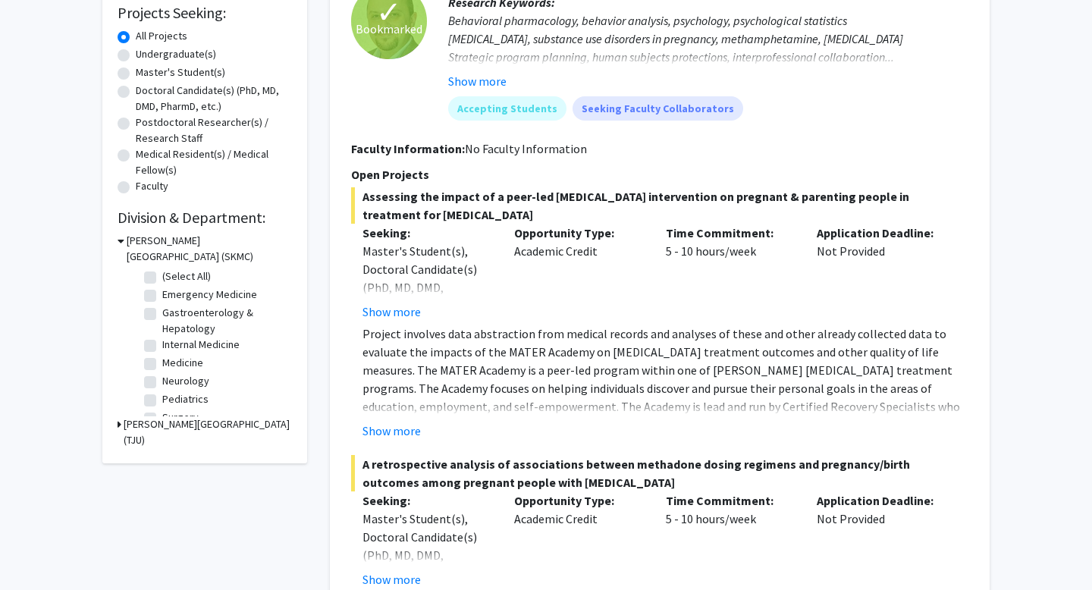
scroll to position [5, 0]
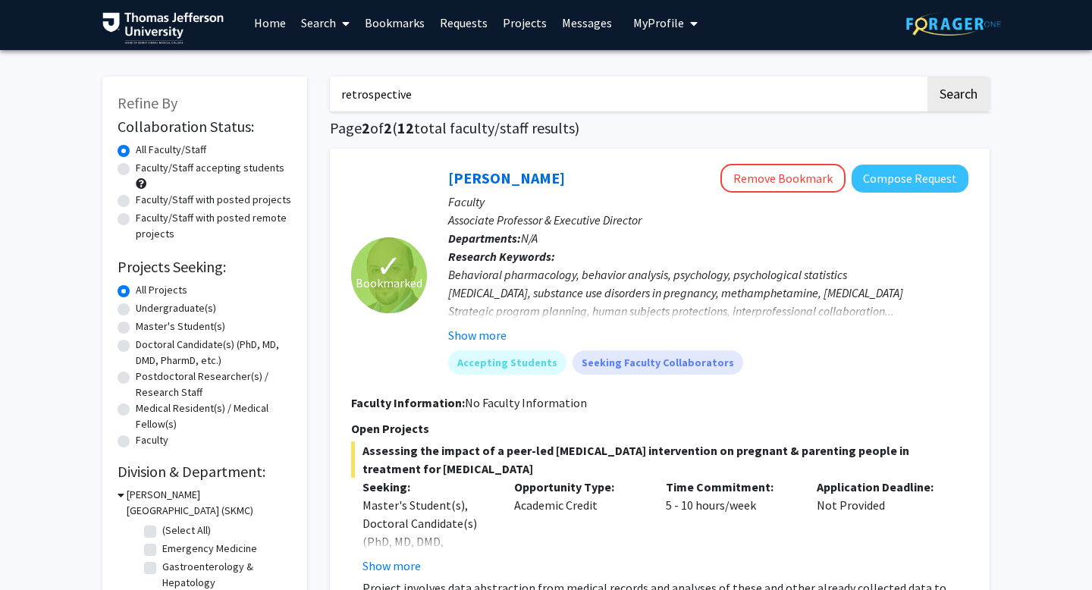
click at [314, 30] on link "Search" at bounding box center [325, 22] width 64 height 53
click at [340, 69] on span "Faculty/Staff" at bounding box center [348, 65] width 111 height 30
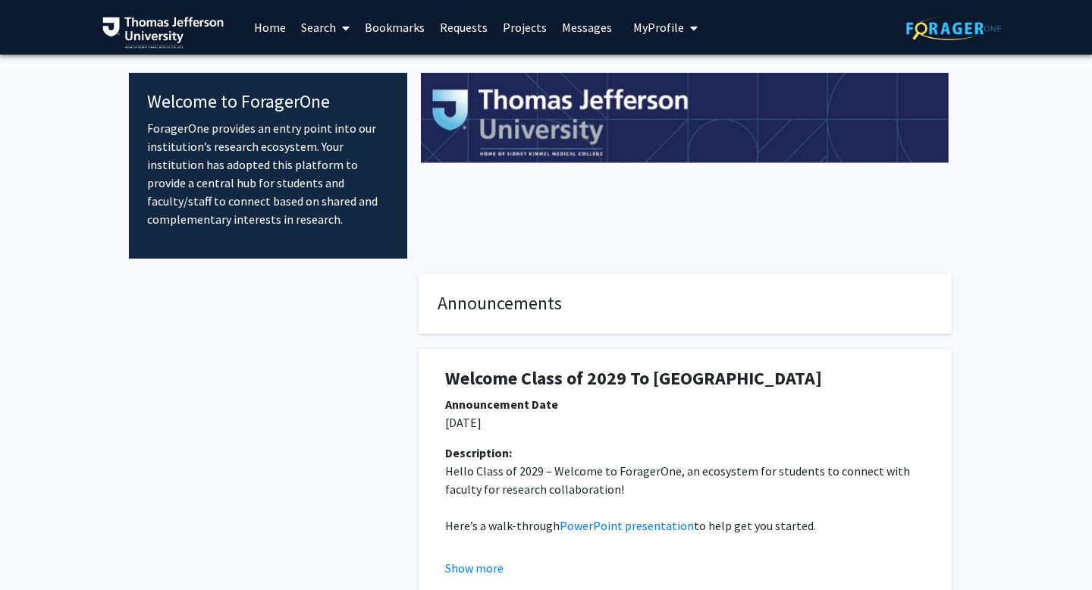
click at [333, 22] on link "Search" at bounding box center [325, 27] width 64 height 53
click at [335, 61] on span "Faculty/Staff" at bounding box center [348, 70] width 111 height 30
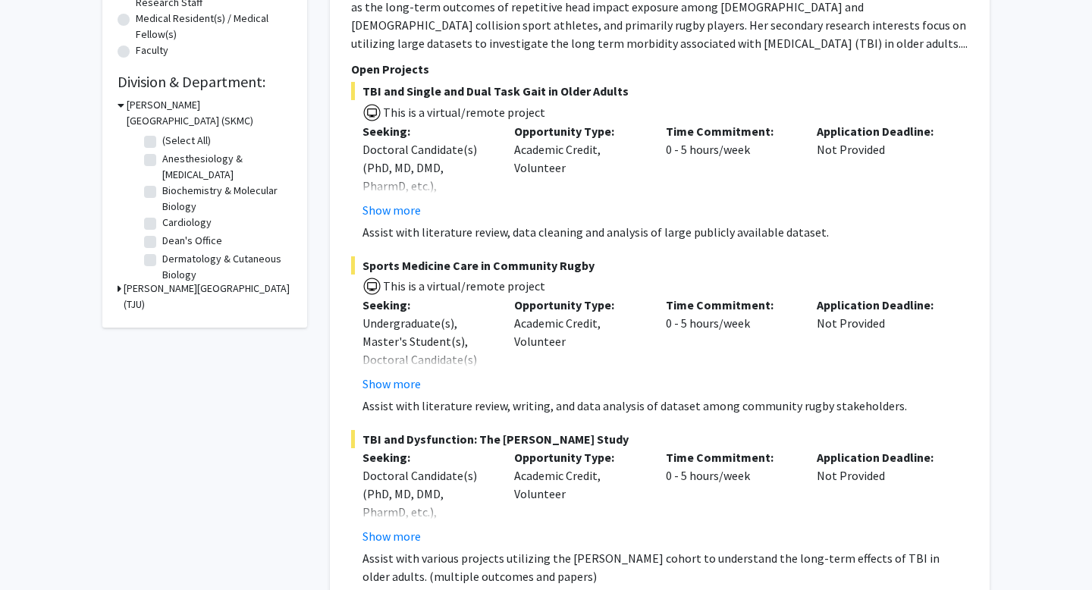
scroll to position [572, 0]
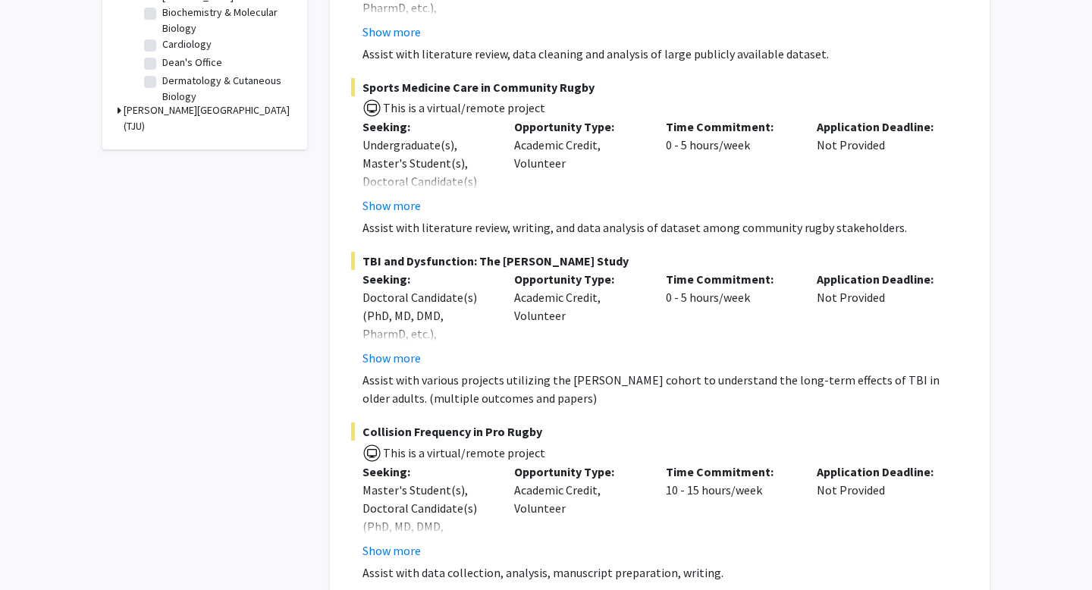
click at [162, 82] on label "Dermatology & Cutaneous Biology" at bounding box center [225, 89] width 126 height 32
click at [162, 82] on input "Dermatology & Cutaneous Biology" at bounding box center [167, 78] width 10 height 10
checkbox input "true"
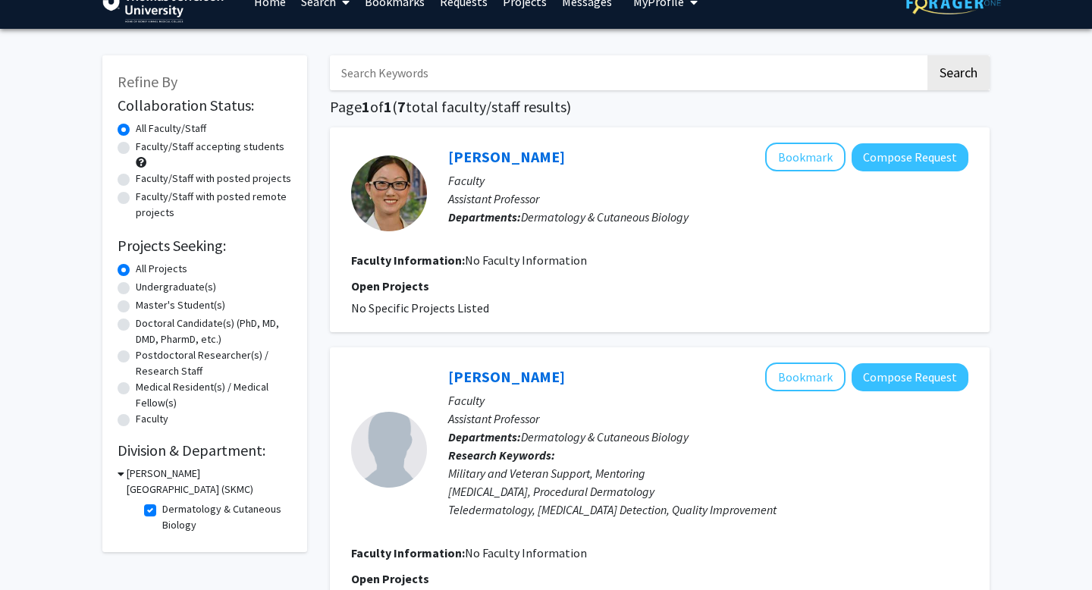
scroll to position [30, 0]
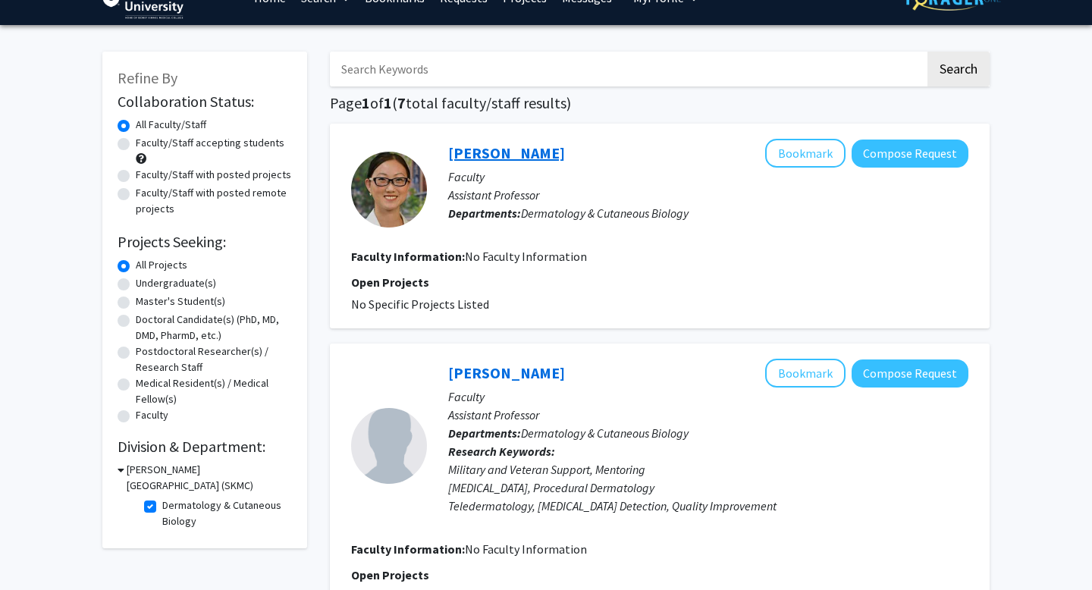
click at [497, 152] on link "[PERSON_NAME]" at bounding box center [506, 152] width 117 height 19
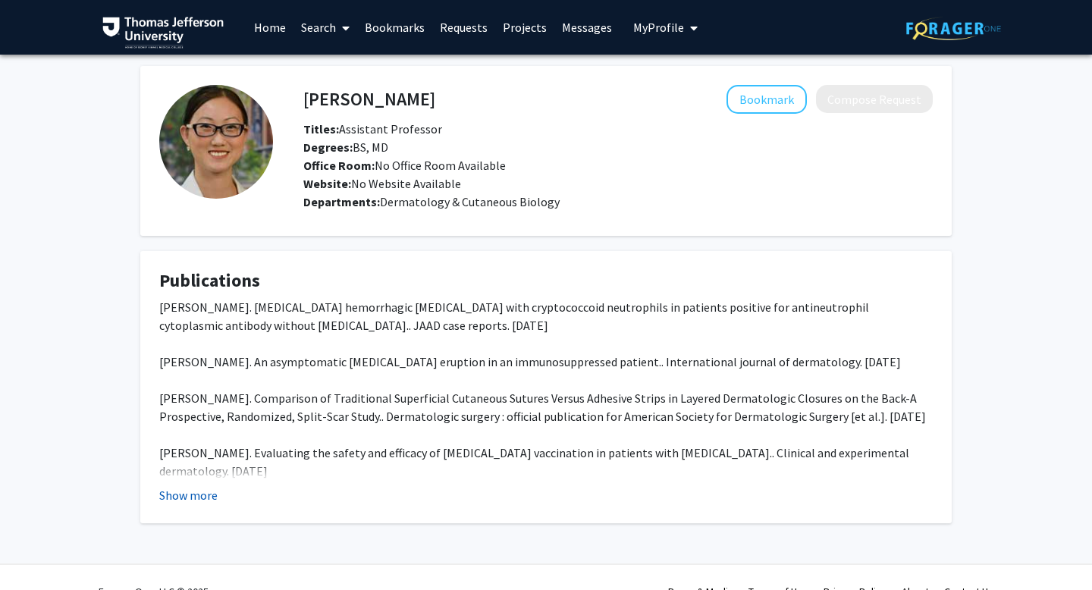
click at [189, 492] on button "Show more" at bounding box center [188, 495] width 58 height 18
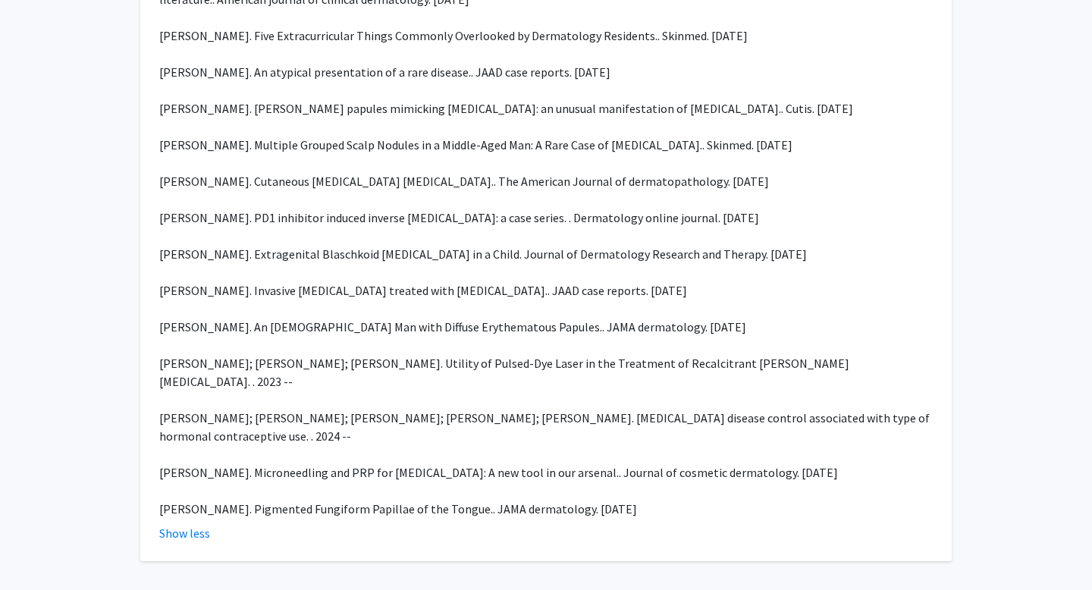
scroll to position [539, 0]
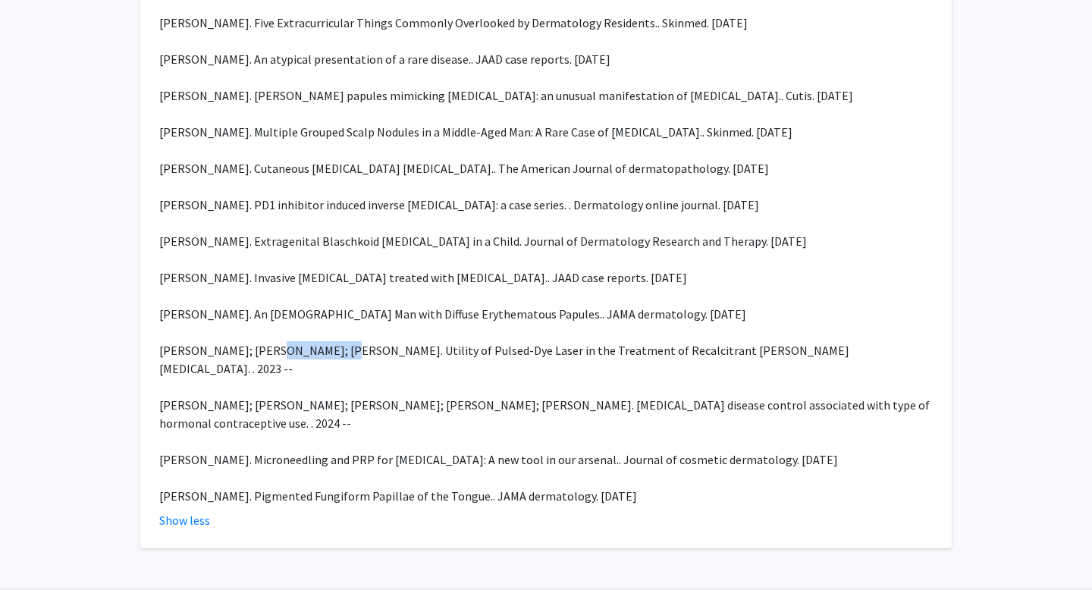
drag, startPoint x: 274, startPoint y: 388, endPoint x: 343, endPoint y: 385, distance: 69.8
click at [343, 385] on div "Sherry Yang. Bullous hemorrhagic Sweet syndrome with cryptococcoid neutrophils …" at bounding box center [545, 132] width 773 height 746
click at [429, 416] on div "Sherry Yang. Bullous hemorrhagic Sweet syndrome with cryptococcoid neutrophils …" at bounding box center [545, 132] width 773 height 746
click at [196, 529] on button "Show less" at bounding box center [184, 520] width 51 height 18
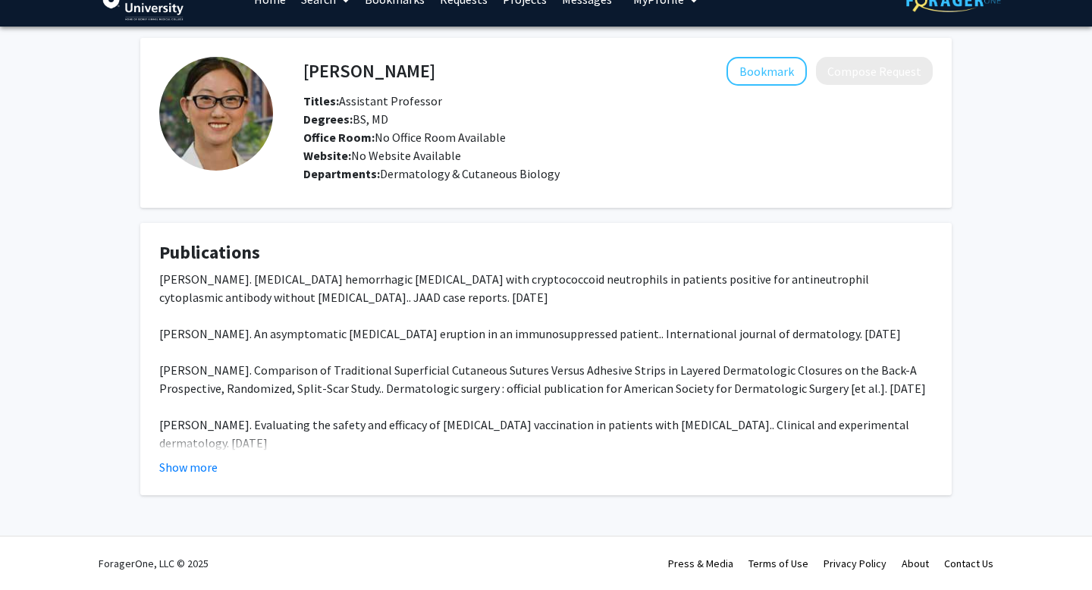
scroll to position [0, 0]
